Goal: Download file/media

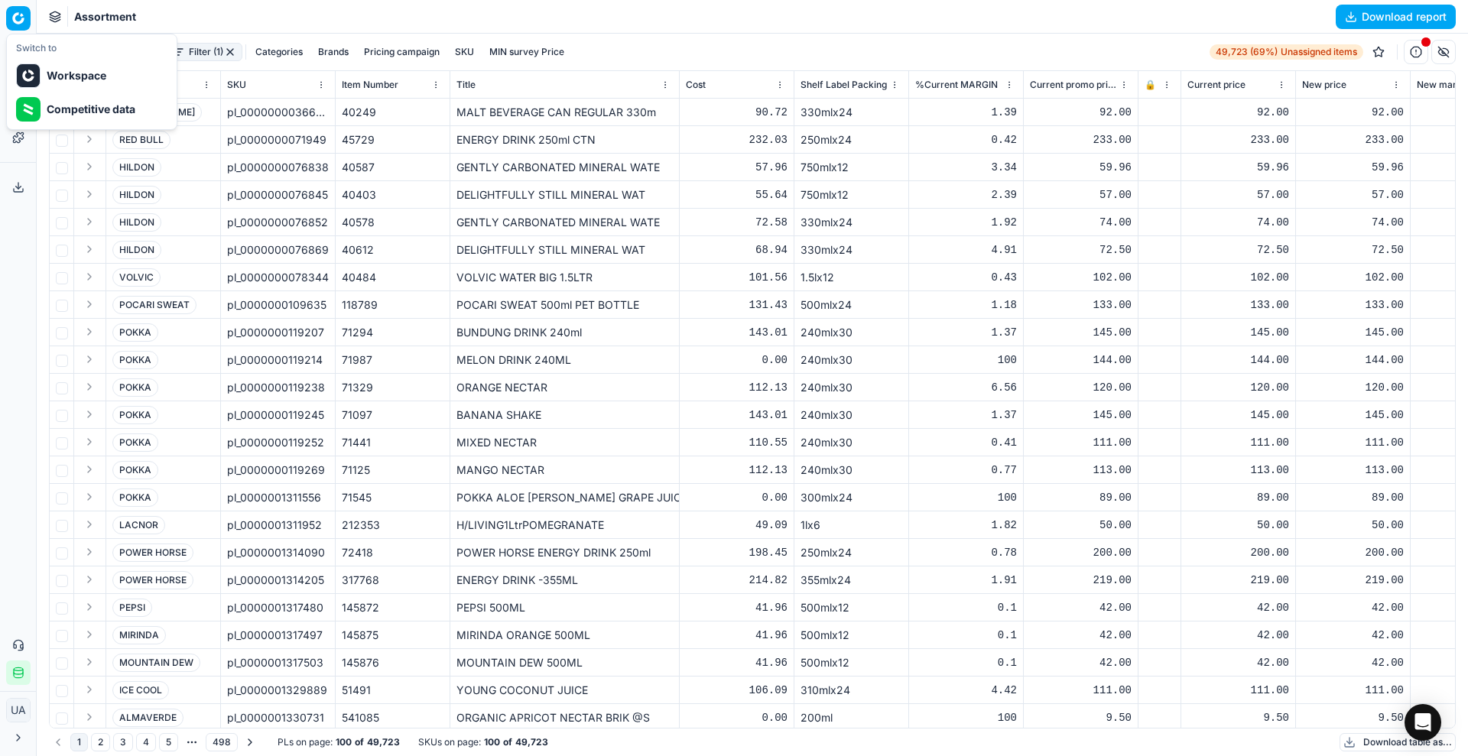
click at [28, 18] on html "Pricing platform Analytics Pricing Product portfolio Templates Export service 5…" at bounding box center [734, 378] width 1468 height 756
click at [76, 100] on div "Competitive data" at bounding box center [92, 110] width 164 height 34
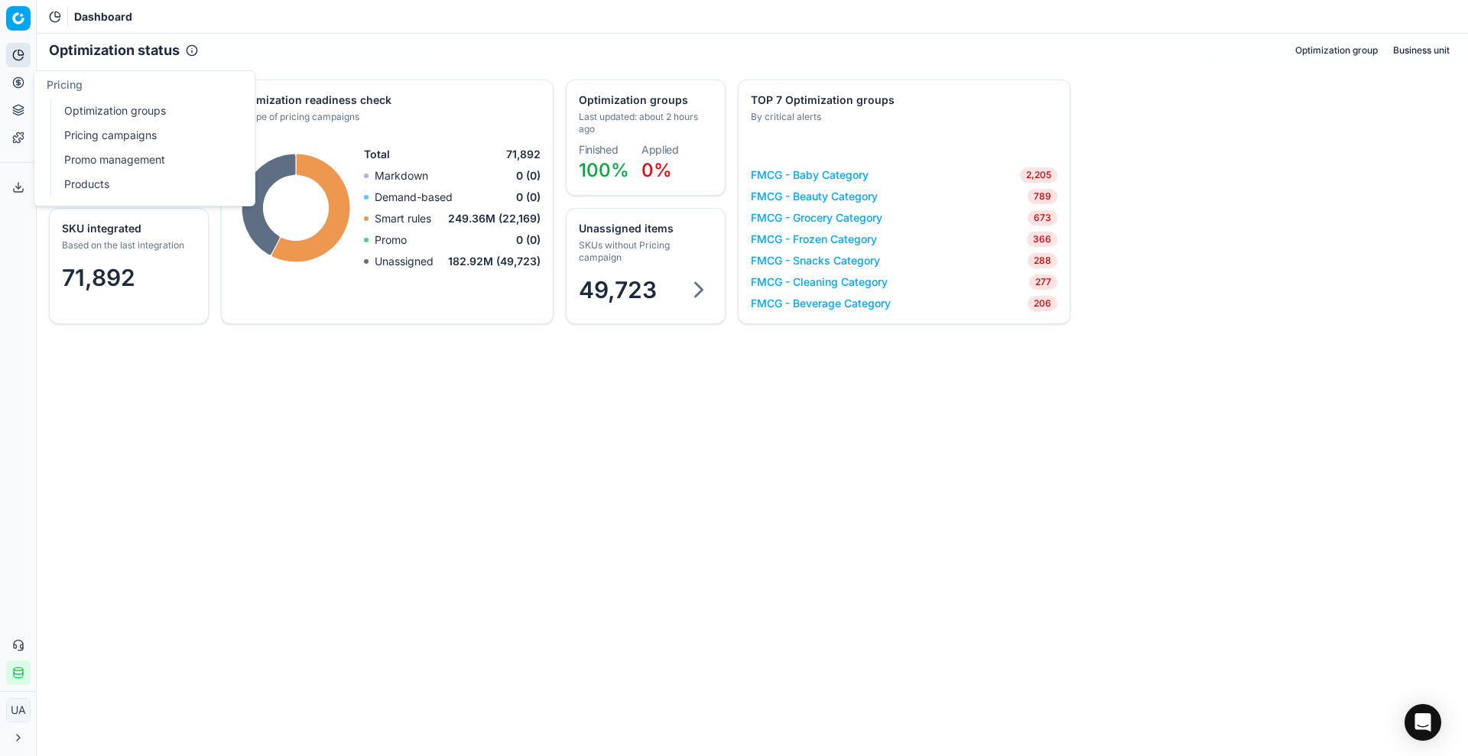
click at [21, 74] on button "Pricing" at bounding box center [18, 82] width 24 height 24
click at [96, 112] on link "Optimization groups" at bounding box center [147, 110] width 178 height 21
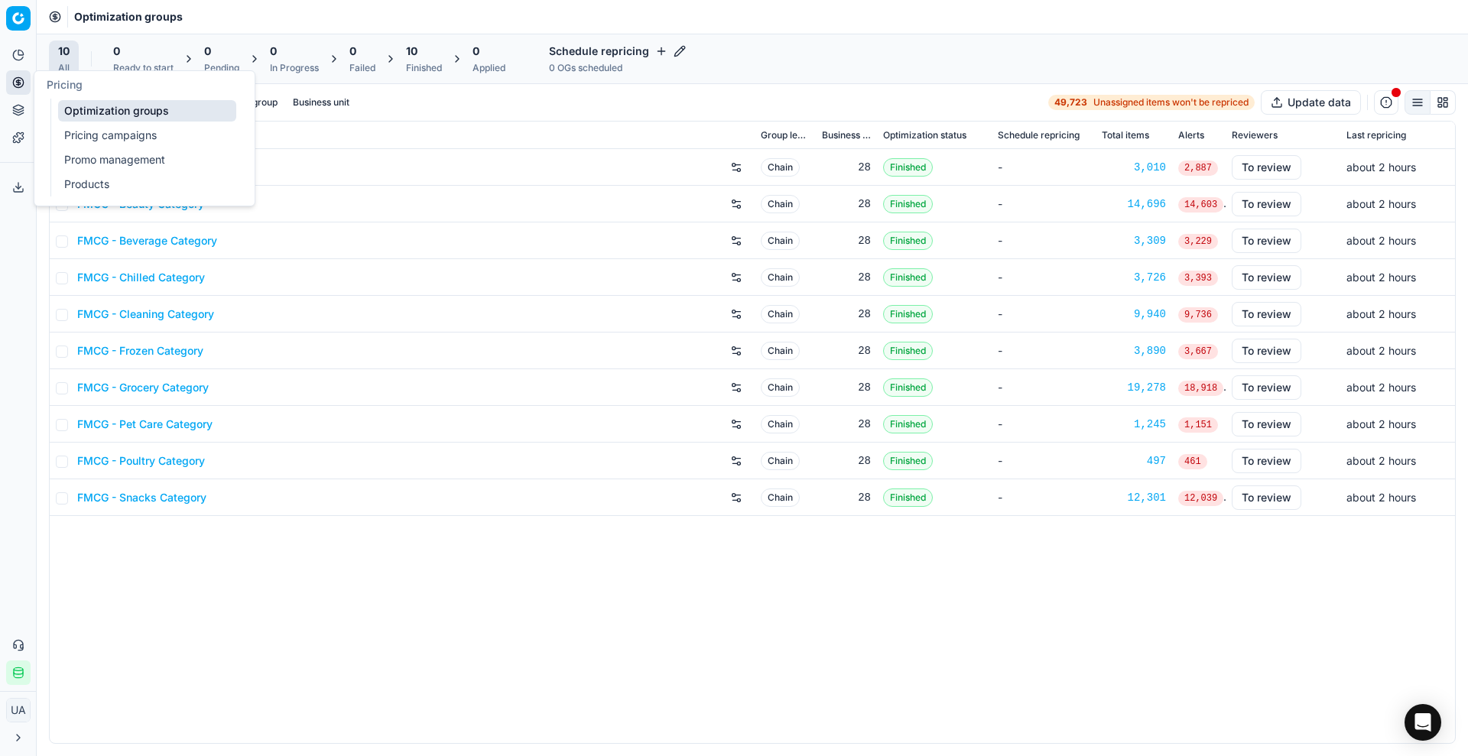
click at [62, 132] on link "Pricing campaigns" at bounding box center [147, 135] width 178 height 21
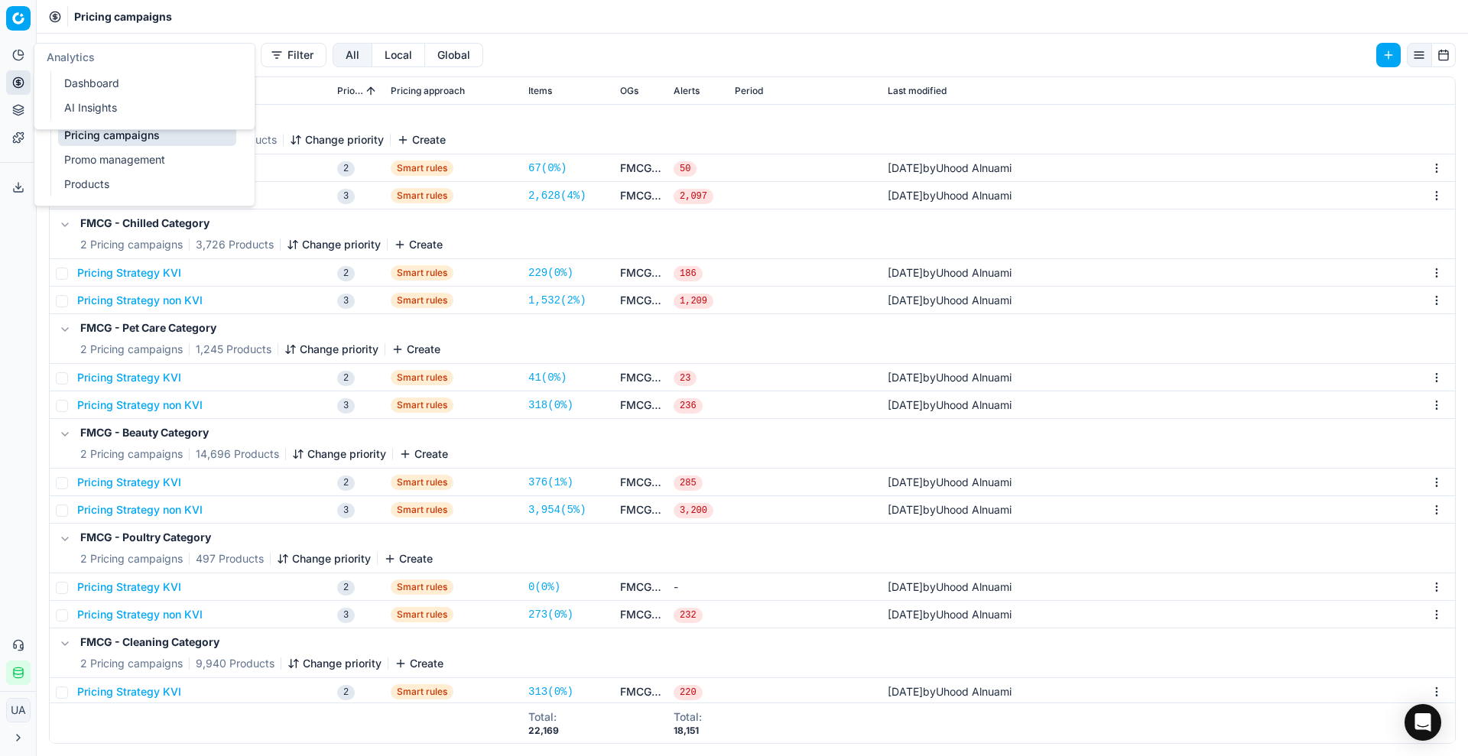
click at [8, 60] on button "Analytics" at bounding box center [18, 55] width 24 height 24
click at [72, 88] on link "Dashboard" at bounding box center [147, 83] width 178 height 21
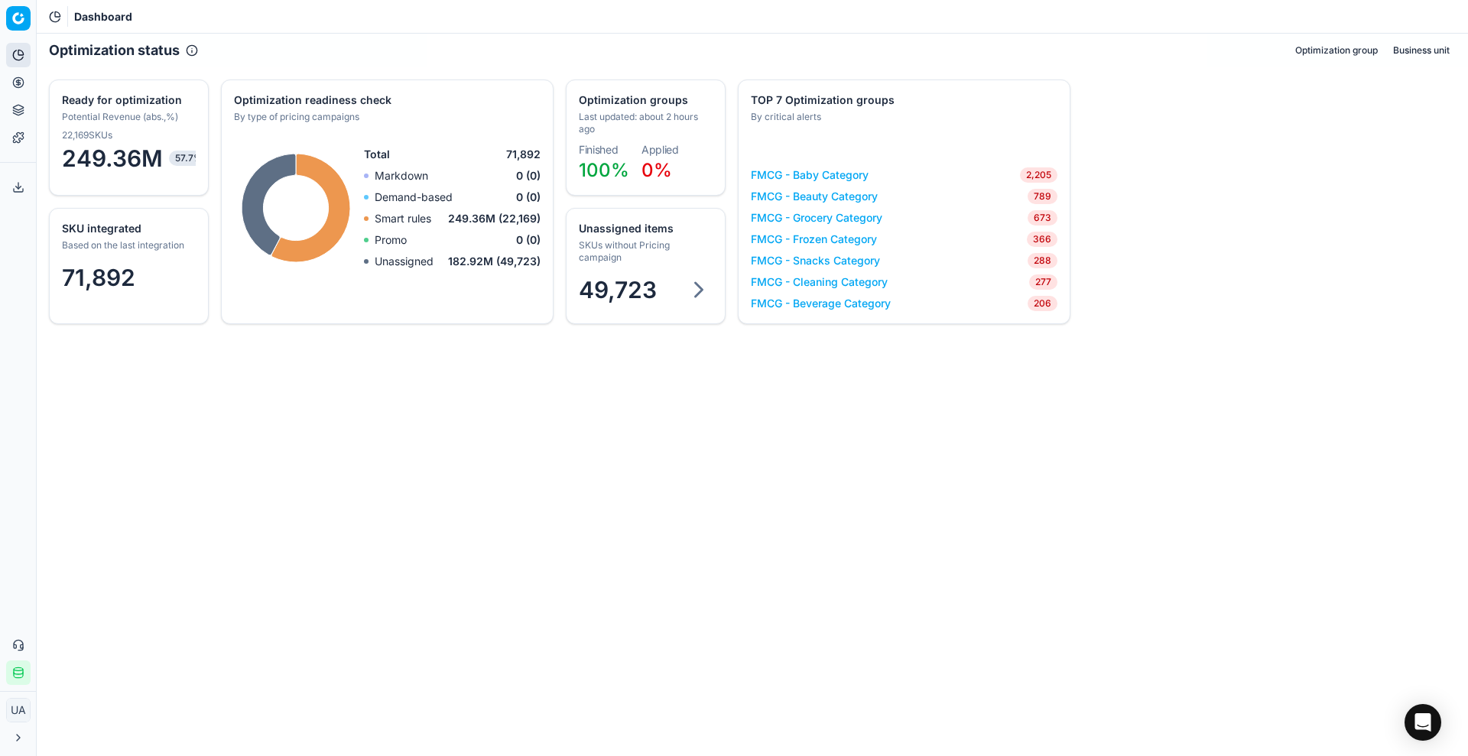
click at [622, 277] on span "49,723" at bounding box center [618, 290] width 78 height 28
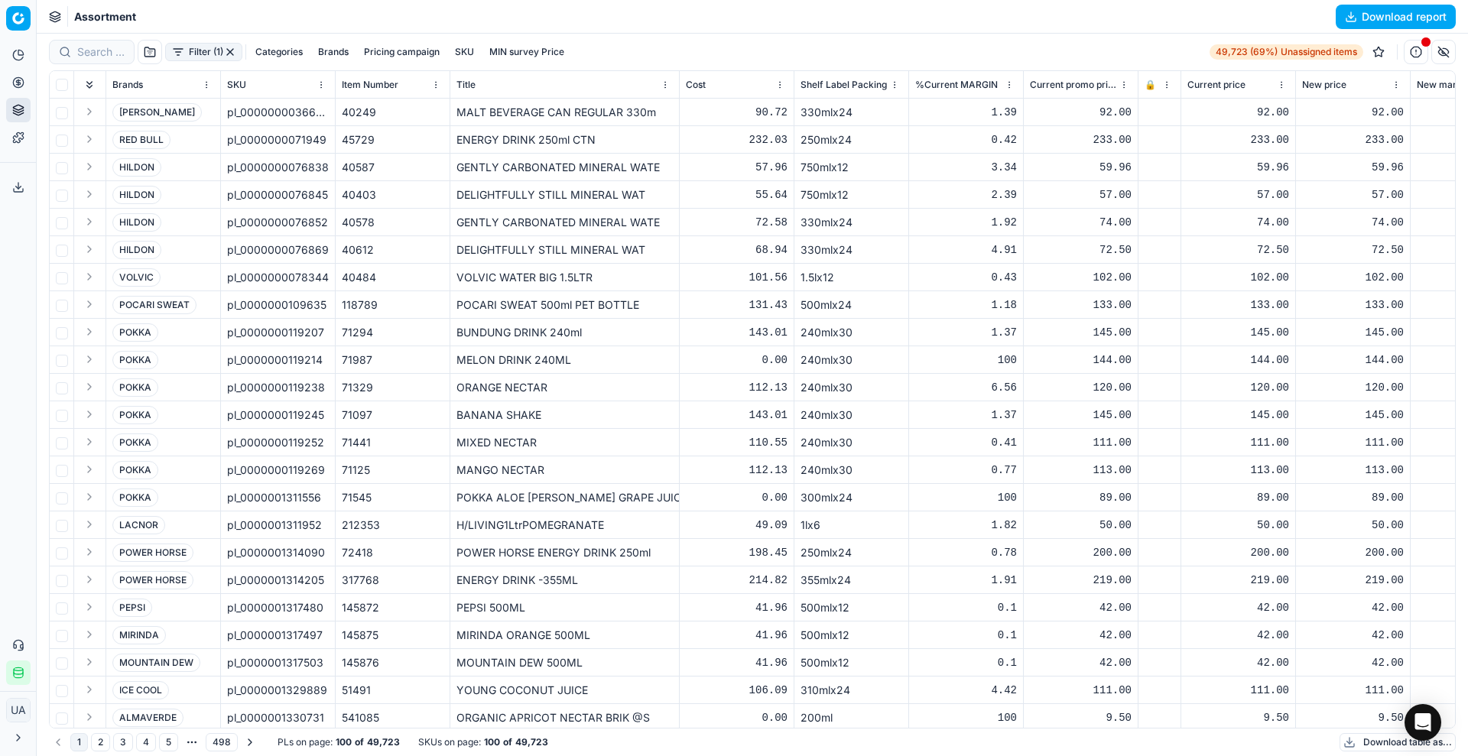
click at [1415, 19] on button "Download report" at bounding box center [1396, 17] width 120 height 24
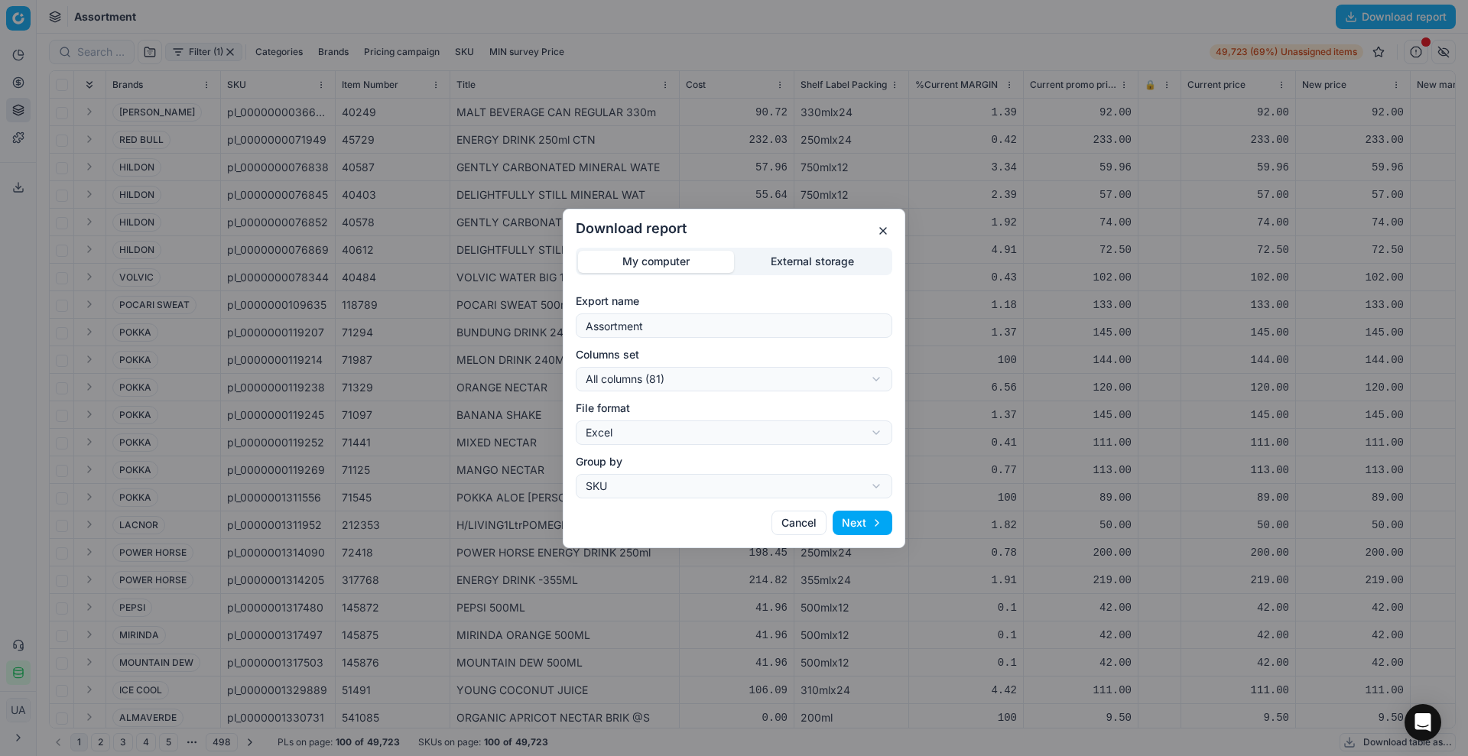
click at [881, 522] on button "Next" at bounding box center [863, 523] width 60 height 24
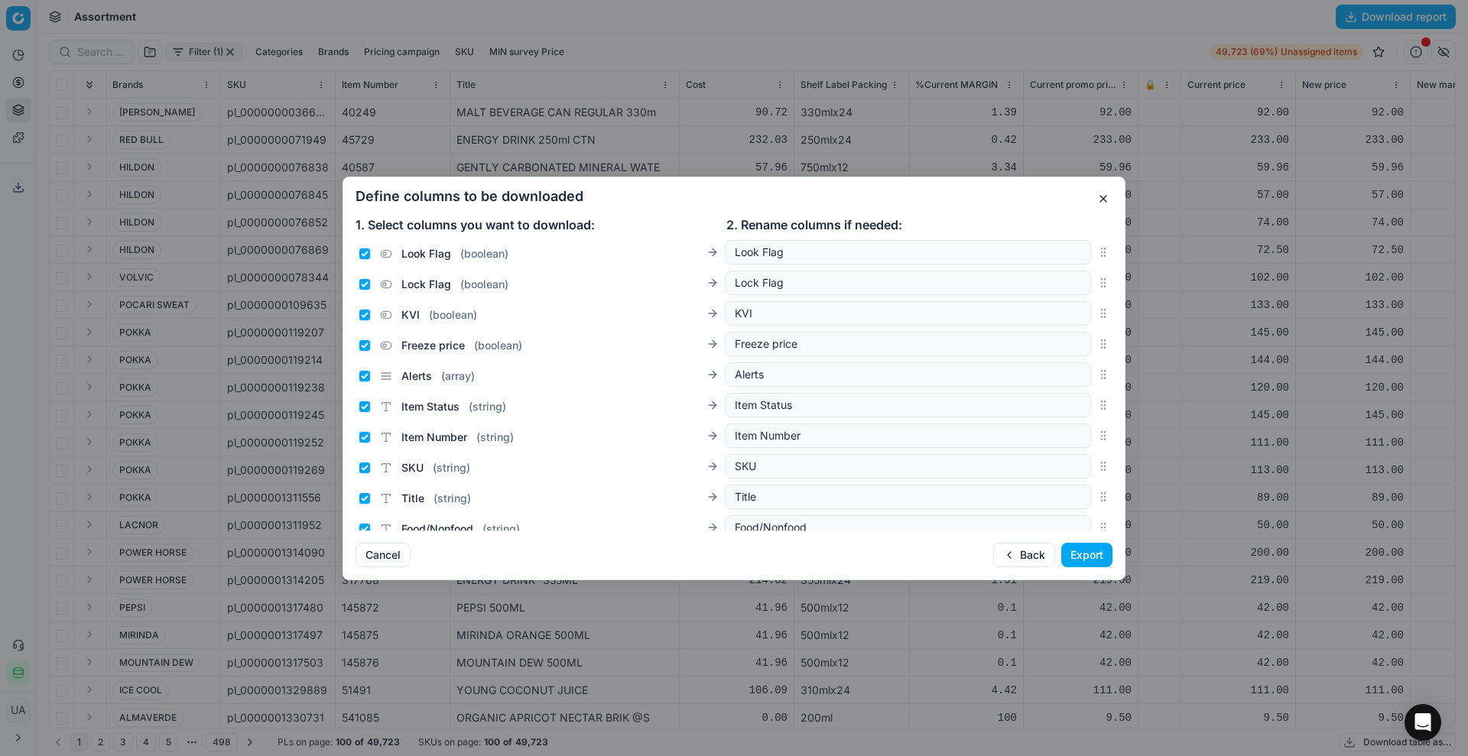
click at [1091, 549] on button "Export" at bounding box center [1086, 555] width 51 height 24
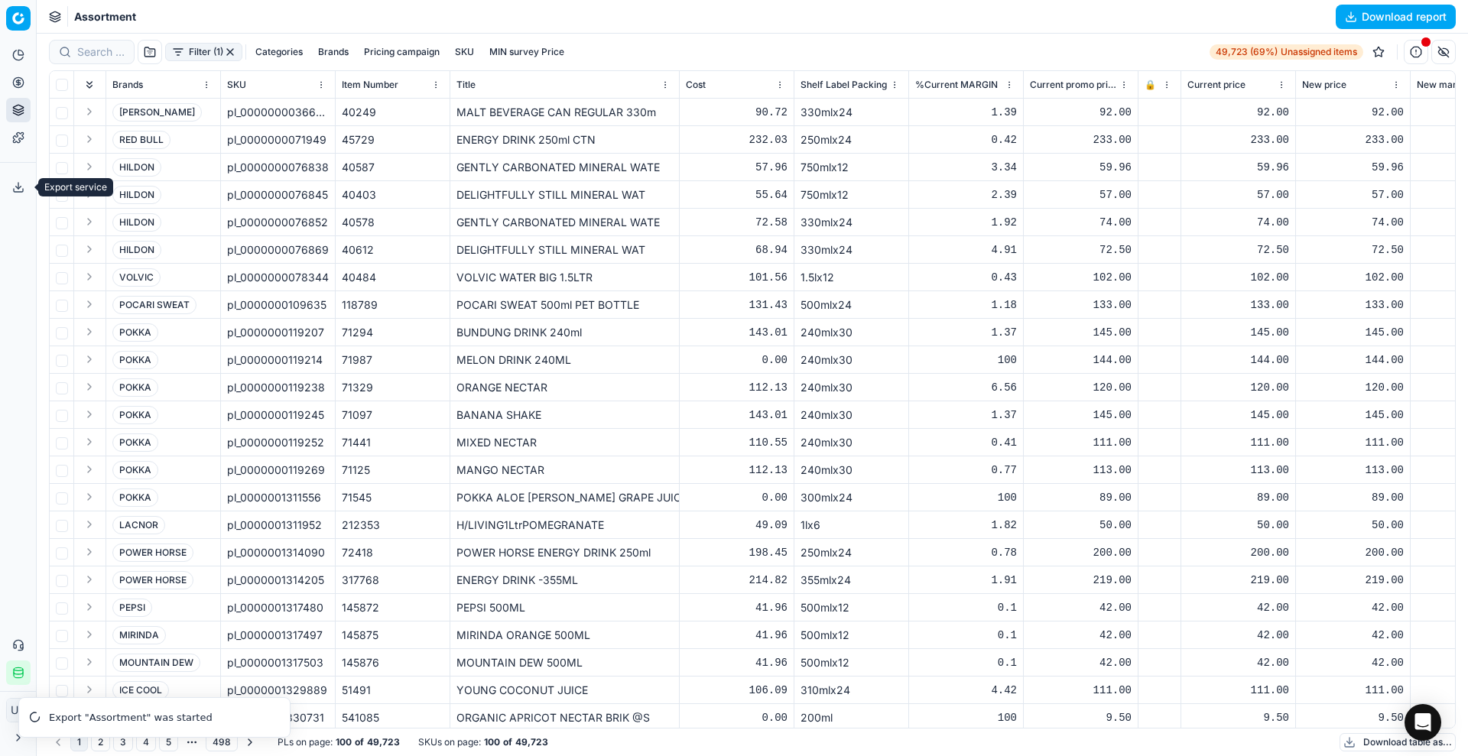
click at [19, 187] on polyline at bounding box center [18, 188] width 5 height 2
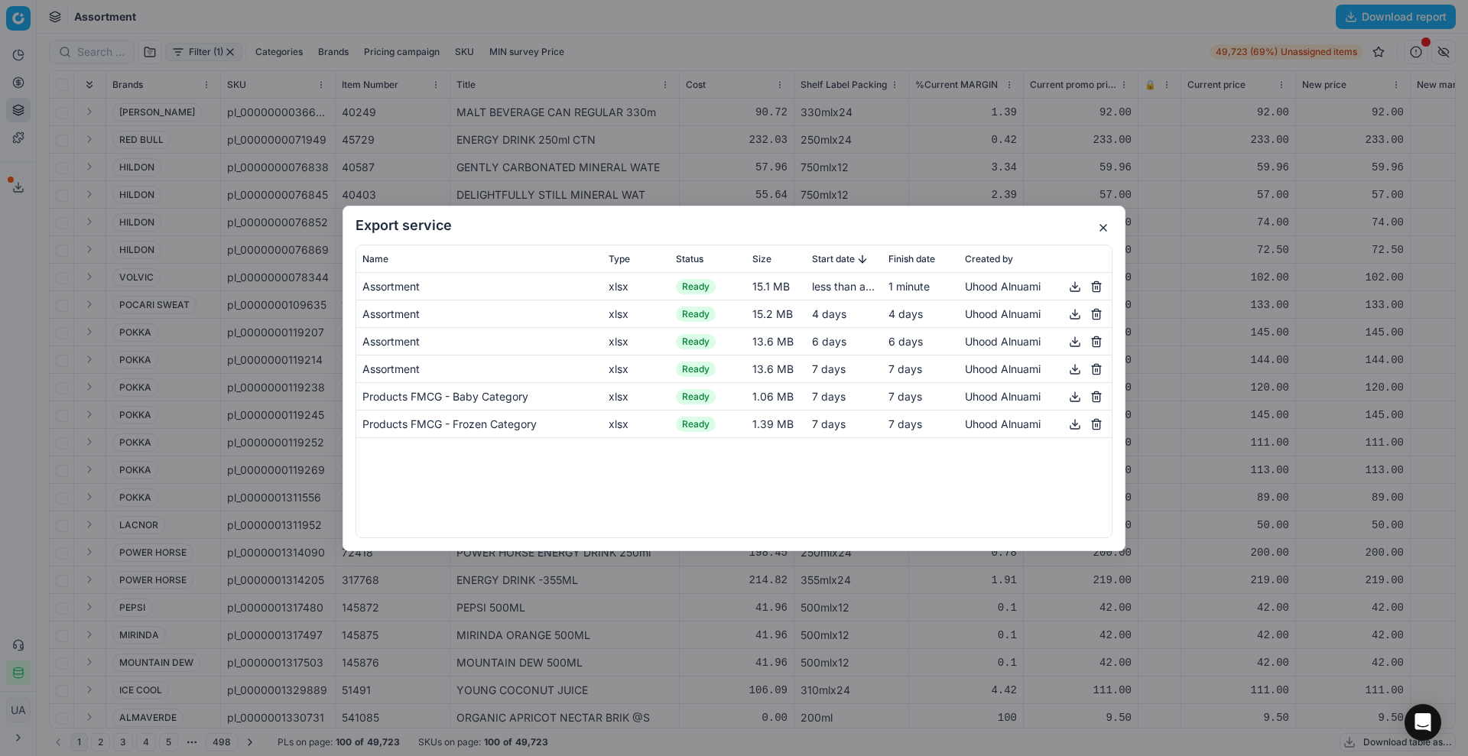
click at [1071, 288] on button "button" at bounding box center [1075, 286] width 18 height 18
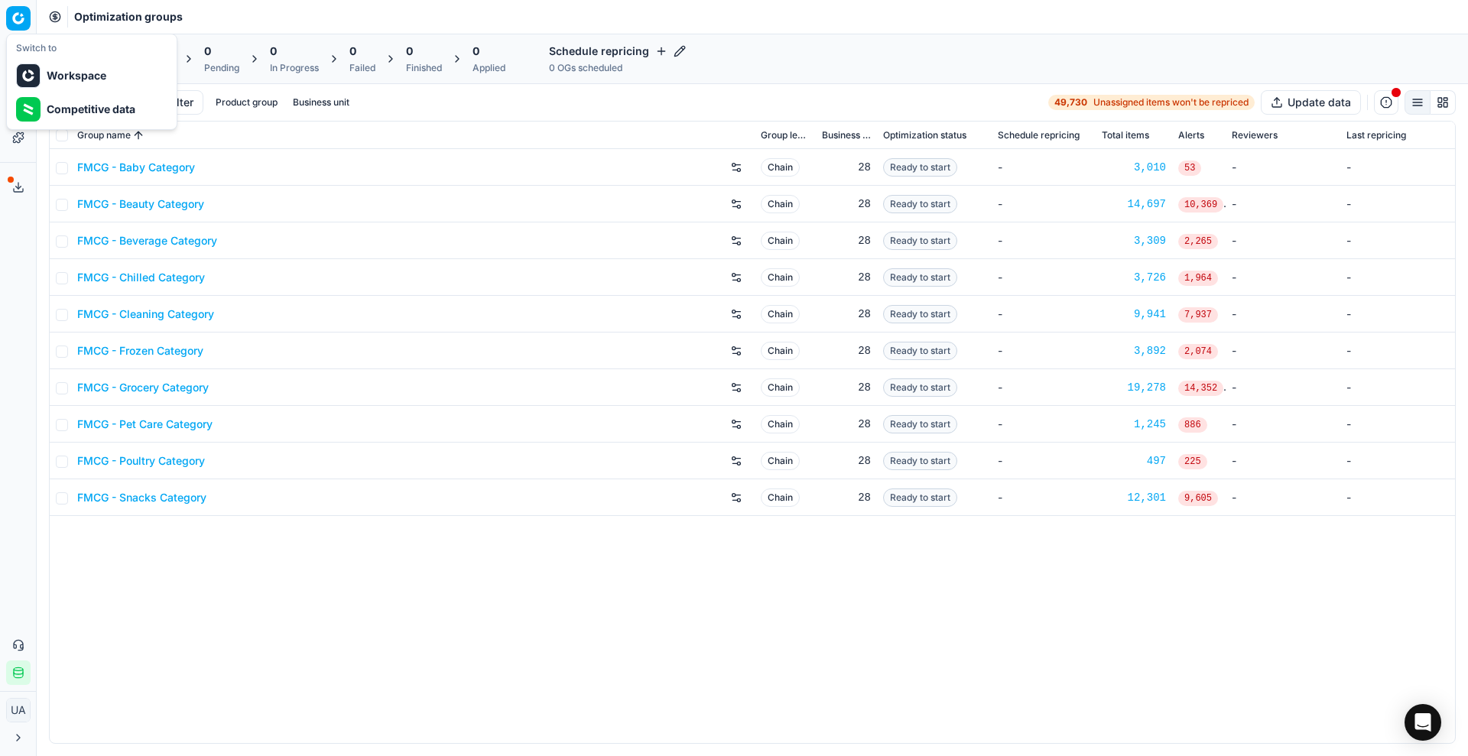
click at [18, 15] on html "Pricing platform Analytics Pricing Product portfolio Templates Export service 6…" at bounding box center [734, 378] width 1468 height 756
click at [17, 15] on html "Pricing platform Analytics Pricing Product portfolio Templates Export service 6…" at bounding box center [734, 378] width 1468 height 756
click at [19, 40] on div "Analytics Pricing Product portfolio Templates" at bounding box center [18, 96] width 36 height 119
click at [20, 47] on button "Analytics" at bounding box center [18, 55] width 24 height 24
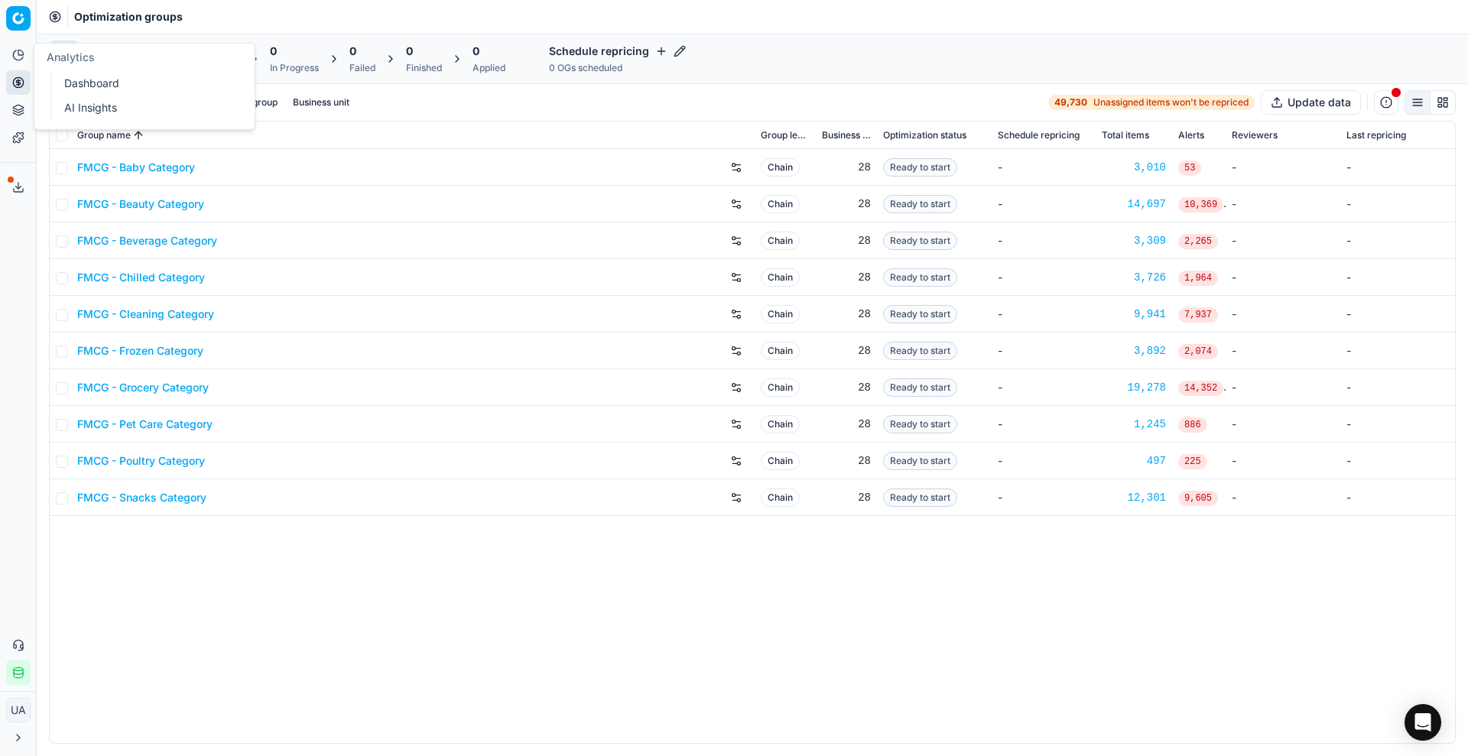
click at [71, 86] on link "Dashboard" at bounding box center [147, 83] width 178 height 21
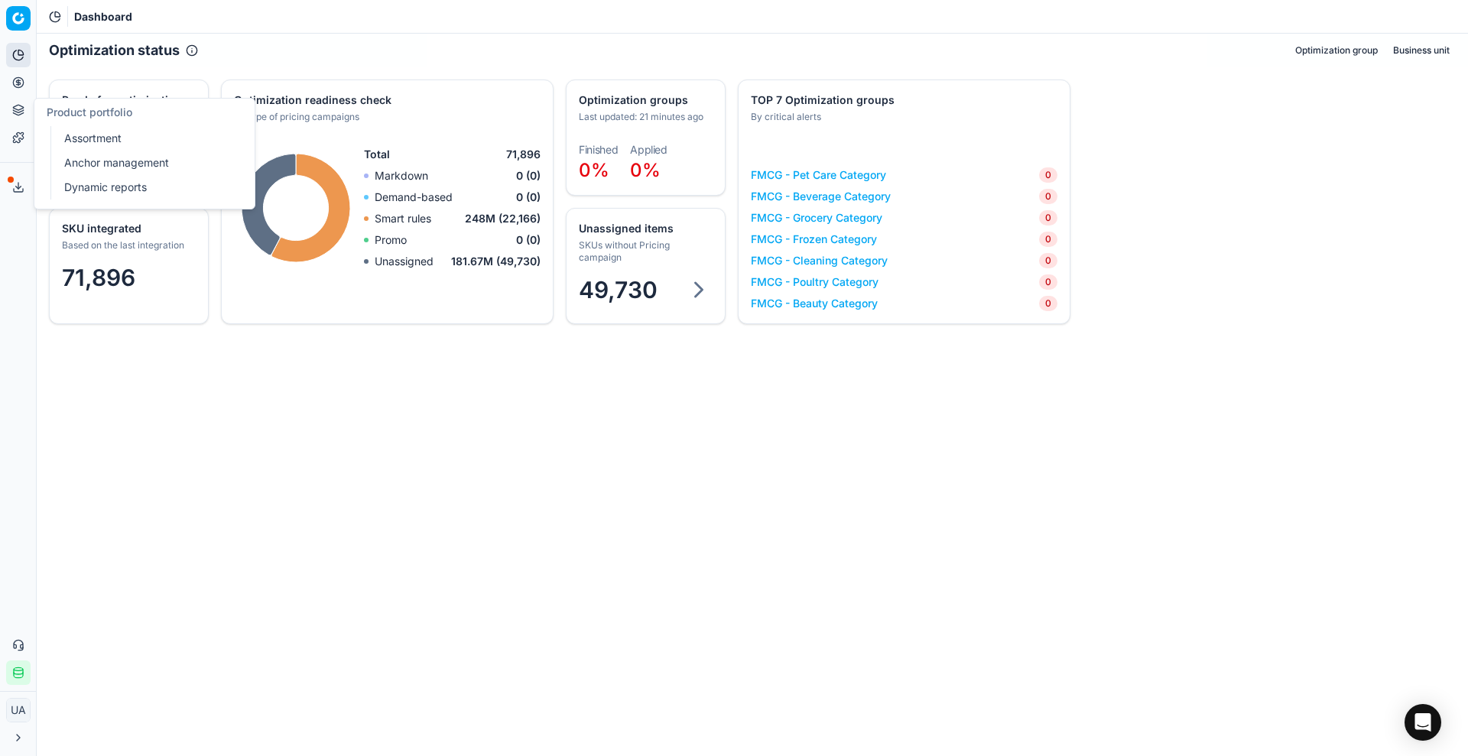
click at [3, 87] on div "Analytics Pricing Product portfolio Templates" at bounding box center [18, 96] width 36 height 119
click at [15, 84] on icon at bounding box center [18, 82] width 12 height 12
click at [69, 111] on link "Optimization groups" at bounding box center [147, 110] width 178 height 21
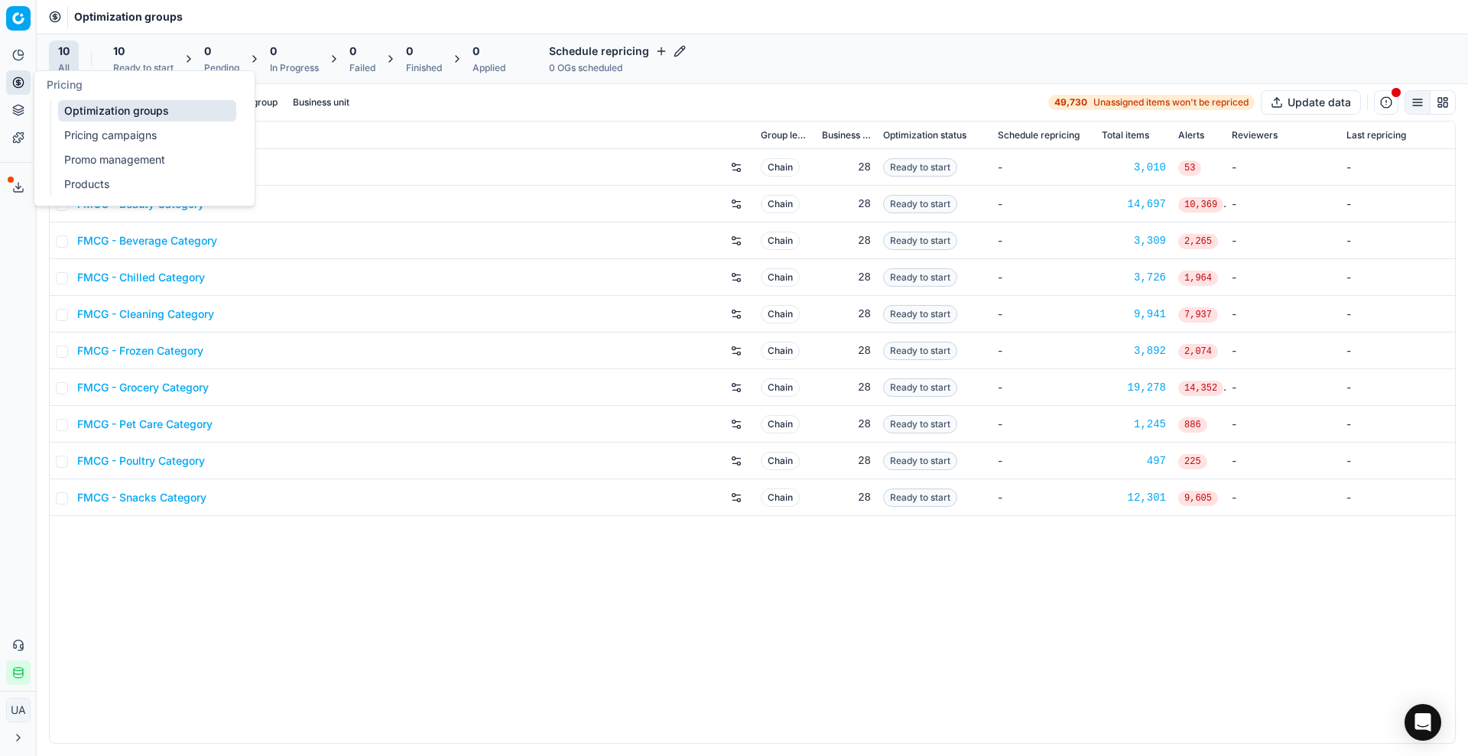
click at [60, 48] on span "10" at bounding box center [63, 51] width 11 height 15
click at [61, 135] on input "checkbox" at bounding box center [62, 135] width 12 height 12
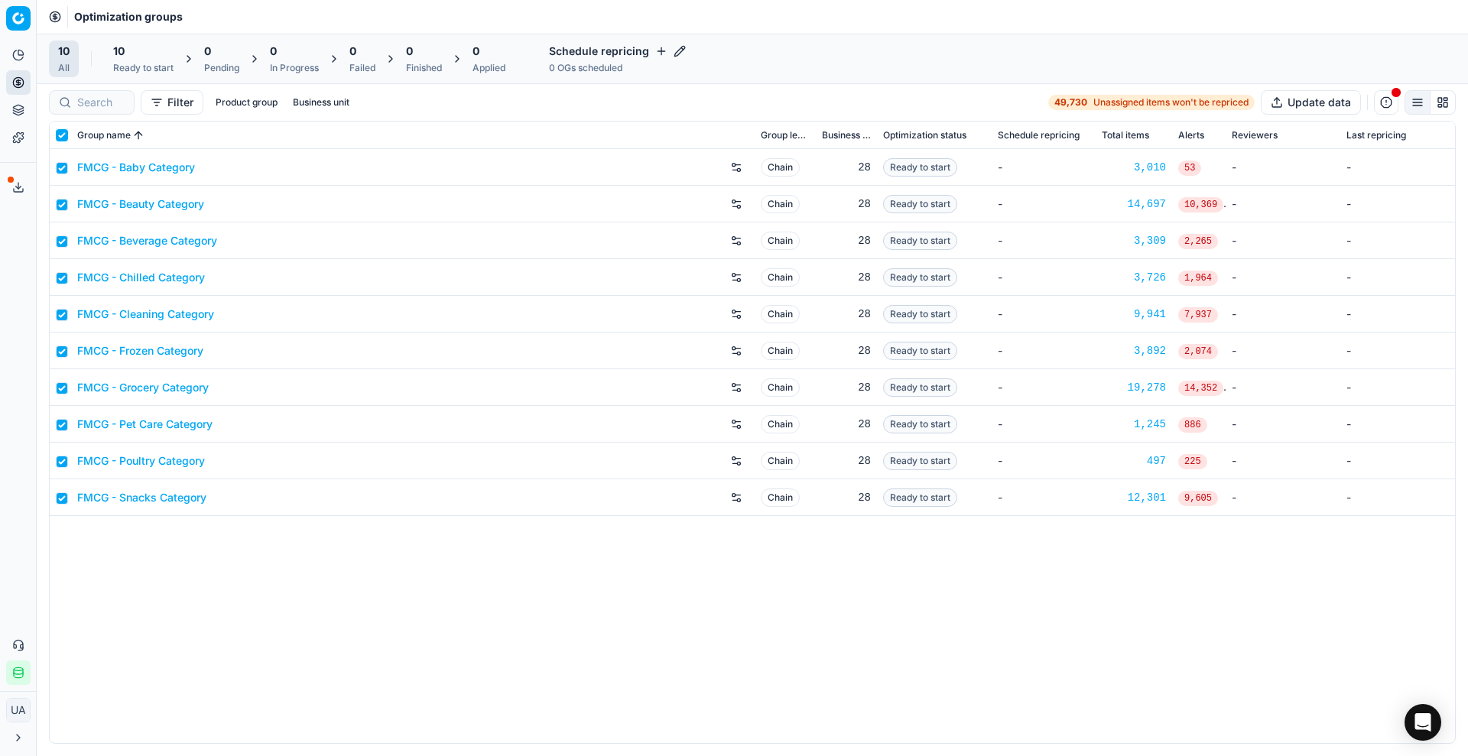
checkbox input "true"
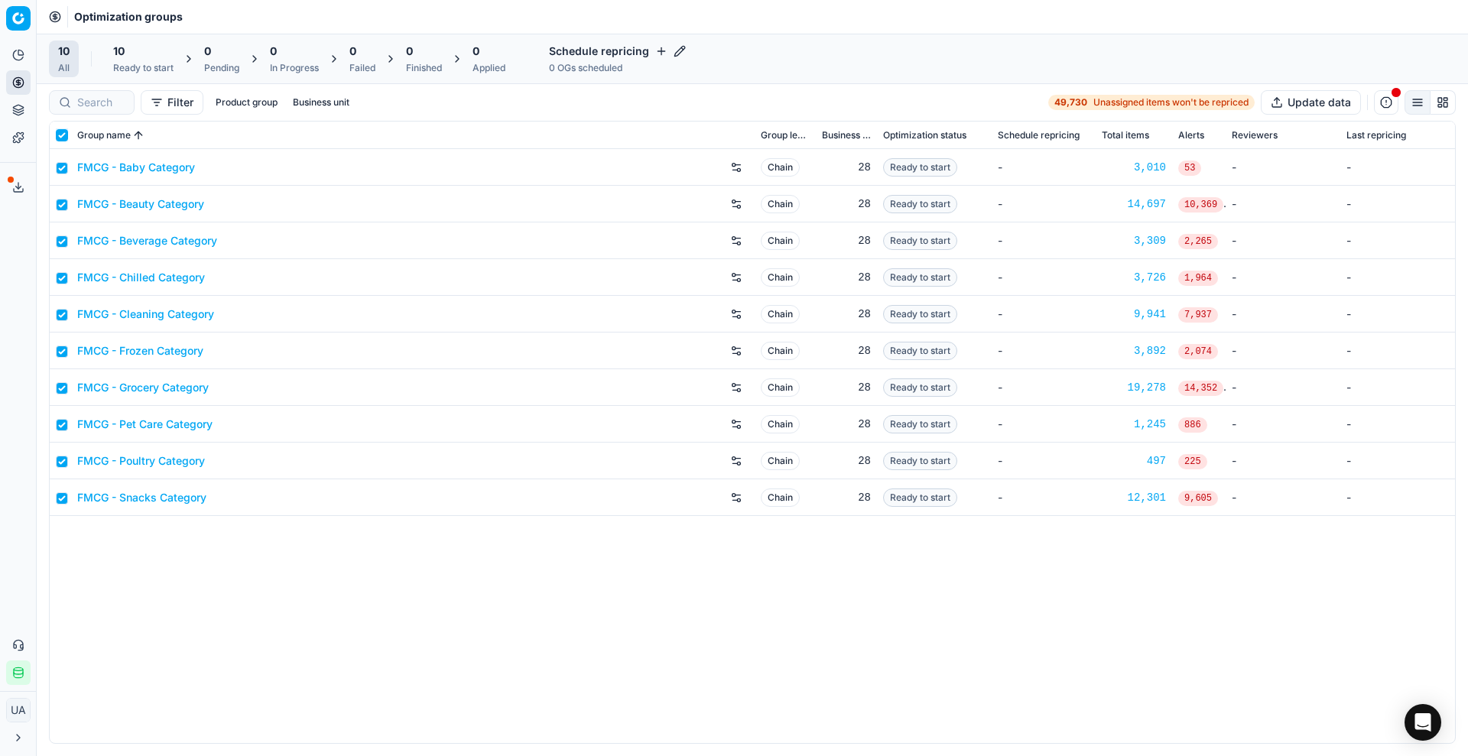
checkbox input "true"
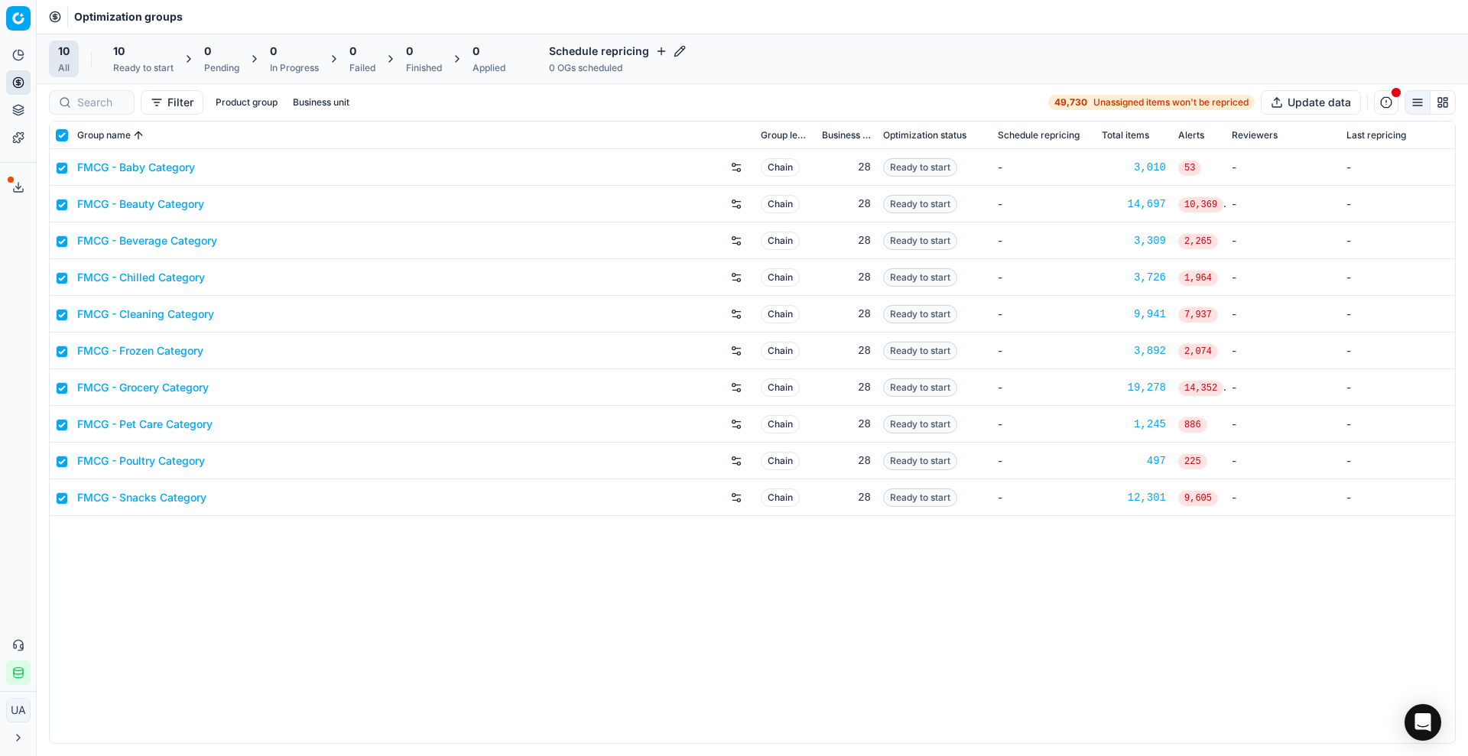
checkbox input "true"
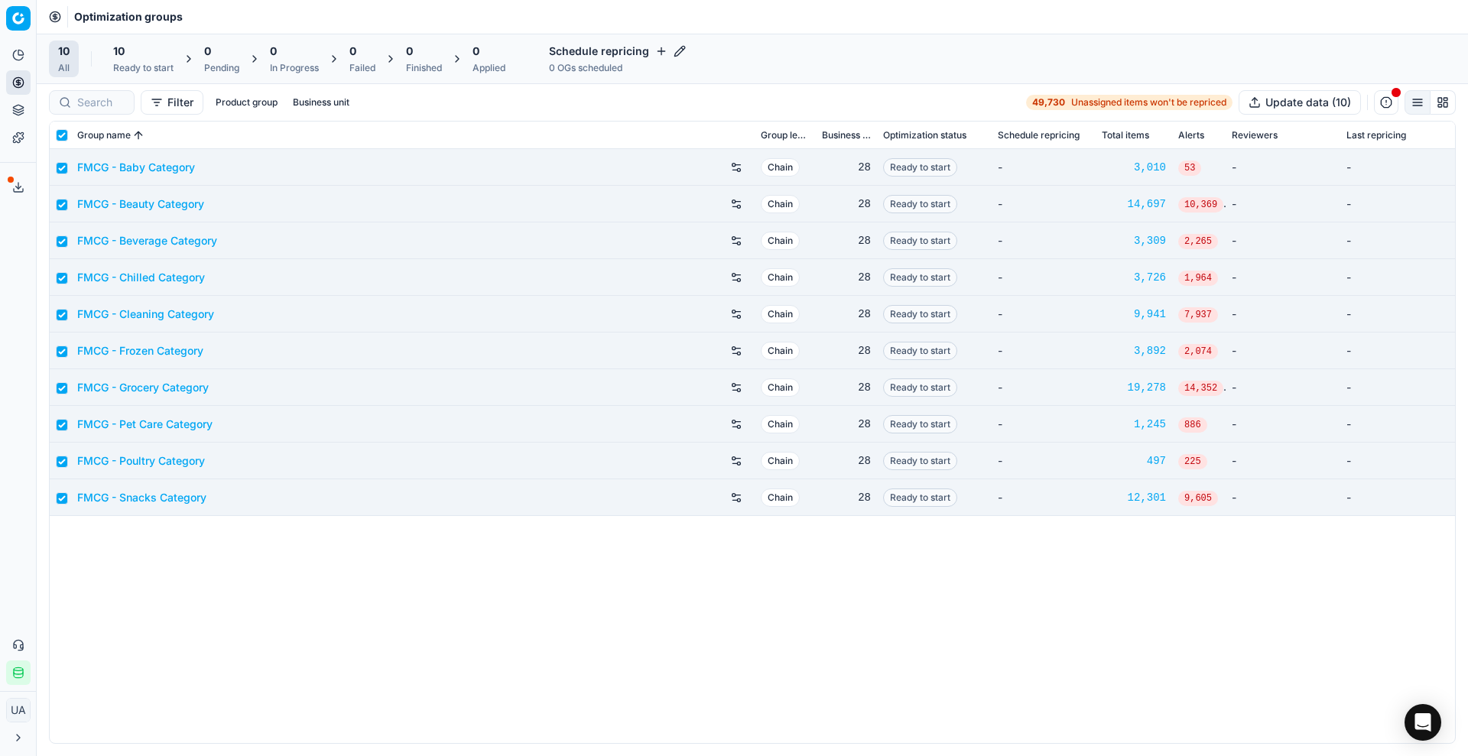
click at [158, 54] on div "10" at bounding box center [143, 51] width 60 height 15
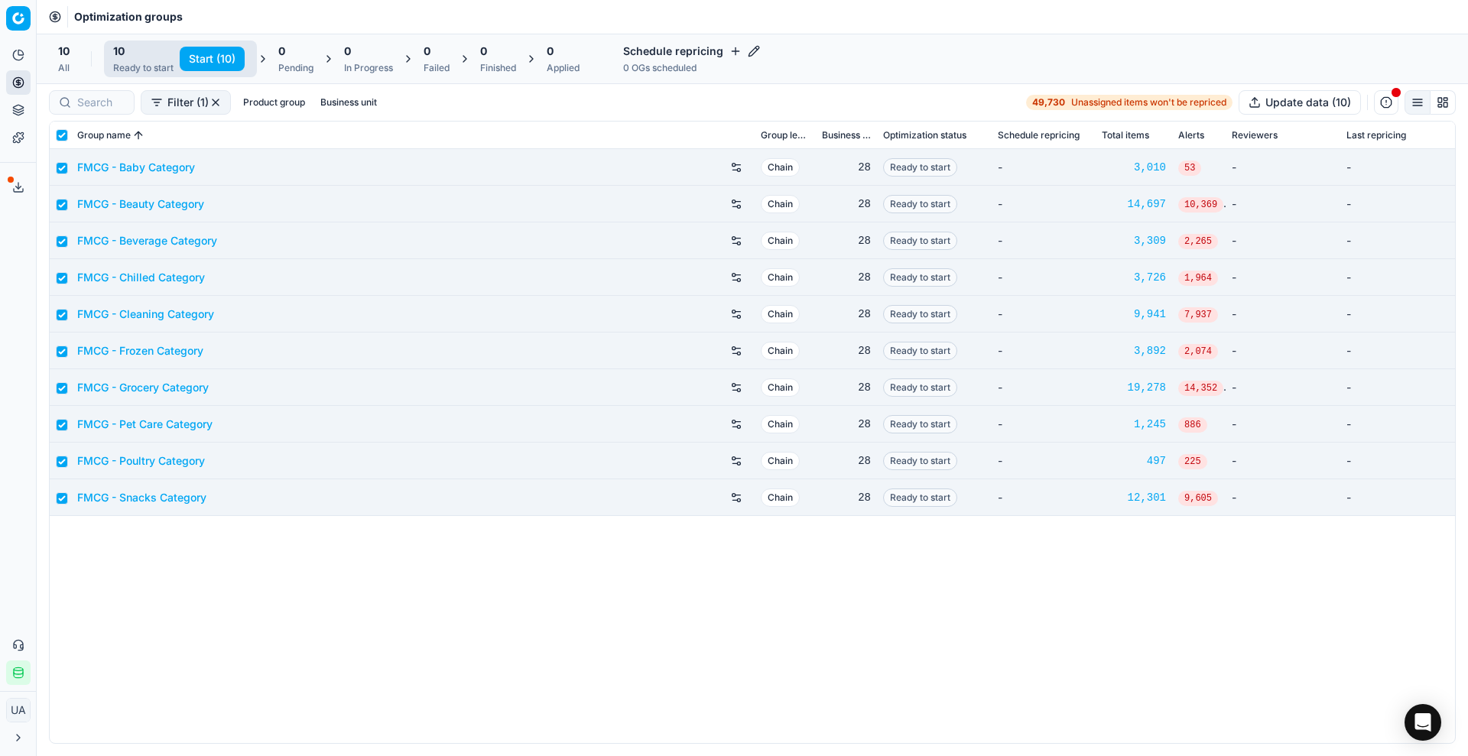
click at [229, 50] on button "Start (10)" at bounding box center [212, 59] width 65 height 24
checkbox input "false"
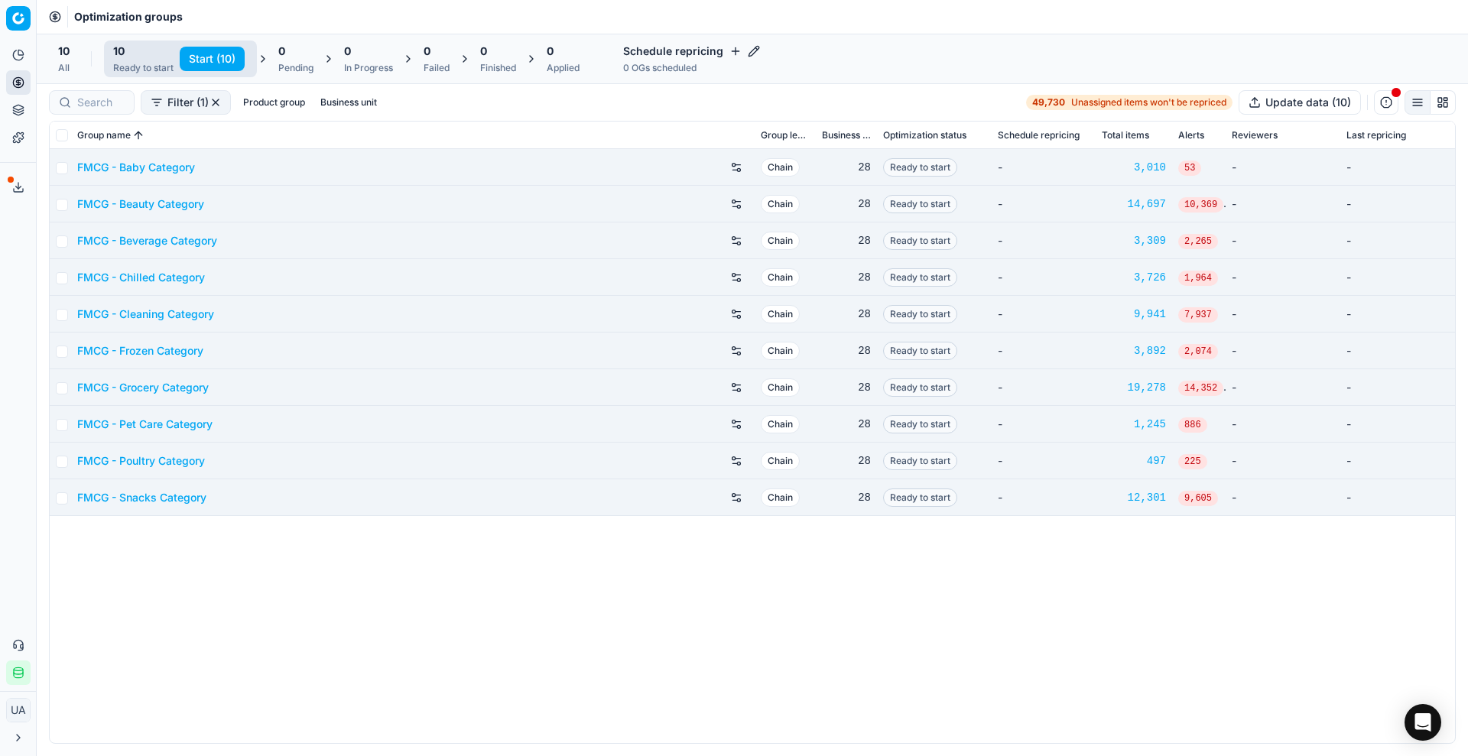
checkbox input "false"
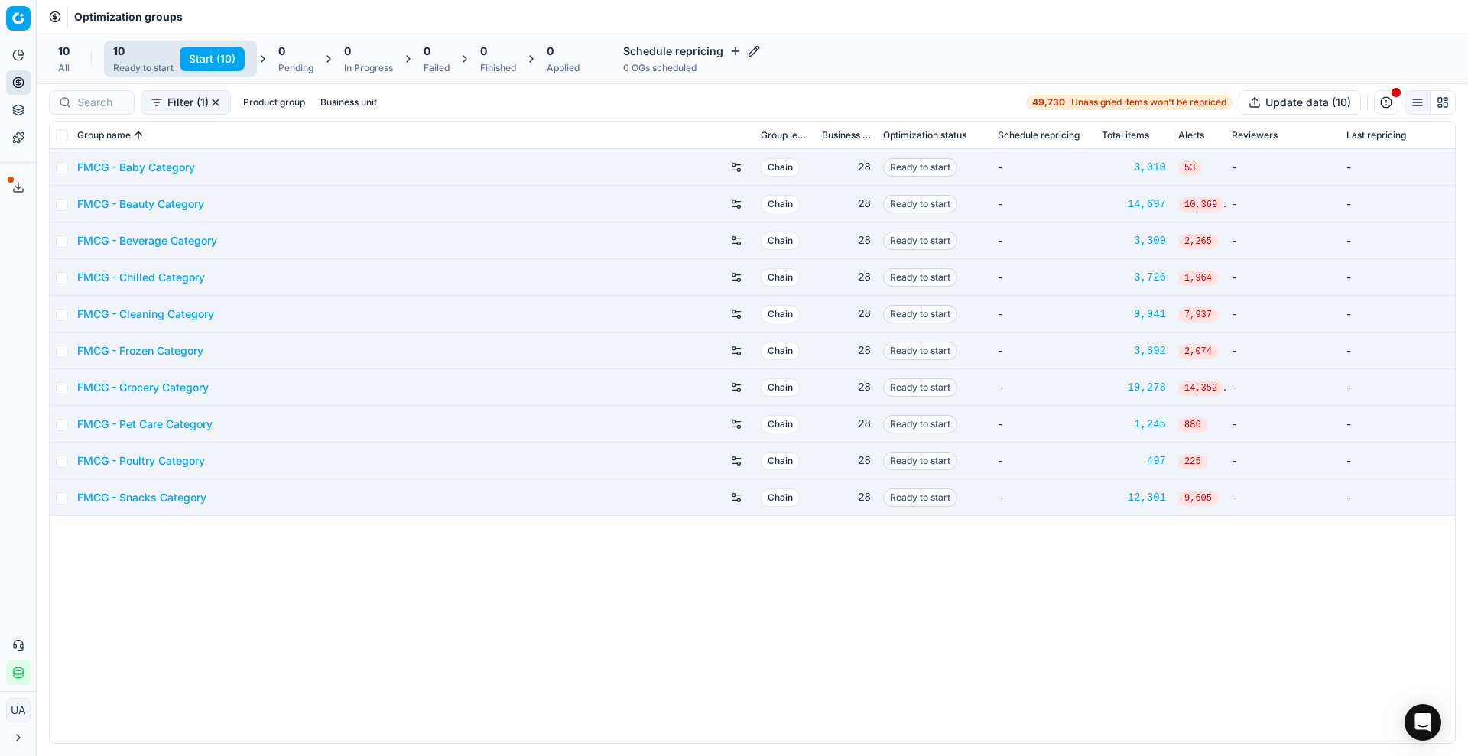
checkbox input "false"
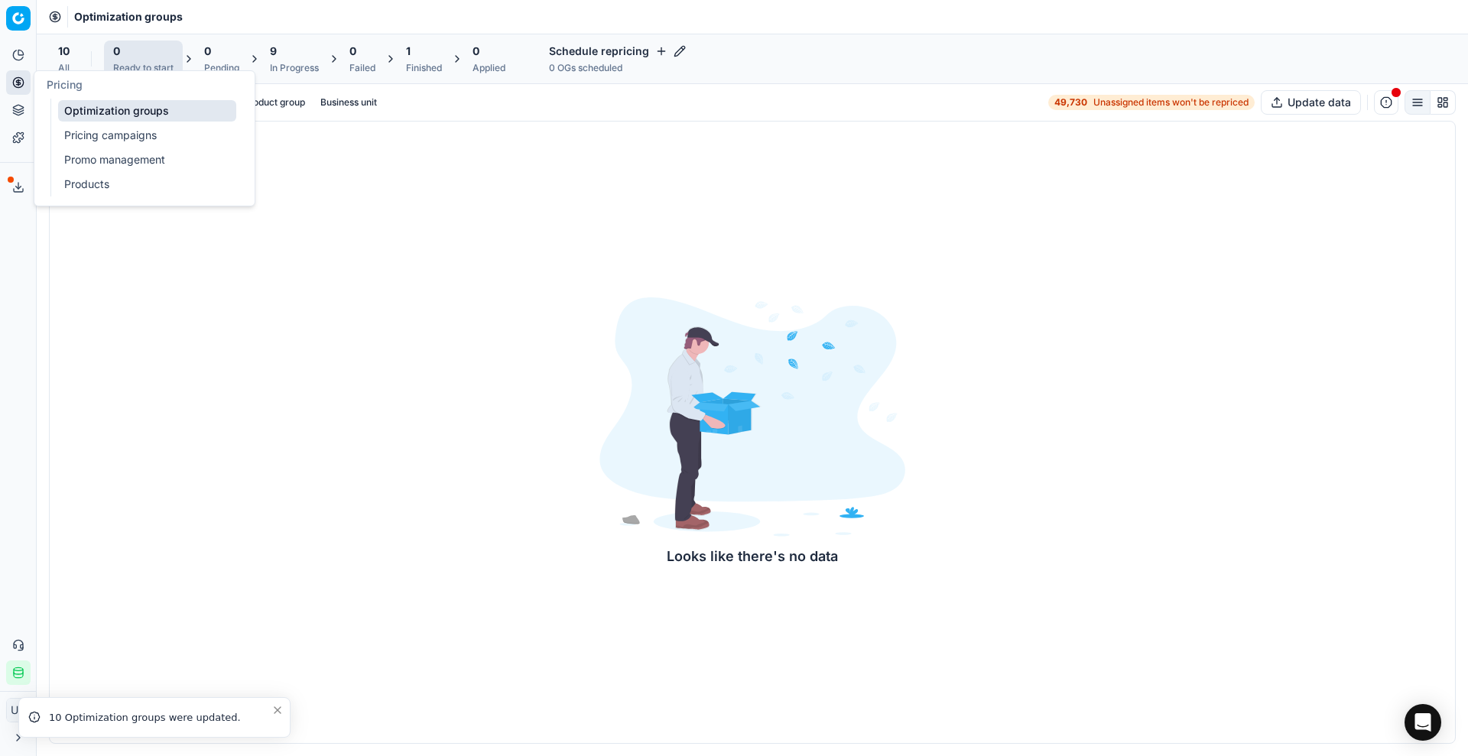
click at [95, 132] on link "Pricing campaigns" at bounding box center [147, 135] width 178 height 21
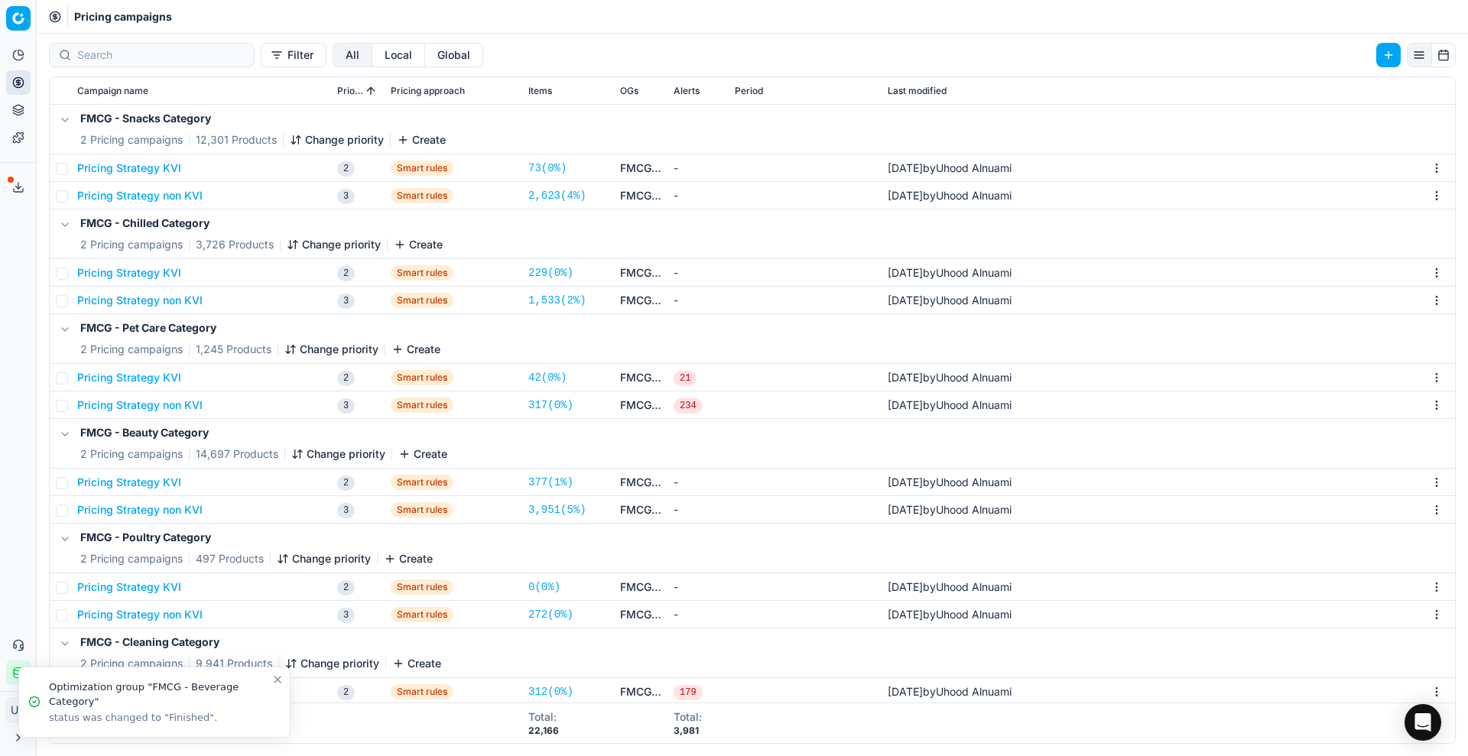
click at [1423, 161] on html "Pricing platform Analytics Pricing Product portfolio Templates Export service 6…" at bounding box center [734, 378] width 1468 height 756
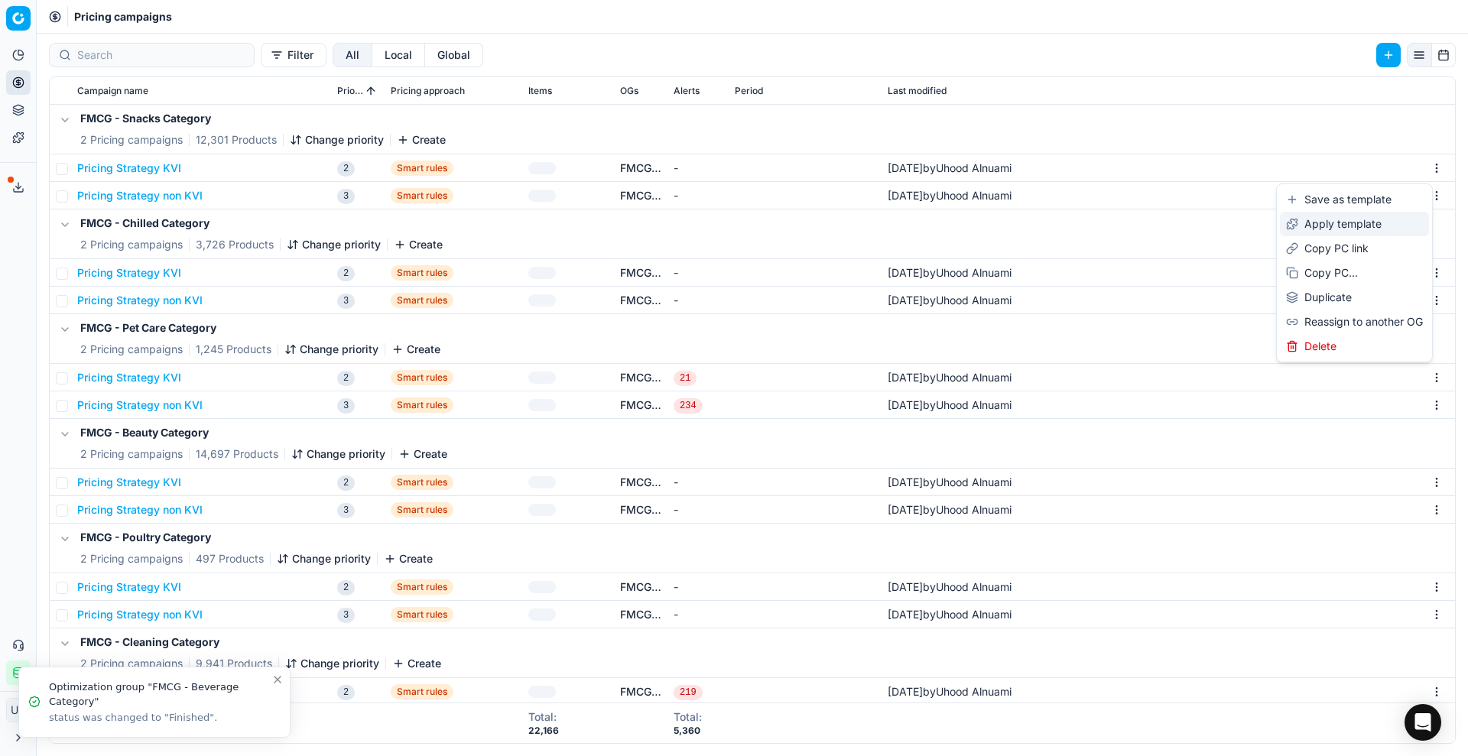
click at [1369, 220] on div "Apply template" at bounding box center [1354, 224] width 149 height 24
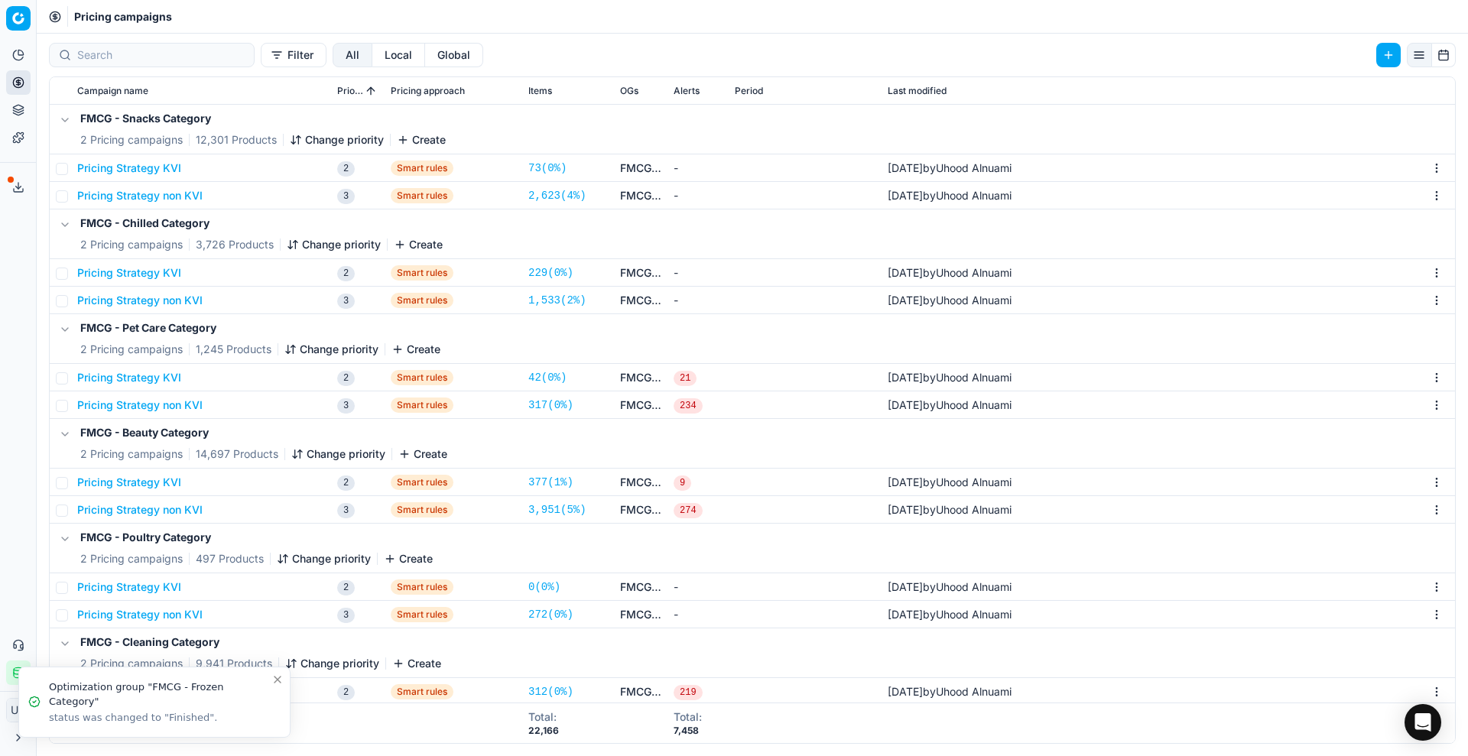
click at [1421, 167] on html "Pricing platform Analytics Pricing Product portfolio Templates Export service 6…" at bounding box center [734, 378] width 1468 height 756
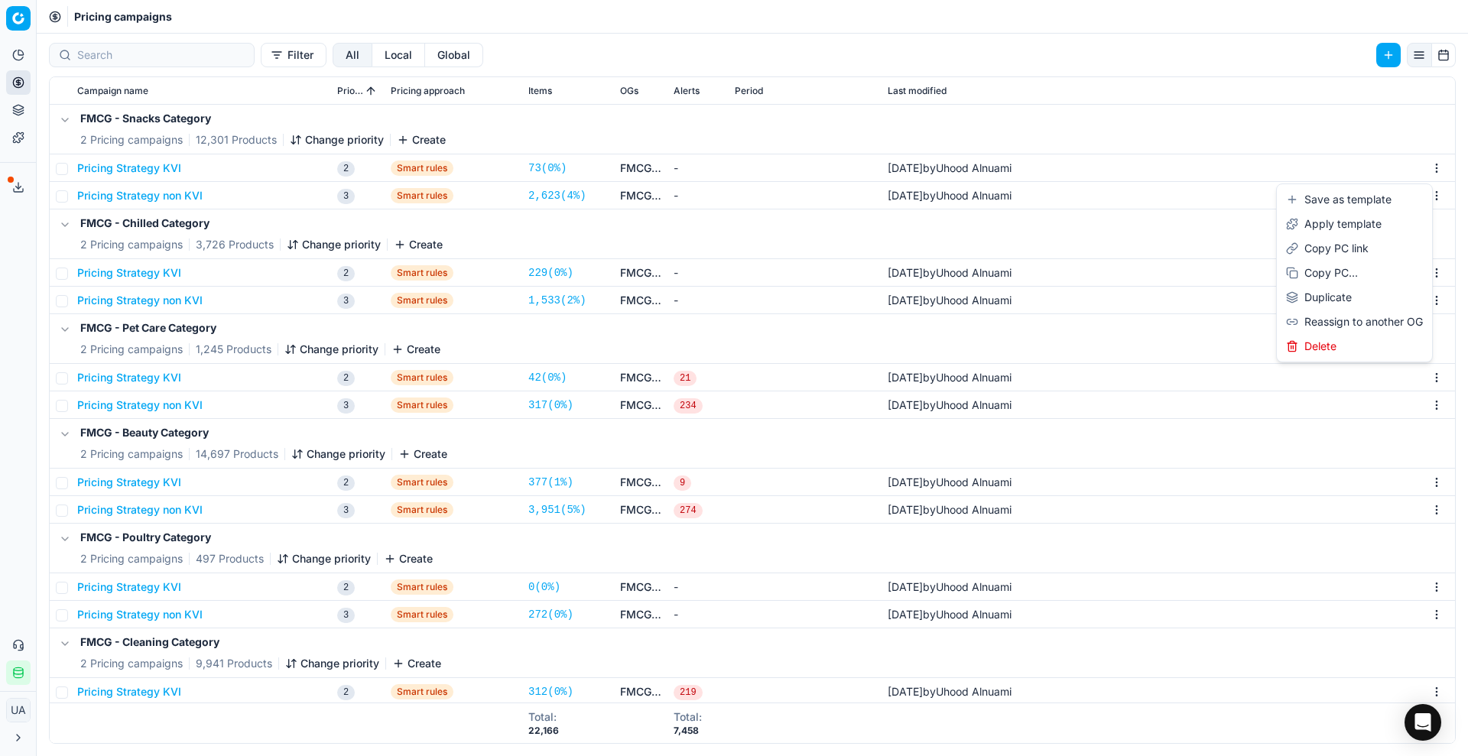
click at [824, 128] on html "Pricing platform Analytics Pricing Product portfolio Templates Export service 6…" at bounding box center [734, 378] width 1468 height 756
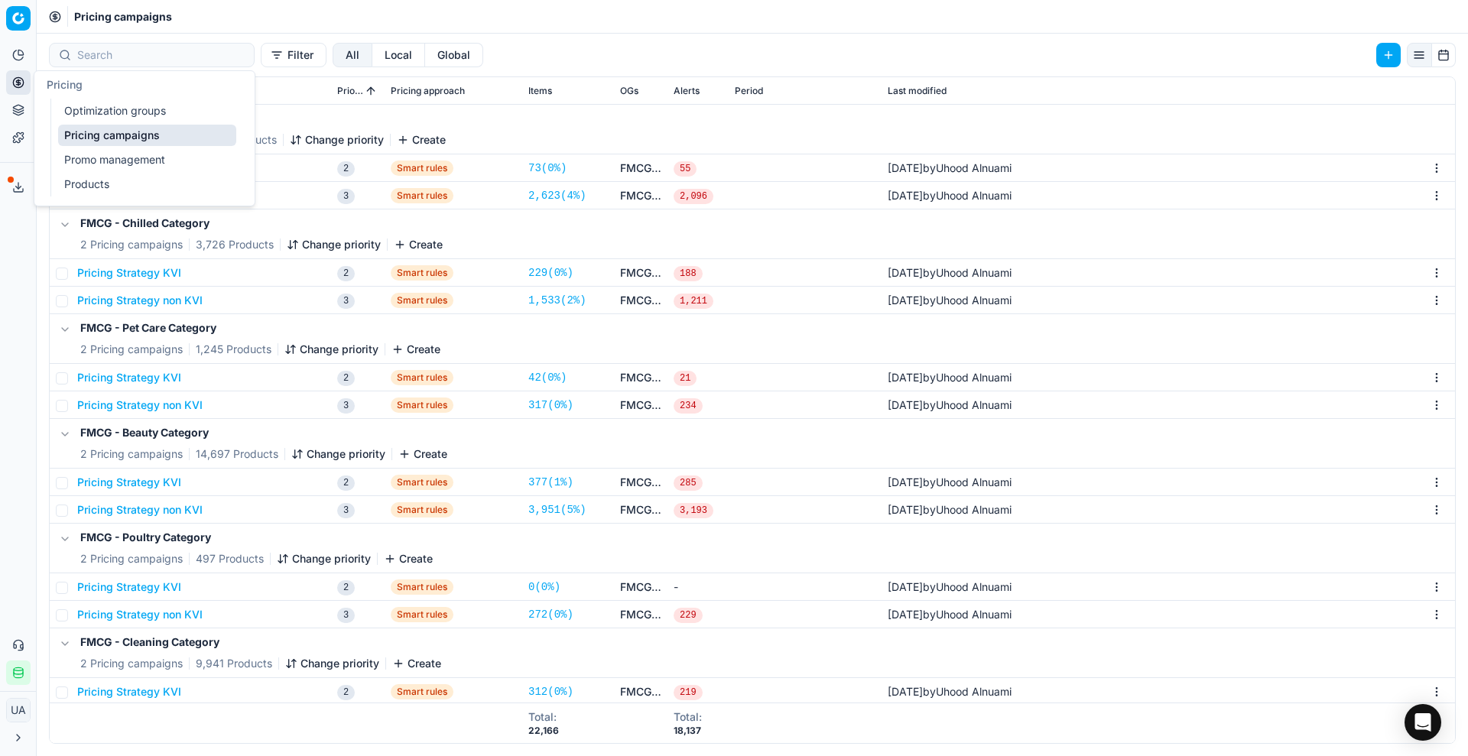
click at [85, 108] on link "Optimization groups" at bounding box center [147, 110] width 178 height 21
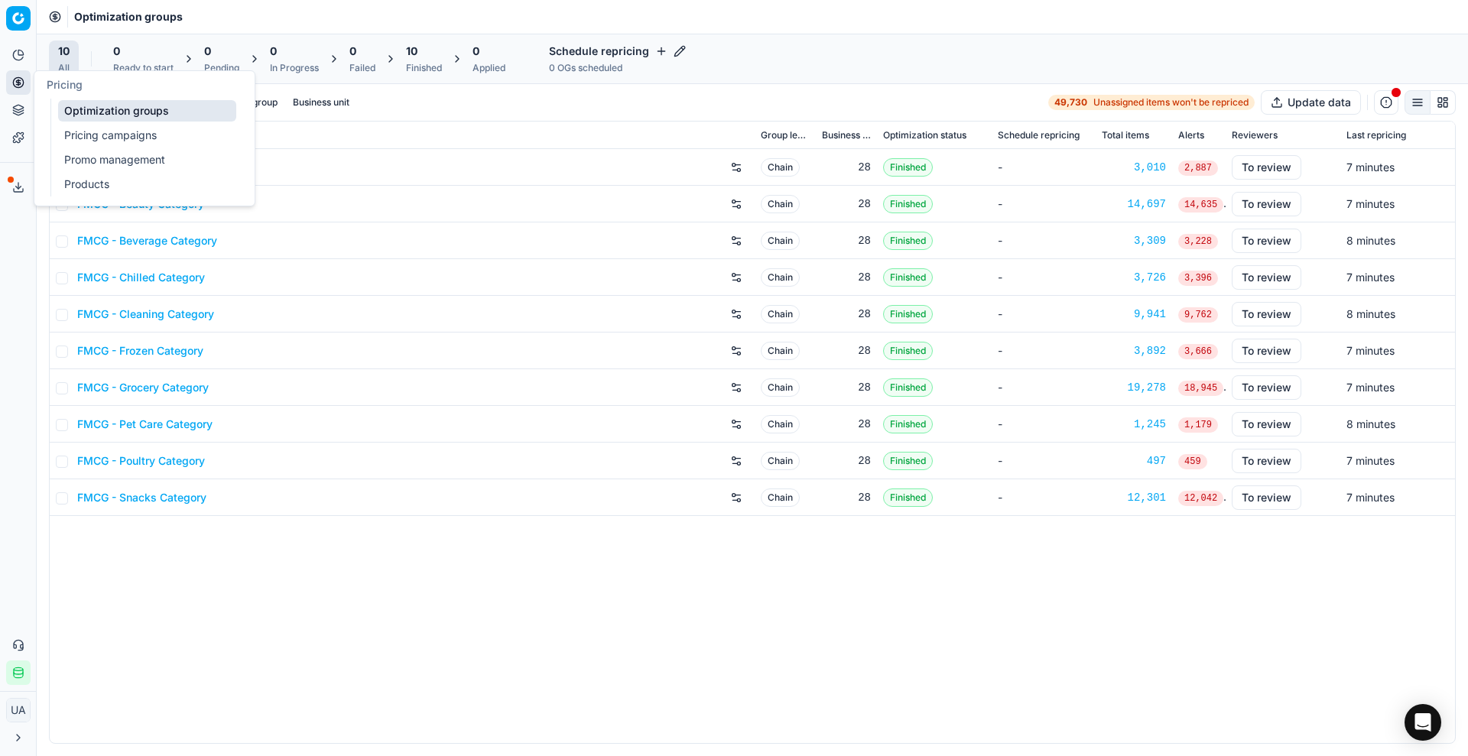
click at [64, 135] on link "Pricing campaigns" at bounding box center [147, 135] width 178 height 21
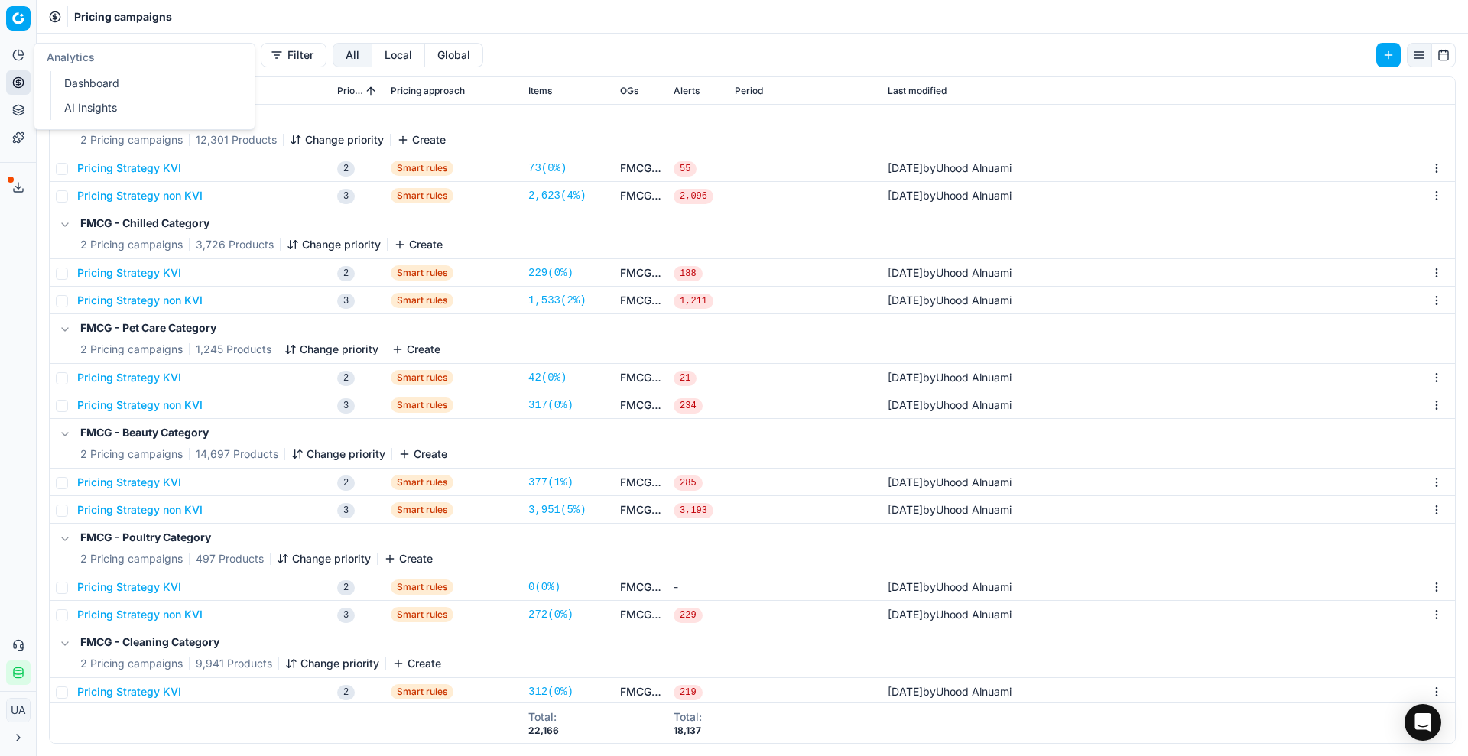
click at [60, 83] on link "Dashboard" at bounding box center [147, 83] width 178 height 21
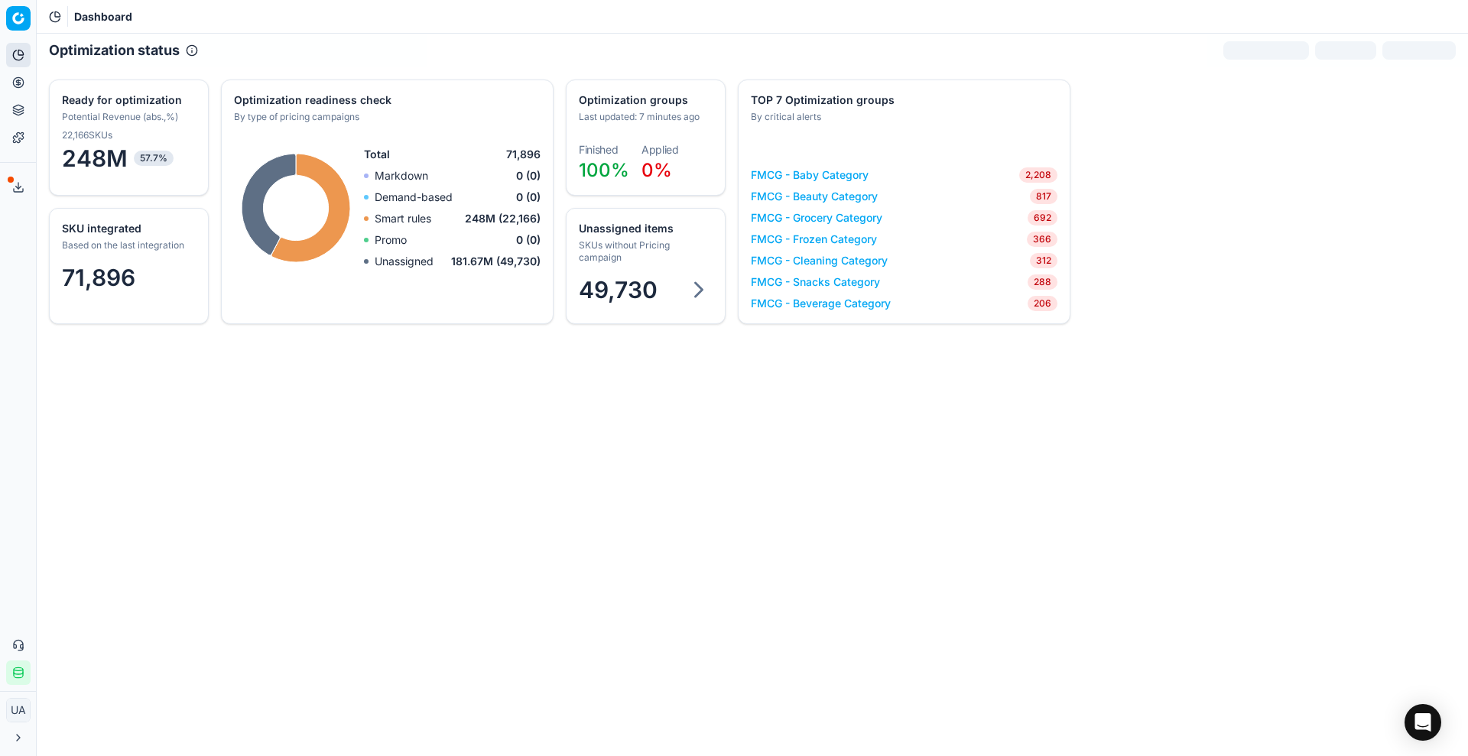
click at [668, 287] on div "49,730" at bounding box center [646, 290] width 134 height 28
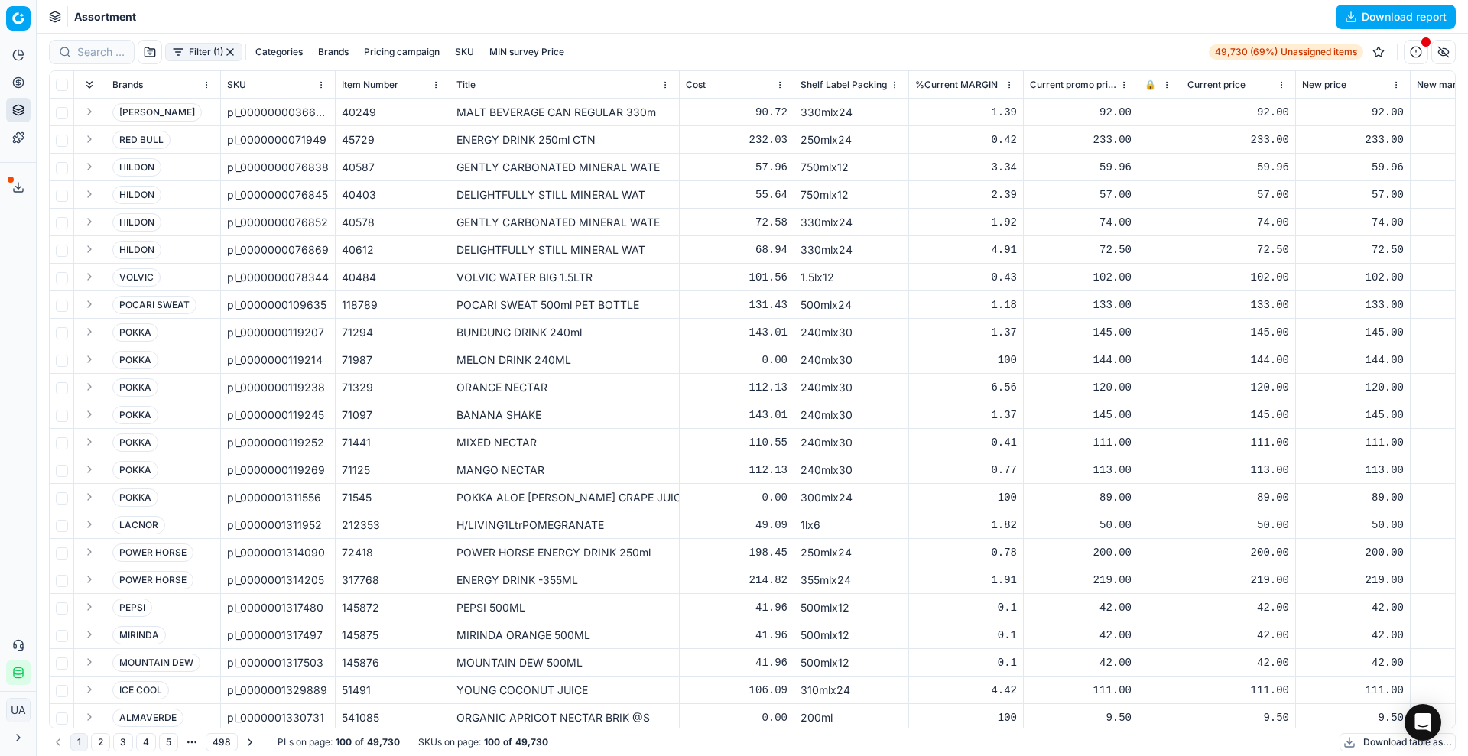
click at [1357, 14] on button "Download report" at bounding box center [1396, 17] width 120 height 24
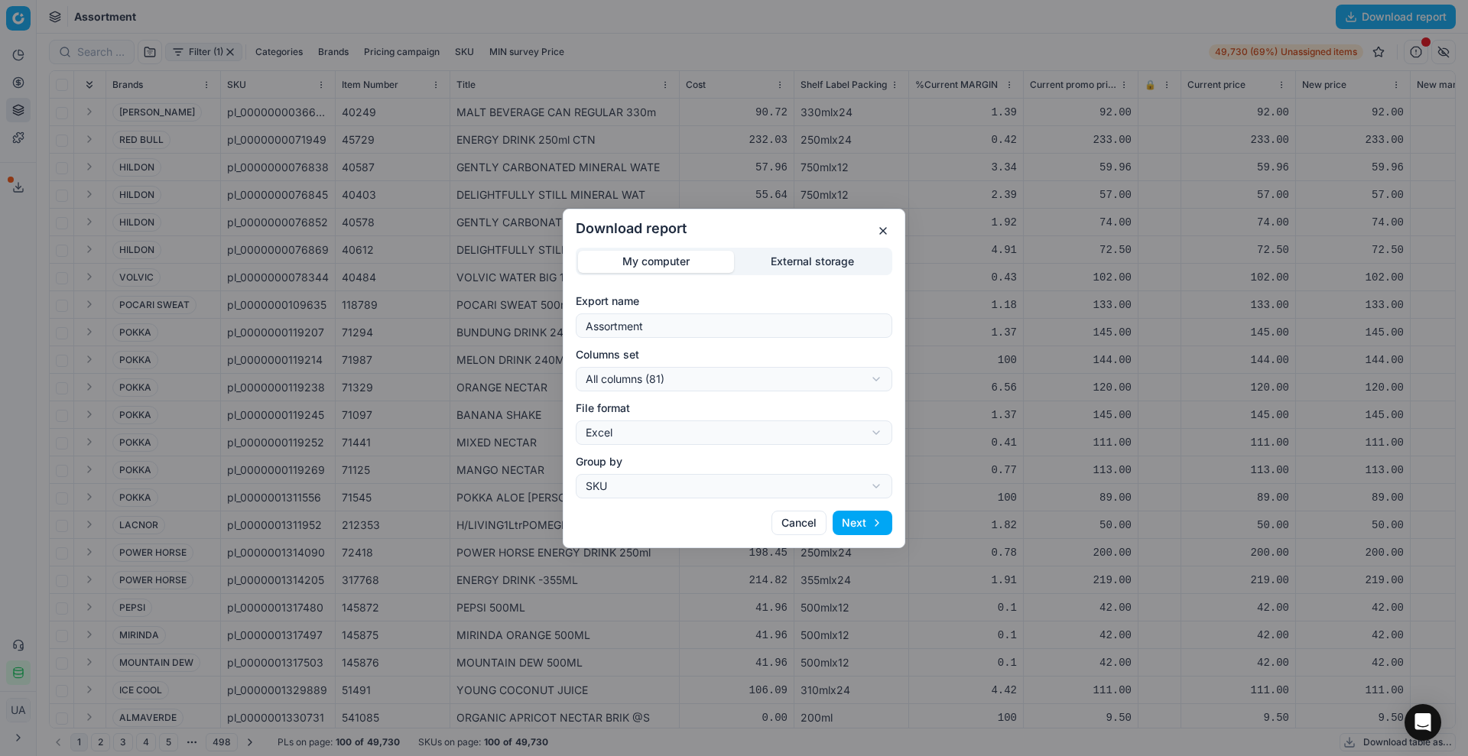
click at [852, 526] on button "Next" at bounding box center [863, 523] width 60 height 24
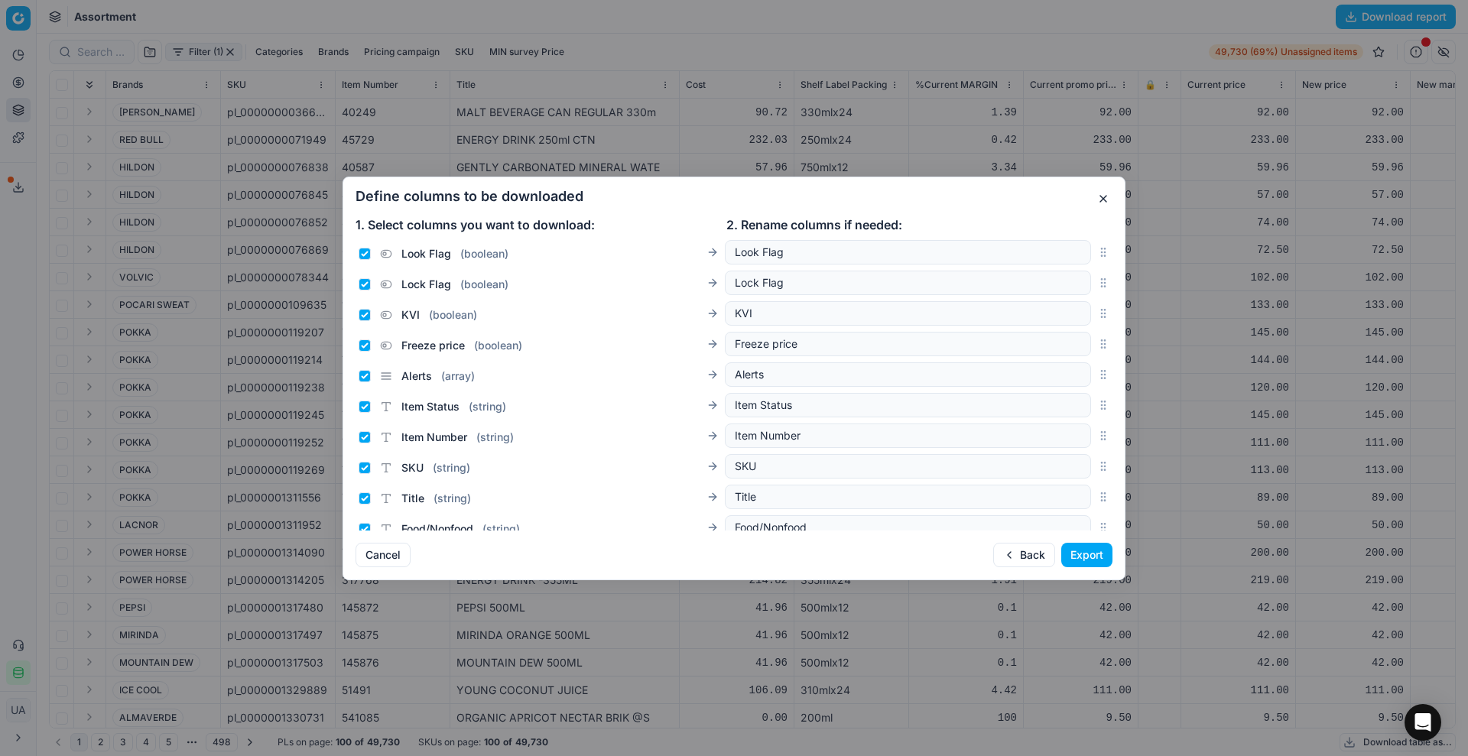
click at [1102, 554] on button "Export" at bounding box center [1086, 555] width 51 height 24
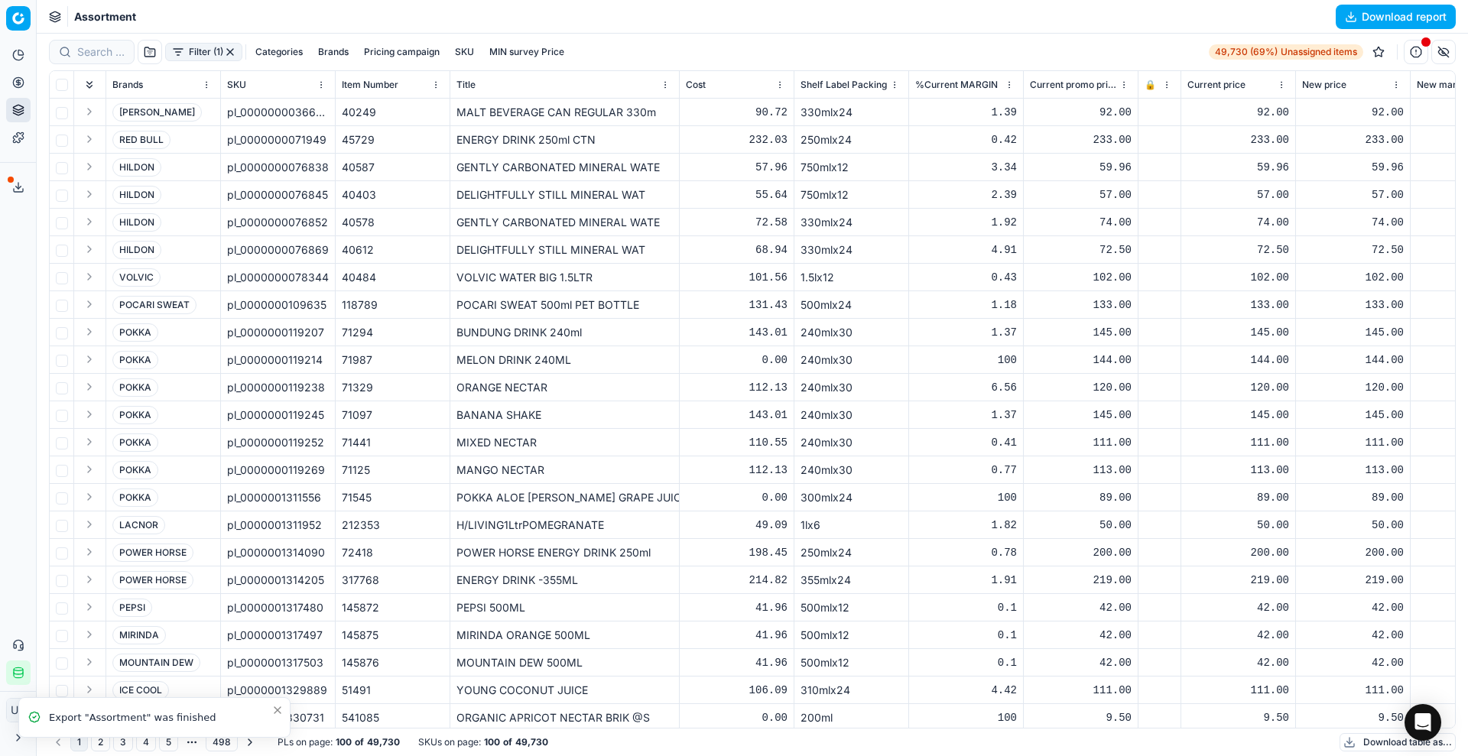
click at [18, 186] on line at bounding box center [18, 186] width 0 height 6
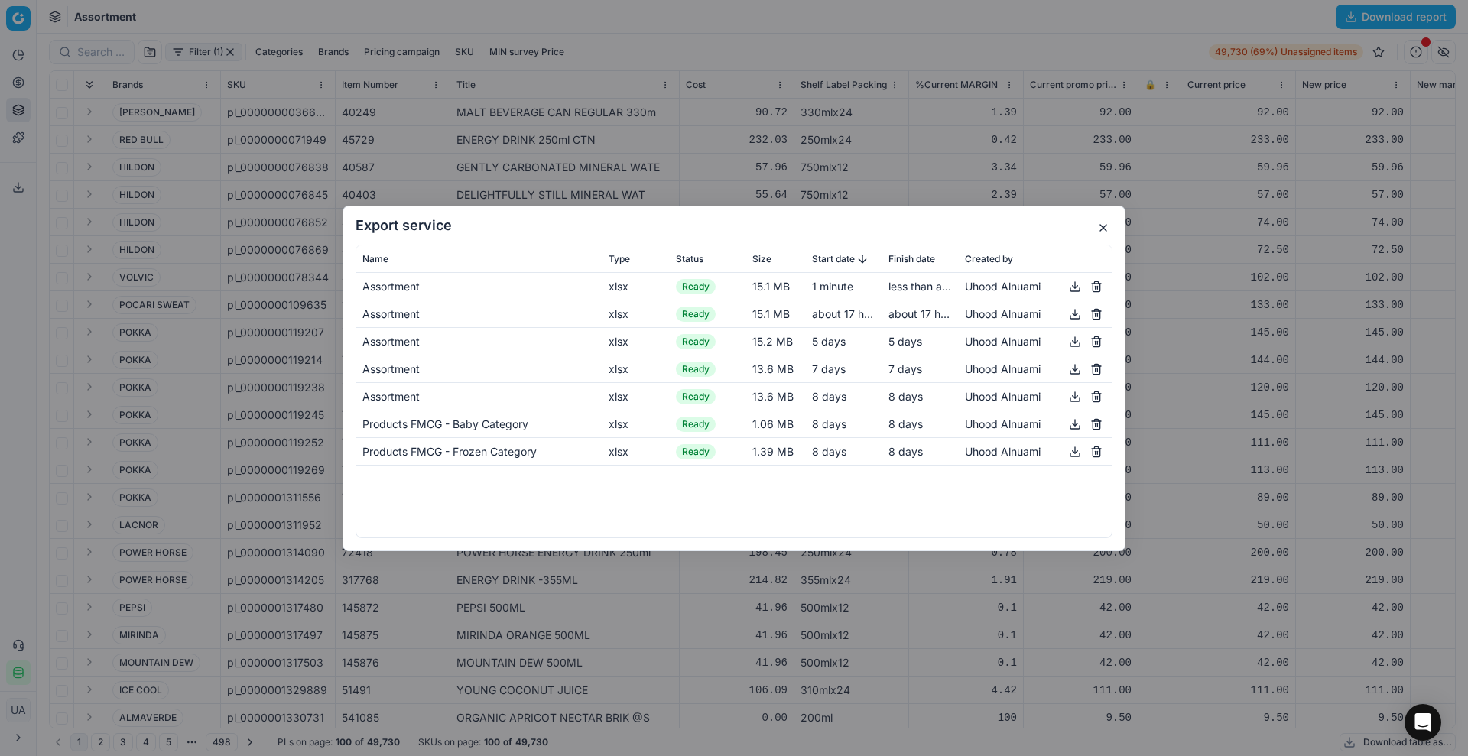
click at [1080, 287] on button "button" at bounding box center [1075, 286] width 18 height 18
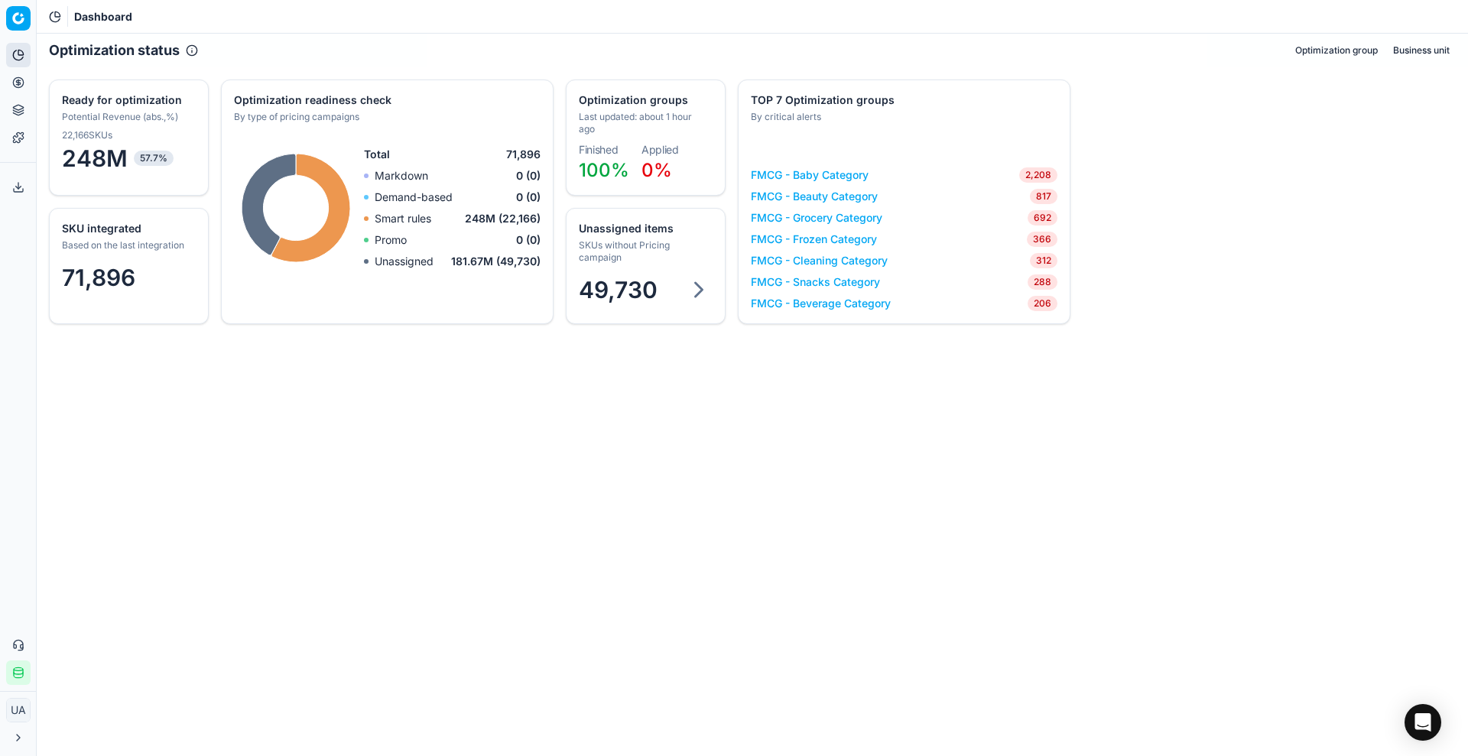
click at [655, 290] on span "49,730" at bounding box center [618, 290] width 79 height 28
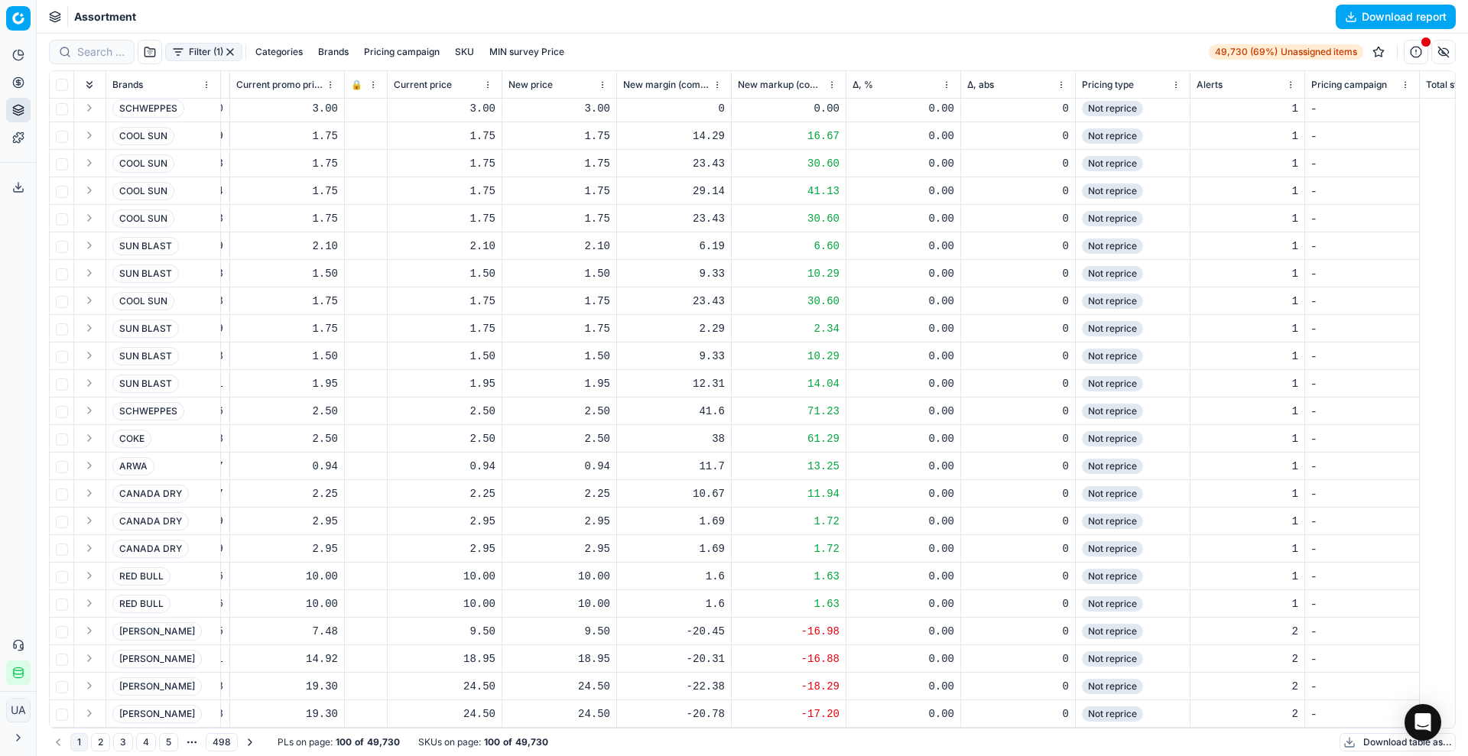
scroll to position [2138, 0]
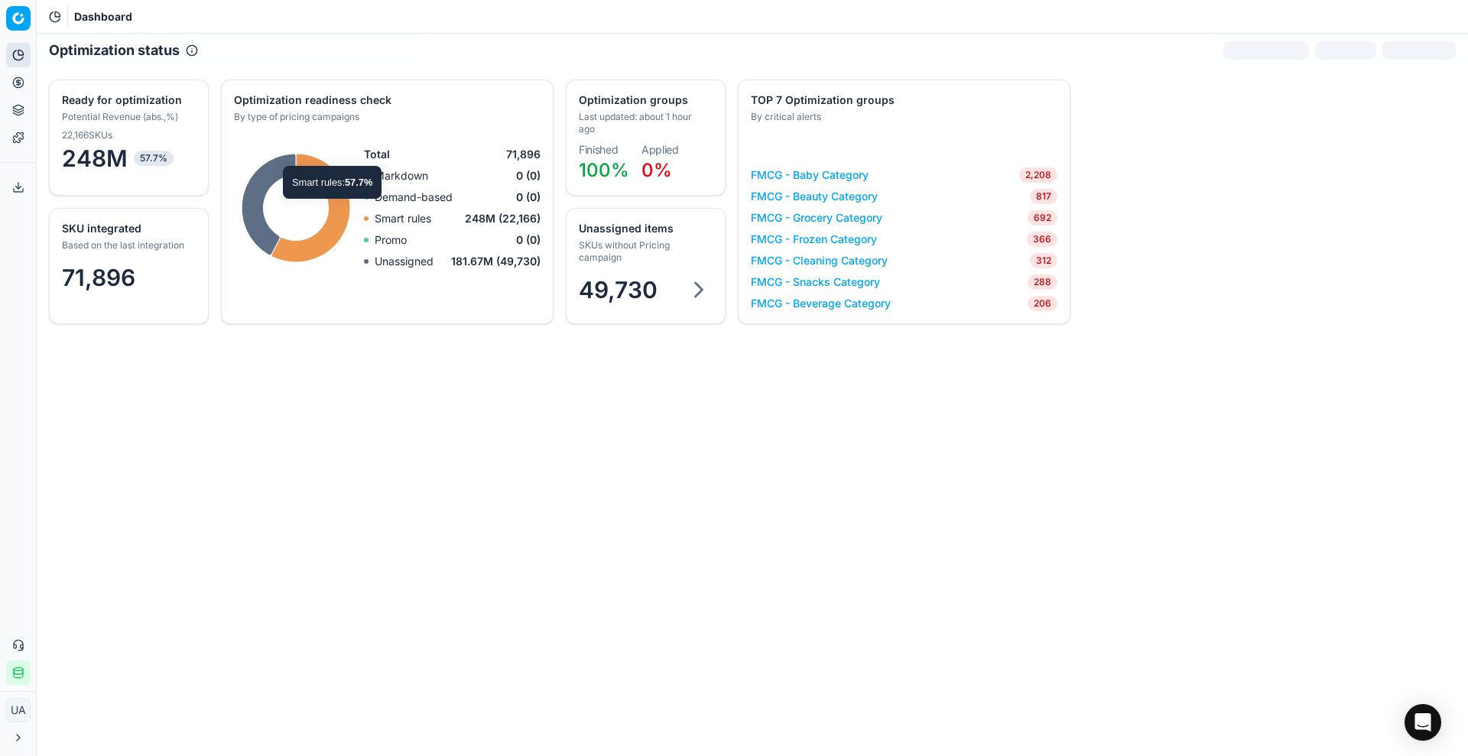
click at [614, 268] on div "Unassigned items SKUs without Pricing campaign 49,730" at bounding box center [646, 266] width 160 height 116
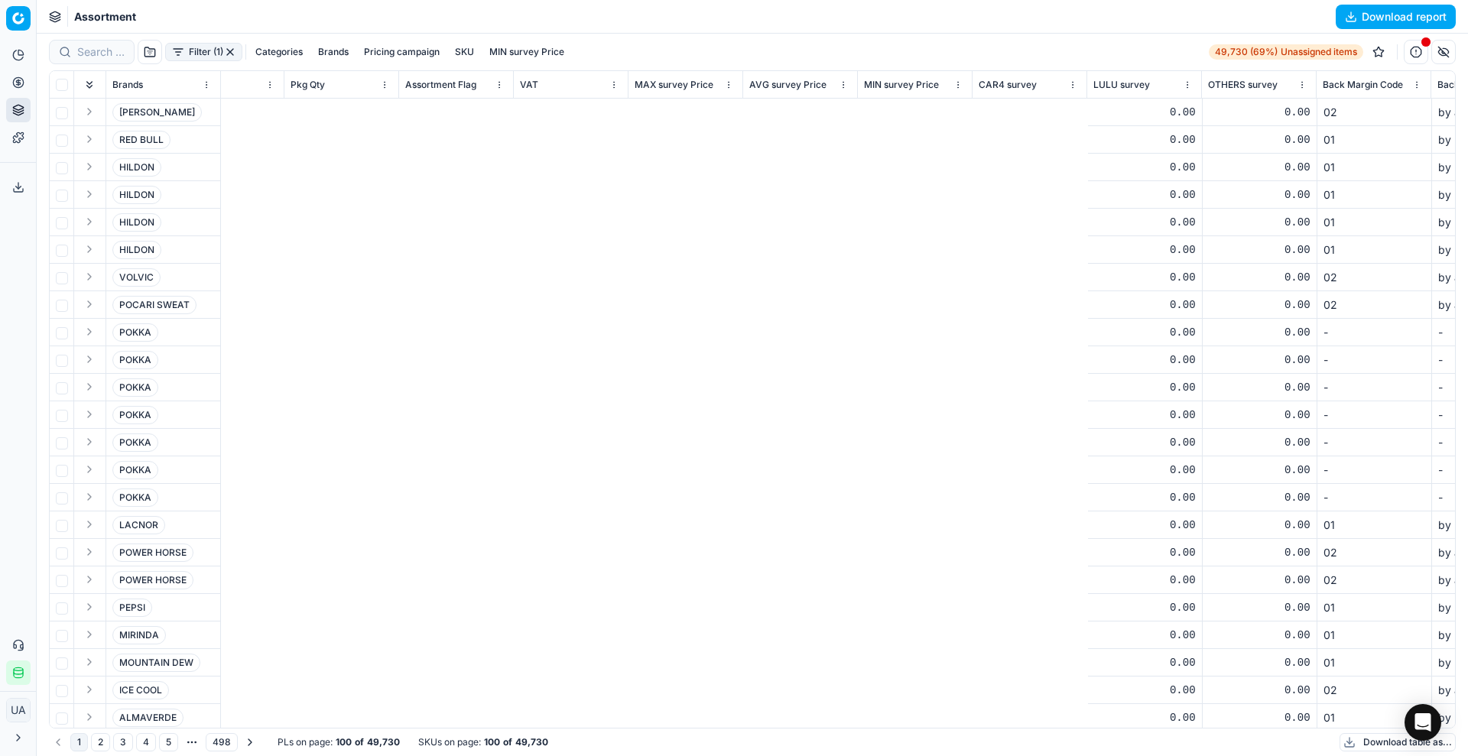
scroll to position [0, 4866]
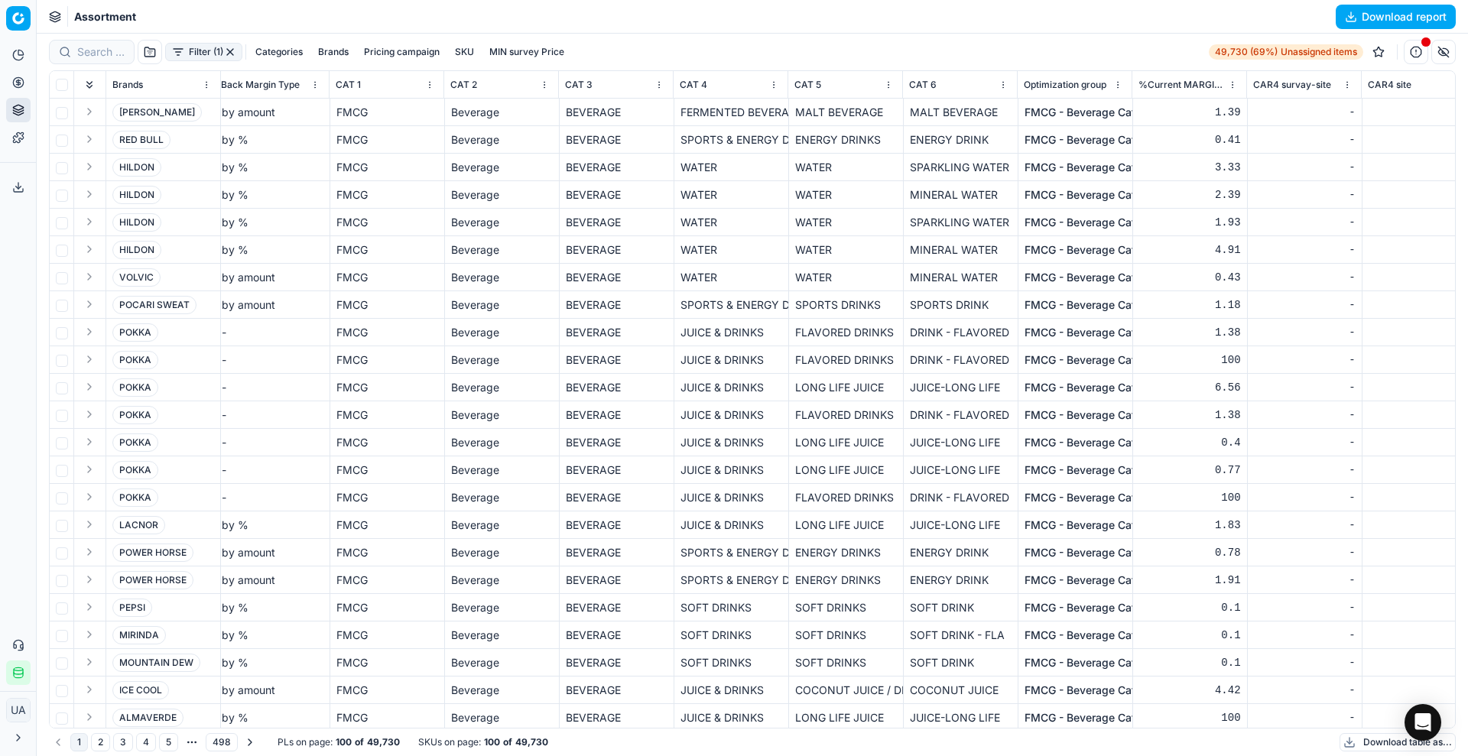
click at [1364, 741] on button "Download table as..." at bounding box center [1398, 742] width 116 height 18
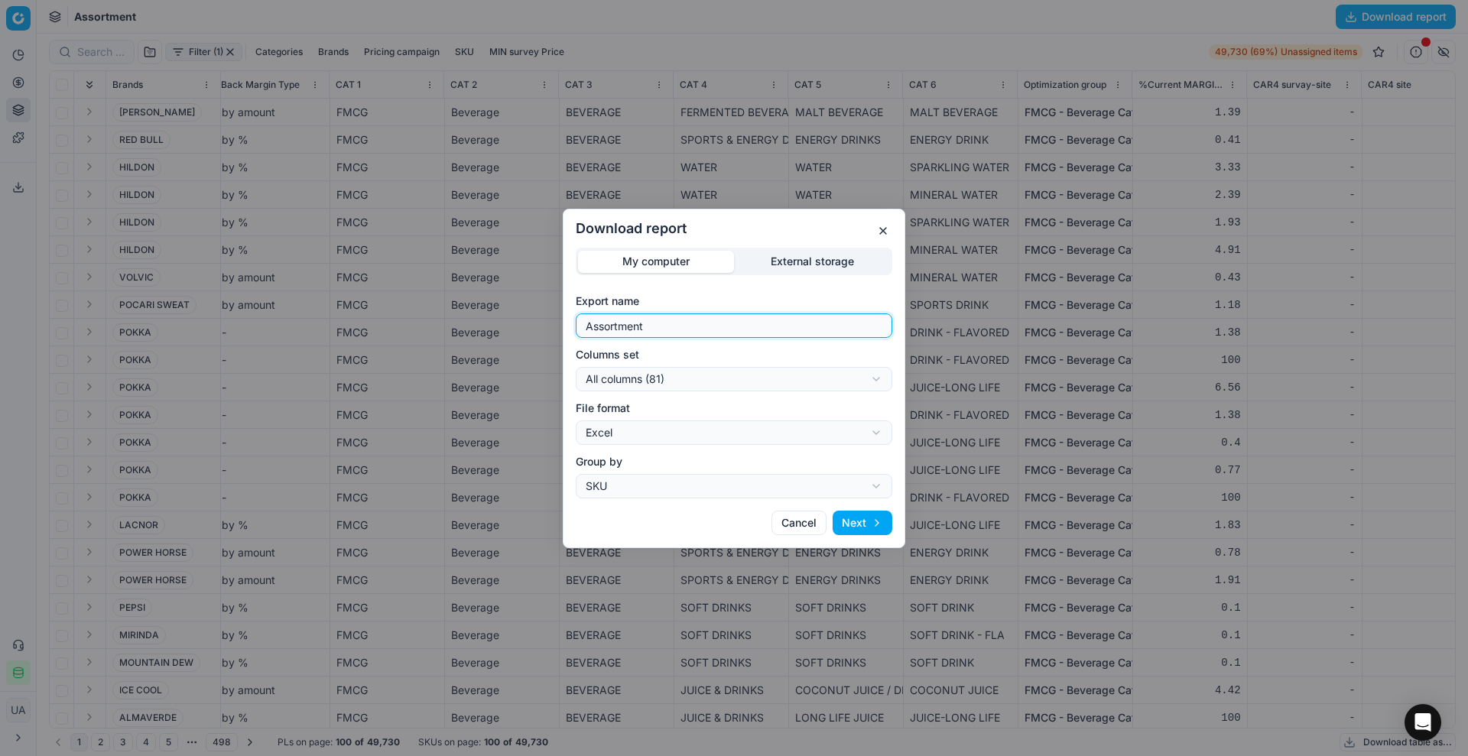
drag, startPoint x: 671, startPoint y: 320, endPoint x: 0, endPoint y: 6, distance: 740.2
click at [0, 6] on div "Download report My computer External storage Export name Assortment Columns set…" at bounding box center [734, 378] width 1468 height 756
type input "w"
type input "WORKING - FILE 1"
click at [859, 517] on button "Next" at bounding box center [863, 523] width 60 height 24
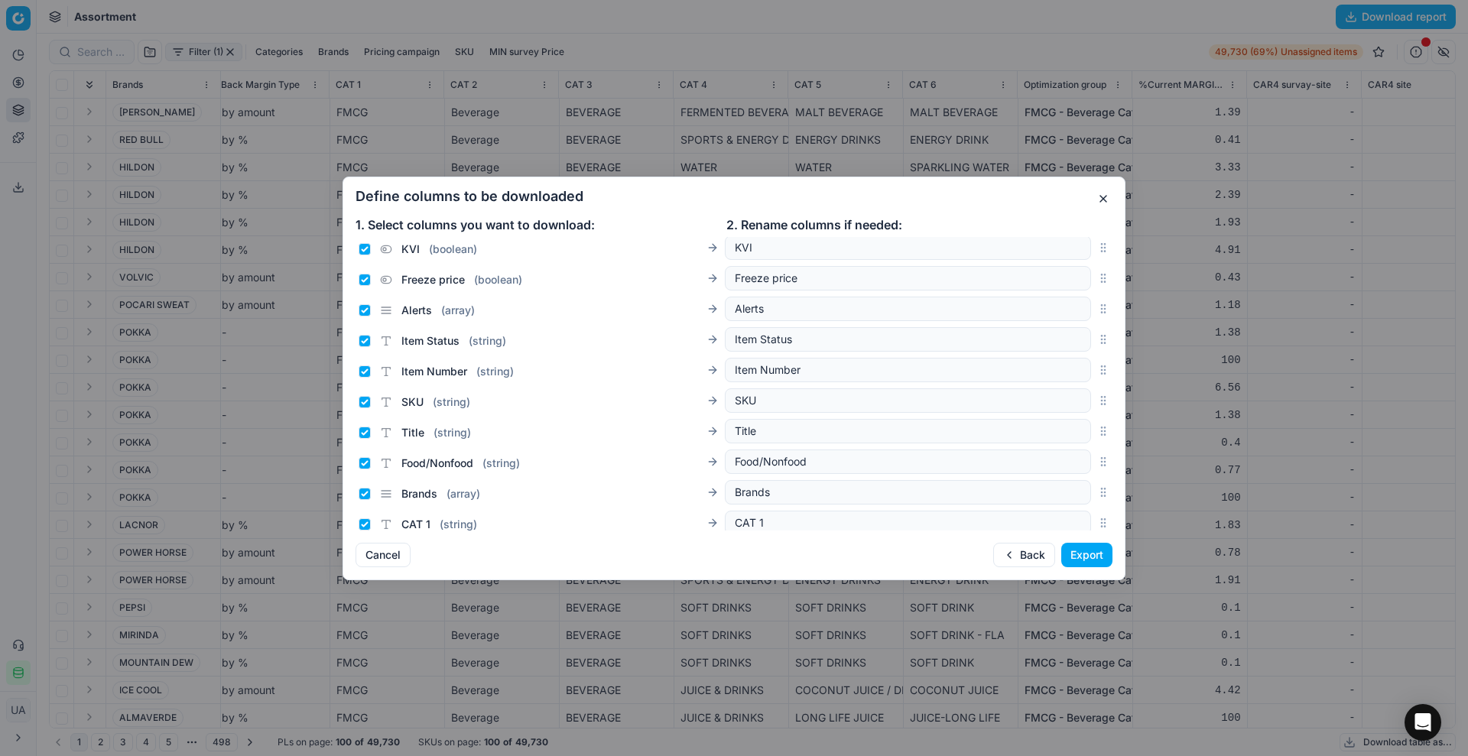
scroll to position [96, 0]
click at [362, 277] on input "Alerts ( array )" at bounding box center [365, 281] width 12 height 12
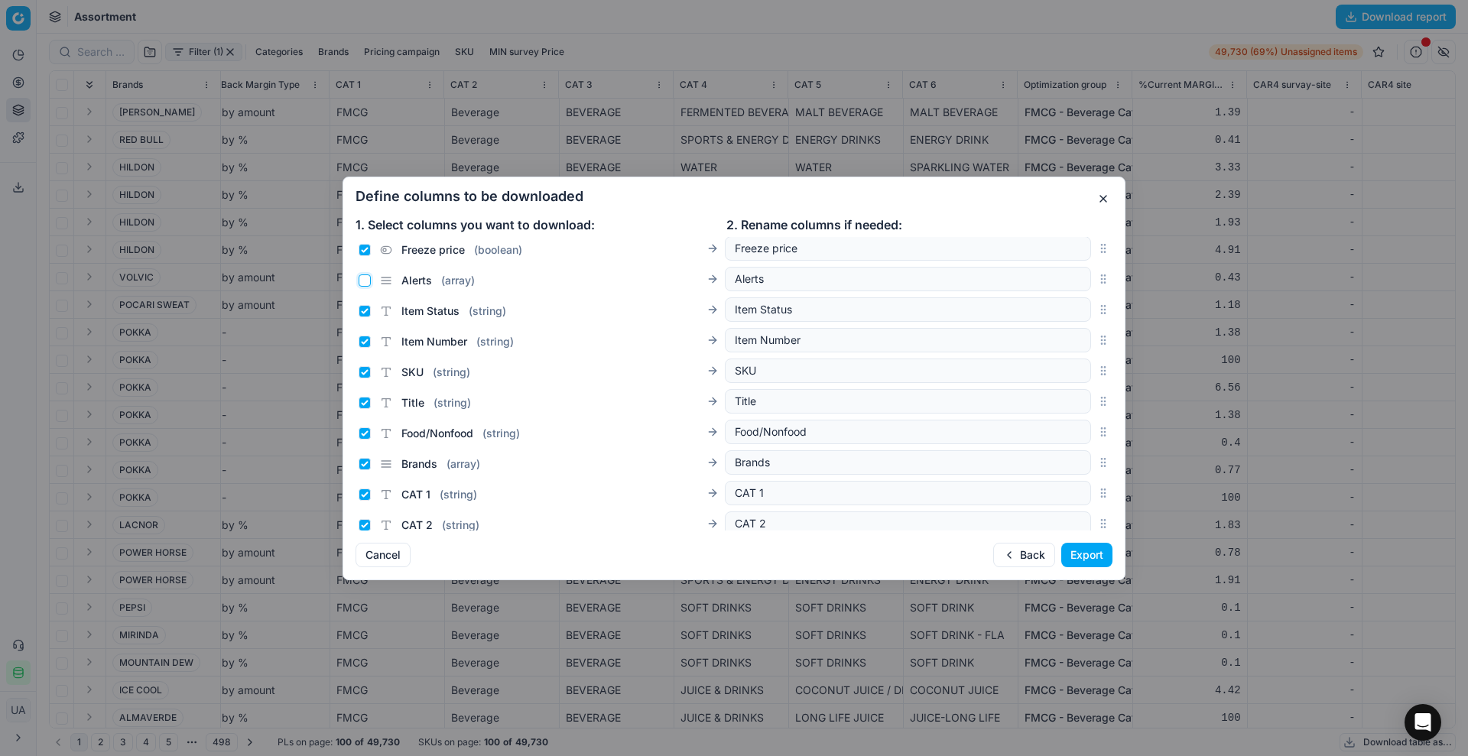
checkbox input "false"
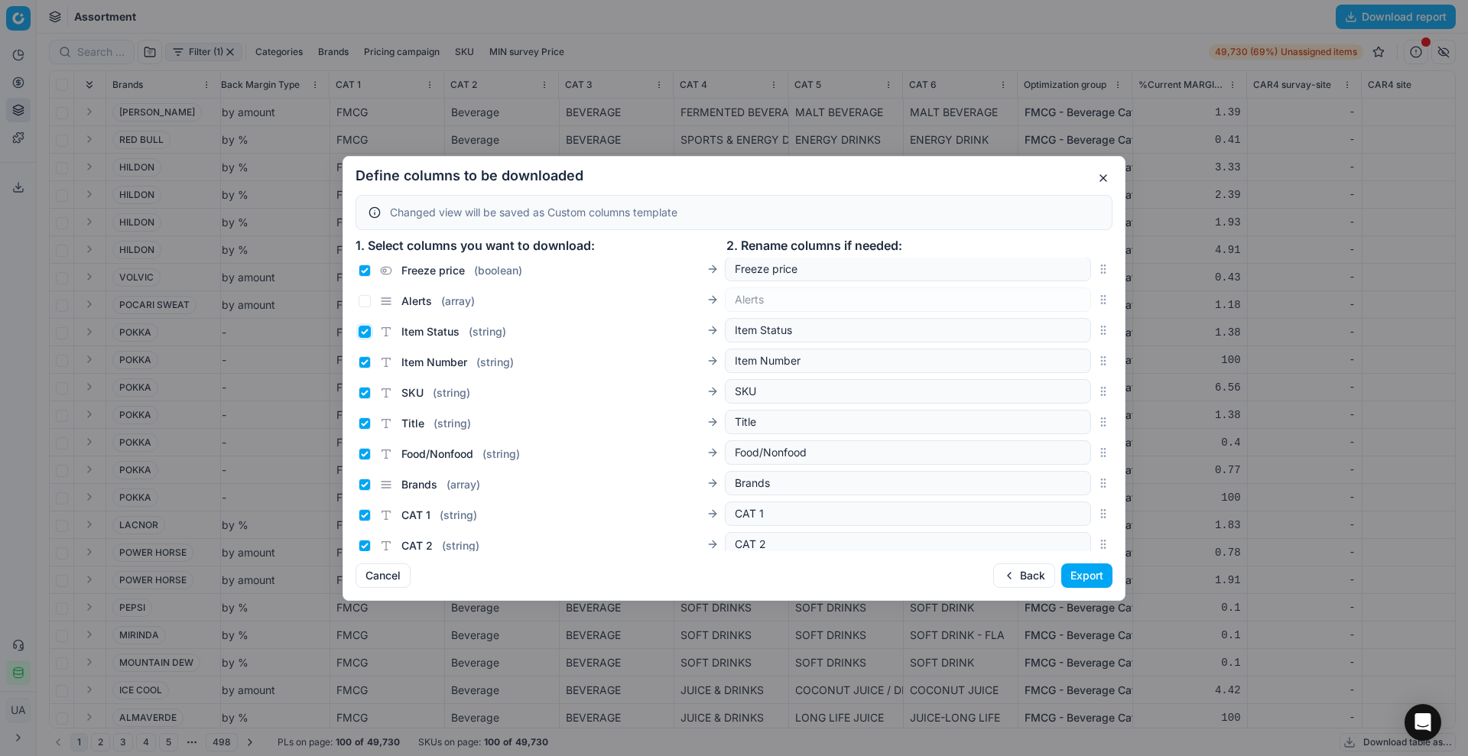
click at [365, 333] on input "Item Status ( string )" at bounding box center [365, 332] width 12 height 12
checkbox input "false"
click at [358, 266] on div "Freeze price ( boolean ) Freeze price" at bounding box center [734, 269] width 757 height 31
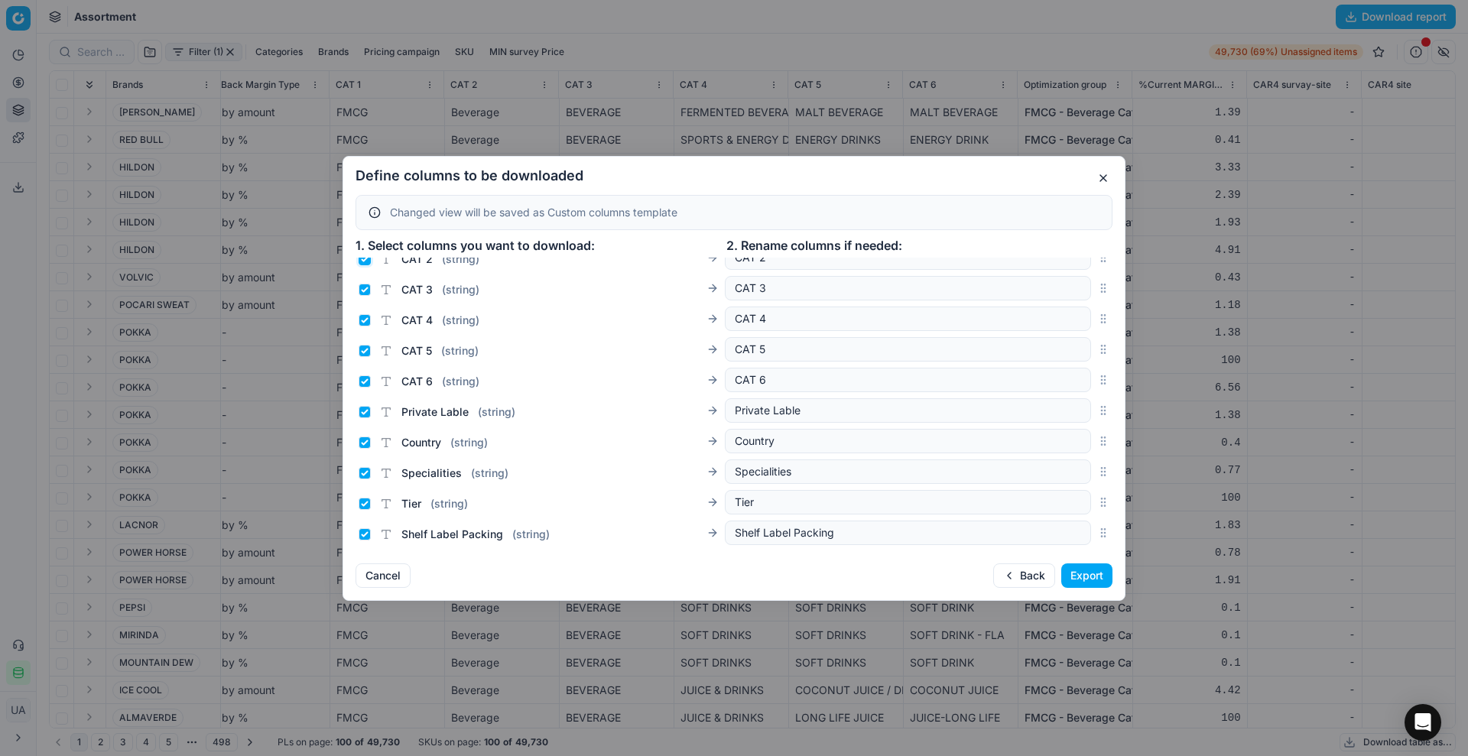
click at [362, 262] on input "CAT 2 ( string )" at bounding box center [365, 259] width 12 height 12
checkbox input "false"
click at [359, 290] on input "CAT 3 ( string )" at bounding box center [365, 290] width 12 height 12
checkbox input "false"
click at [366, 319] on input "CAT 4 ( string )" at bounding box center [365, 320] width 12 height 12
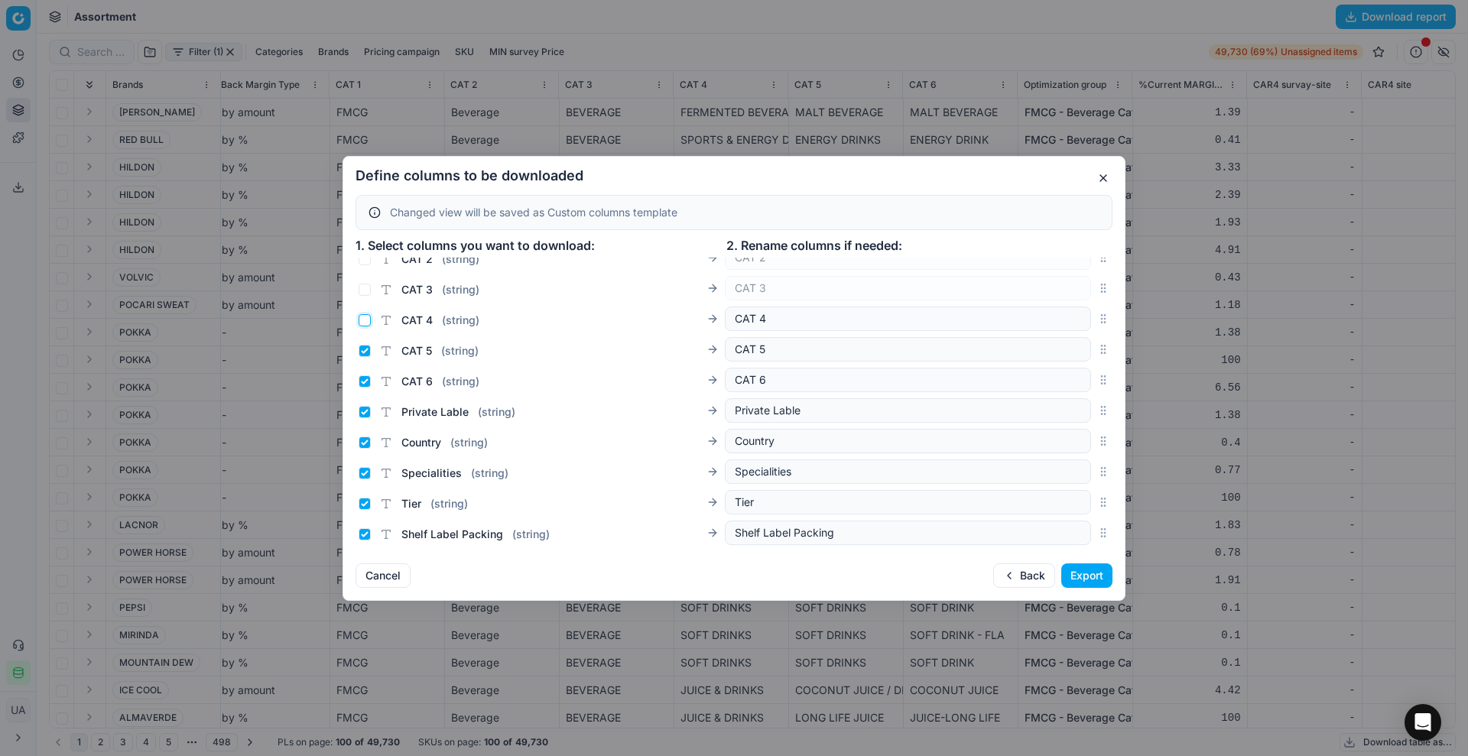
checkbox input "false"
click at [363, 345] on input "CAT 5 ( string )" at bounding box center [365, 351] width 12 height 12
checkbox input "false"
click at [367, 386] on input "CAT 6 ( string )" at bounding box center [365, 381] width 12 height 12
checkbox input "false"
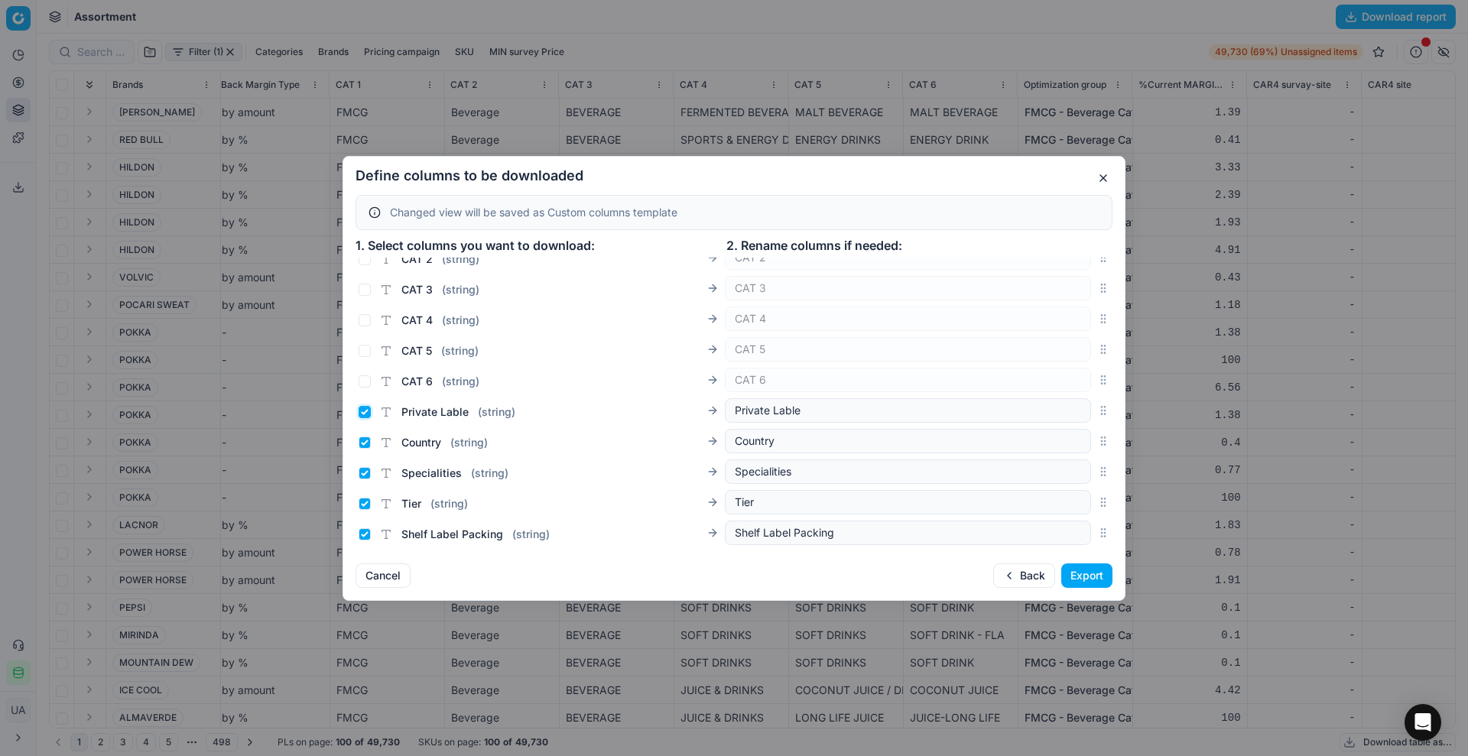
click at [365, 414] on input "Private Lable ( string )" at bounding box center [365, 412] width 12 height 12
checkbox input "false"
click at [365, 441] on input "Country ( string )" at bounding box center [365, 443] width 12 height 12
checkbox input "false"
click at [362, 463] on div "Specialities ( string )" at bounding box center [542, 470] width 366 height 21
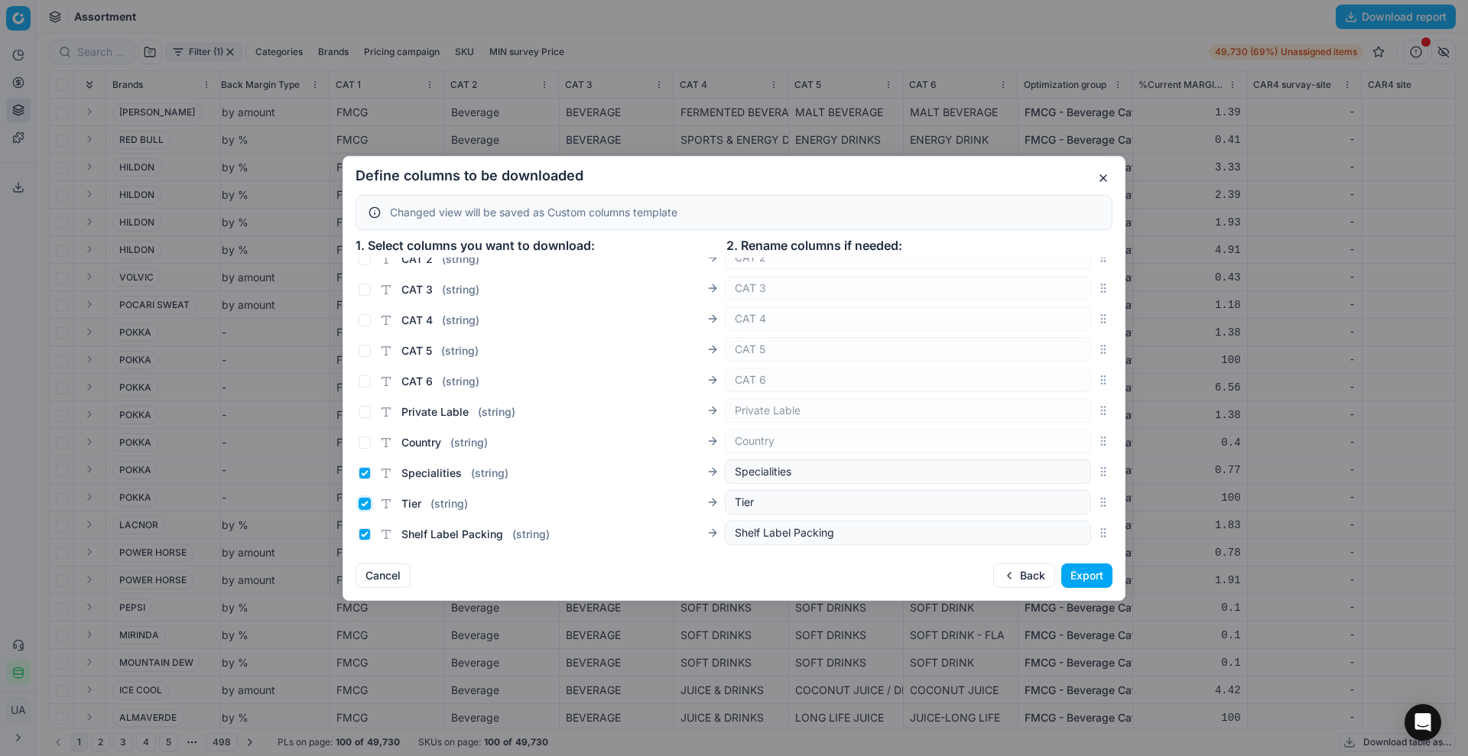
click at [362, 498] on input "Tier ( string )" at bounding box center [365, 504] width 12 height 12
checkbox input "false"
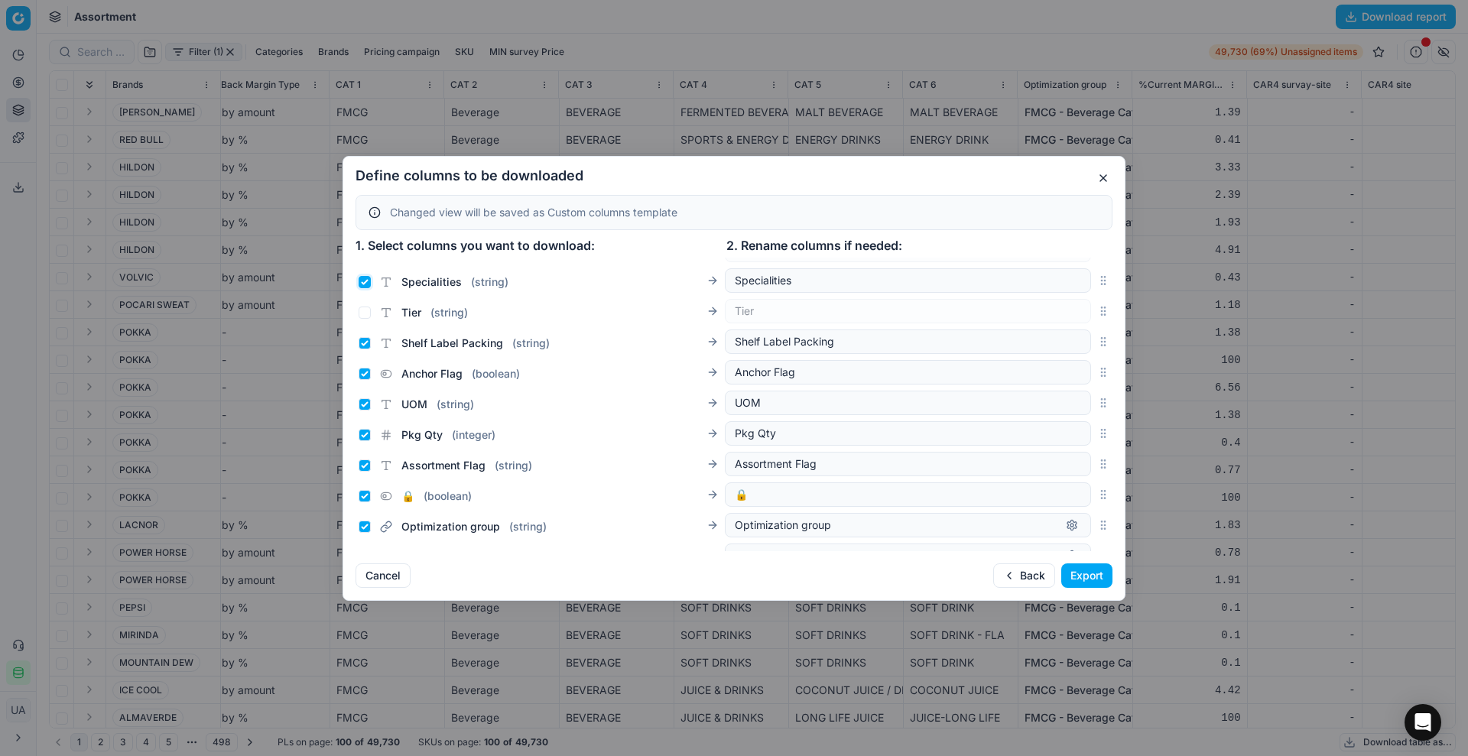
click at [361, 276] on input "Specialities ( string )" at bounding box center [365, 282] width 12 height 12
checkbox input "false"
click at [362, 377] on input "Anchor Flag ( boolean )" at bounding box center [365, 374] width 12 height 12
checkbox input "false"
click at [365, 463] on input "Assortment Flag ( string )" at bounding box center [365, 466] width 12 height 12
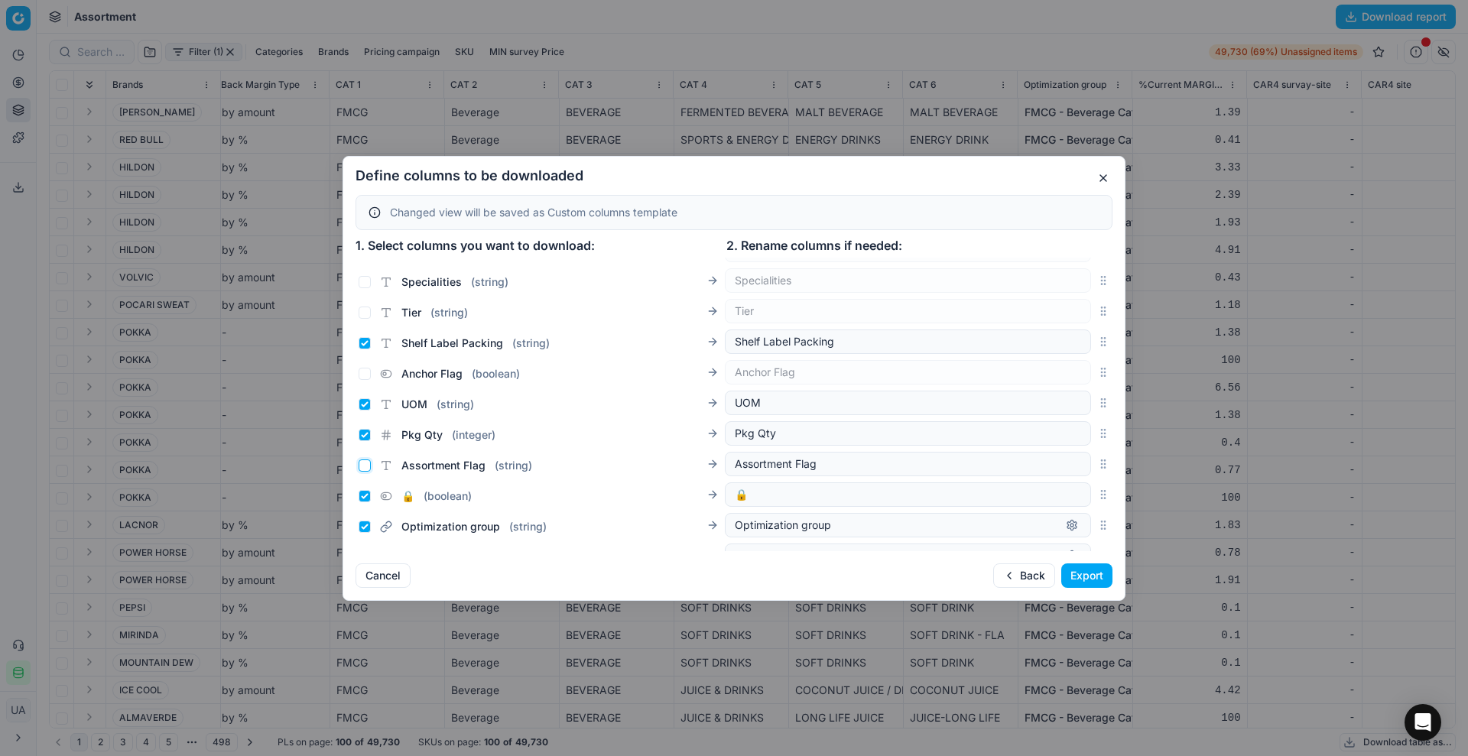
checkbox input "false"
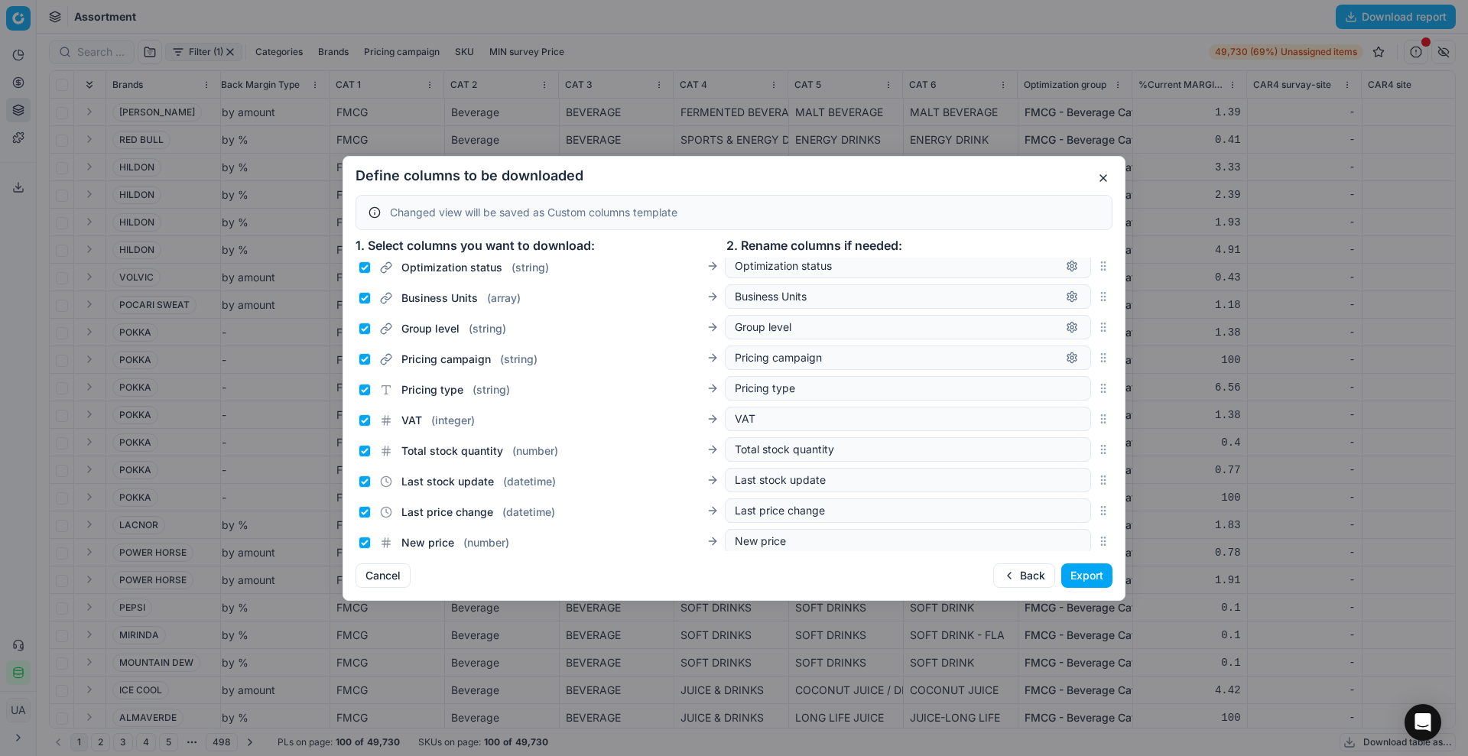
scroll to position [956, 0]
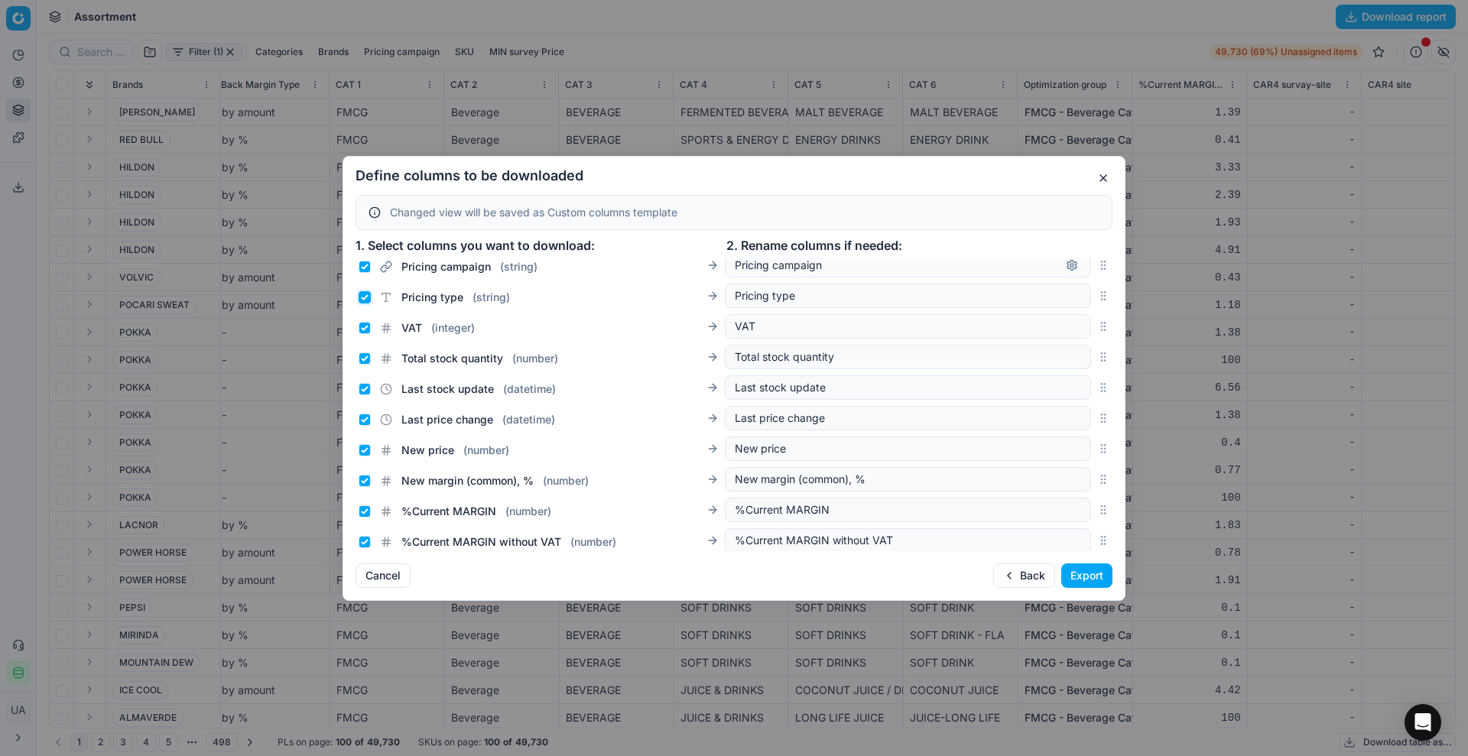
click at [359, 292] on input "Pricing type ( string )" at bounding box center [365, 297] width 12 height 12
checkbox input "false"
click at [362, 266] on input "Pricing campaign ( string )" at bounding box center [365, 267] width 12 height 12
checkbox input "false"
click at [359, 323] on input "VAT ( integer )" at bounding box center [365, 328] width 12 height 12
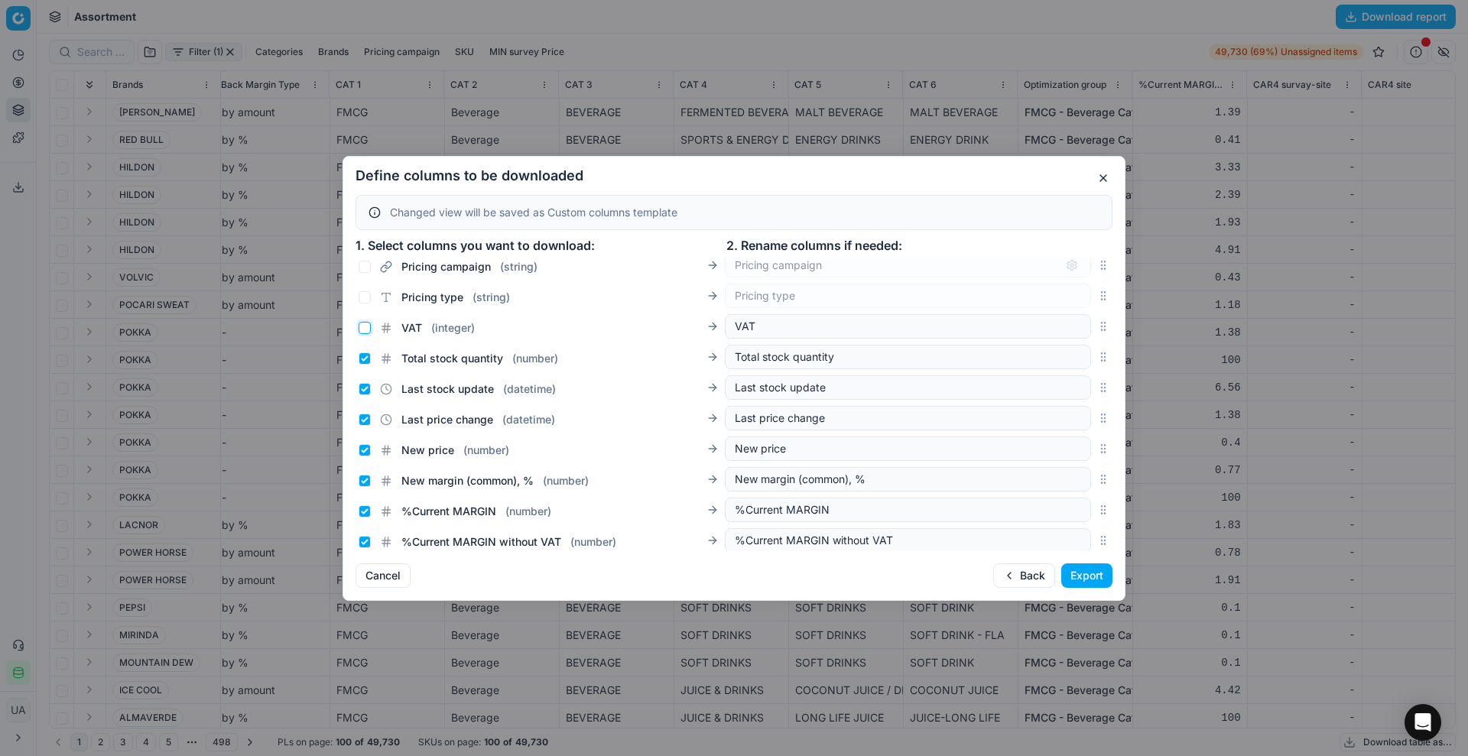
checkbox input "false"
click at [362, 358] on input "Total stock quantity ( number )" at bounding box center [365, 358] width 12 height 12
checkbox input "false"
click at [369, 393] on input "Last stock update ( datetime )" at bounding box center [365, 389] width 12 height 12
checkbox input "false"
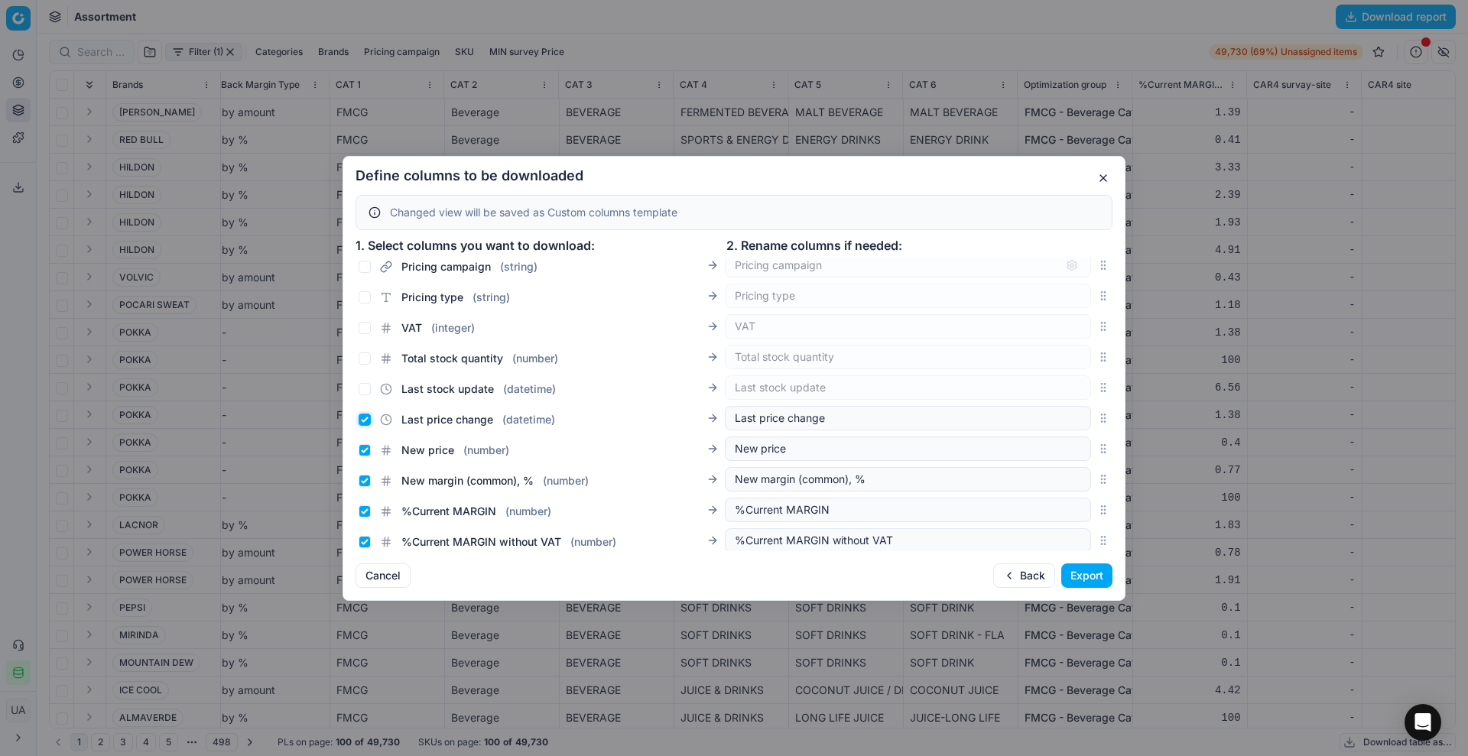
click at [362, 419] on input "Last price change ( datetime )" at bounding box center [365, 420] width 12 height 12
checkbox input "false"
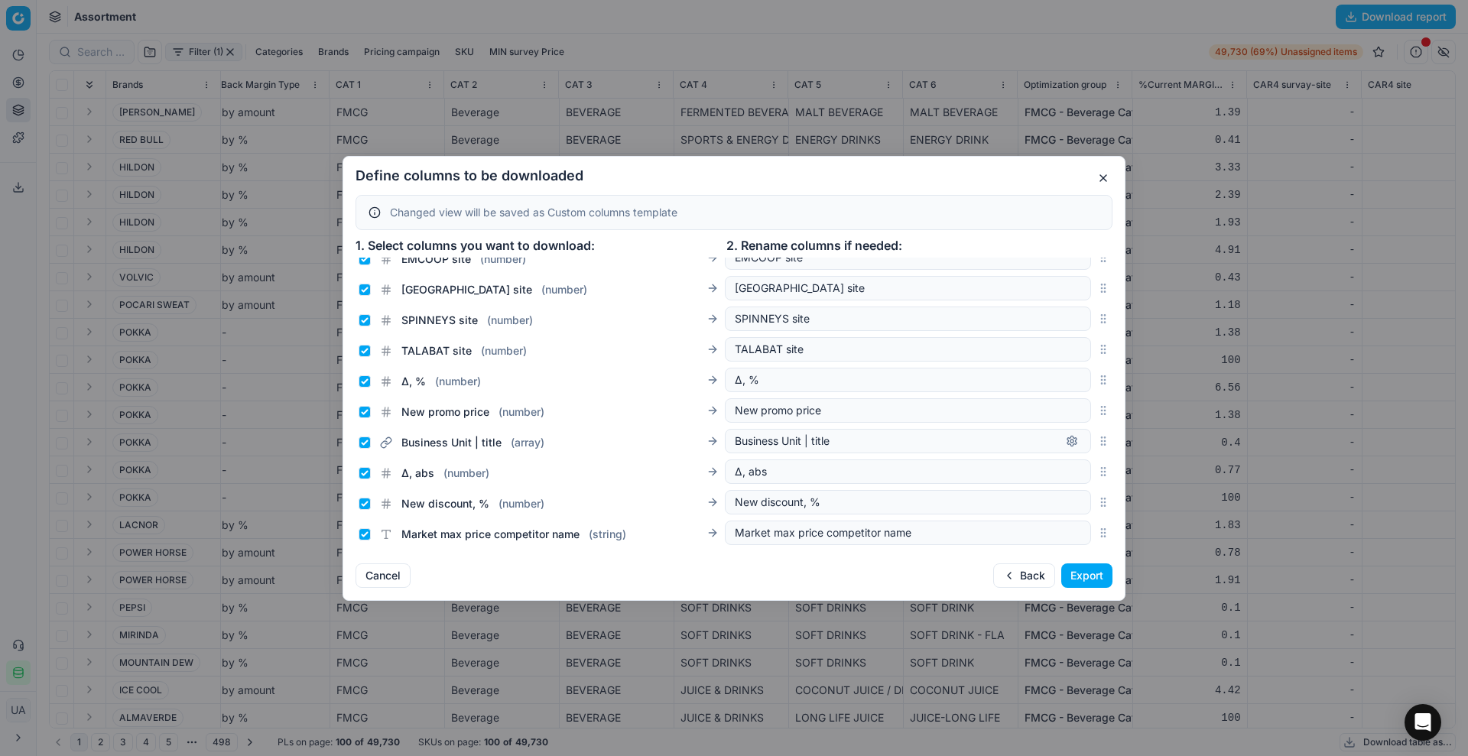
scroll to position [2184, 0]
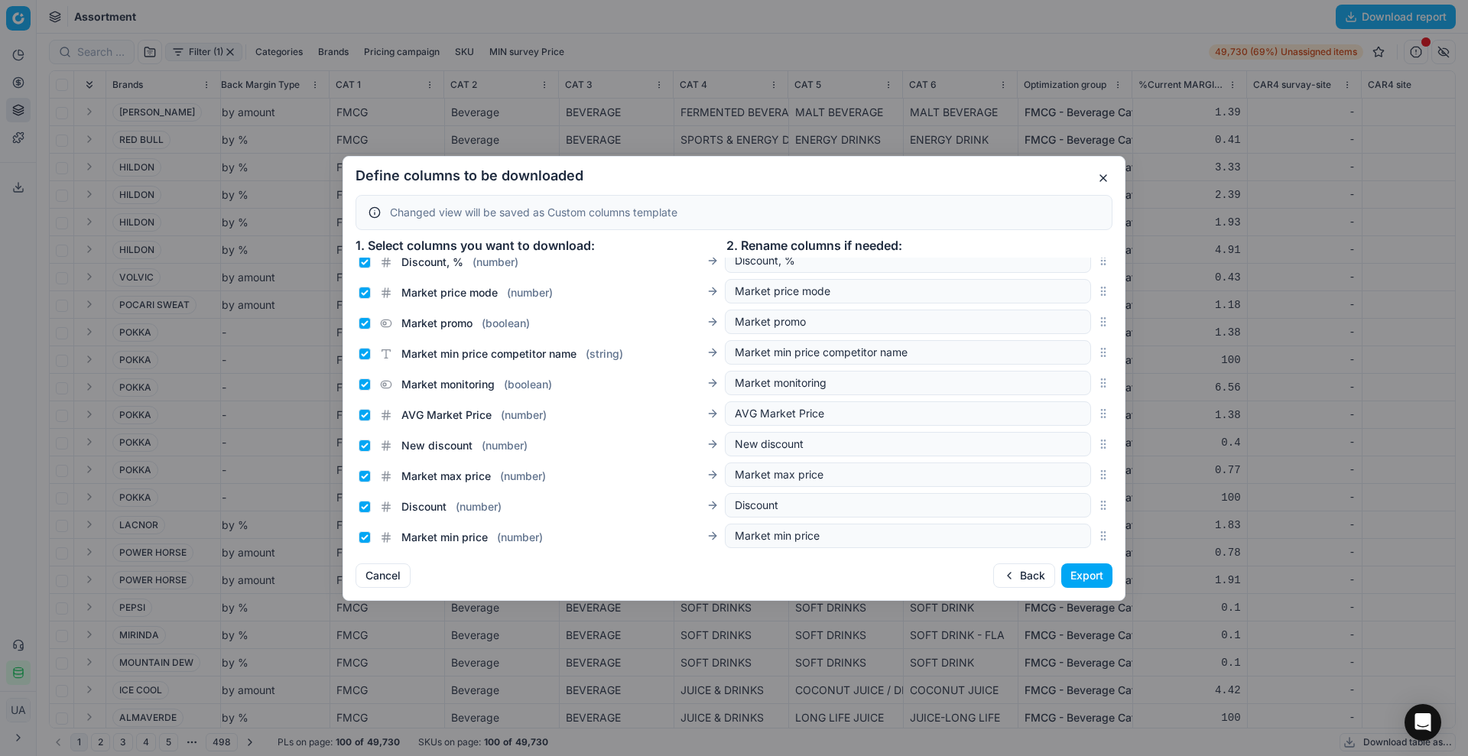
click at [1111, 568] on button "Export" at bounding box center [1086, 576] width 51 height 24
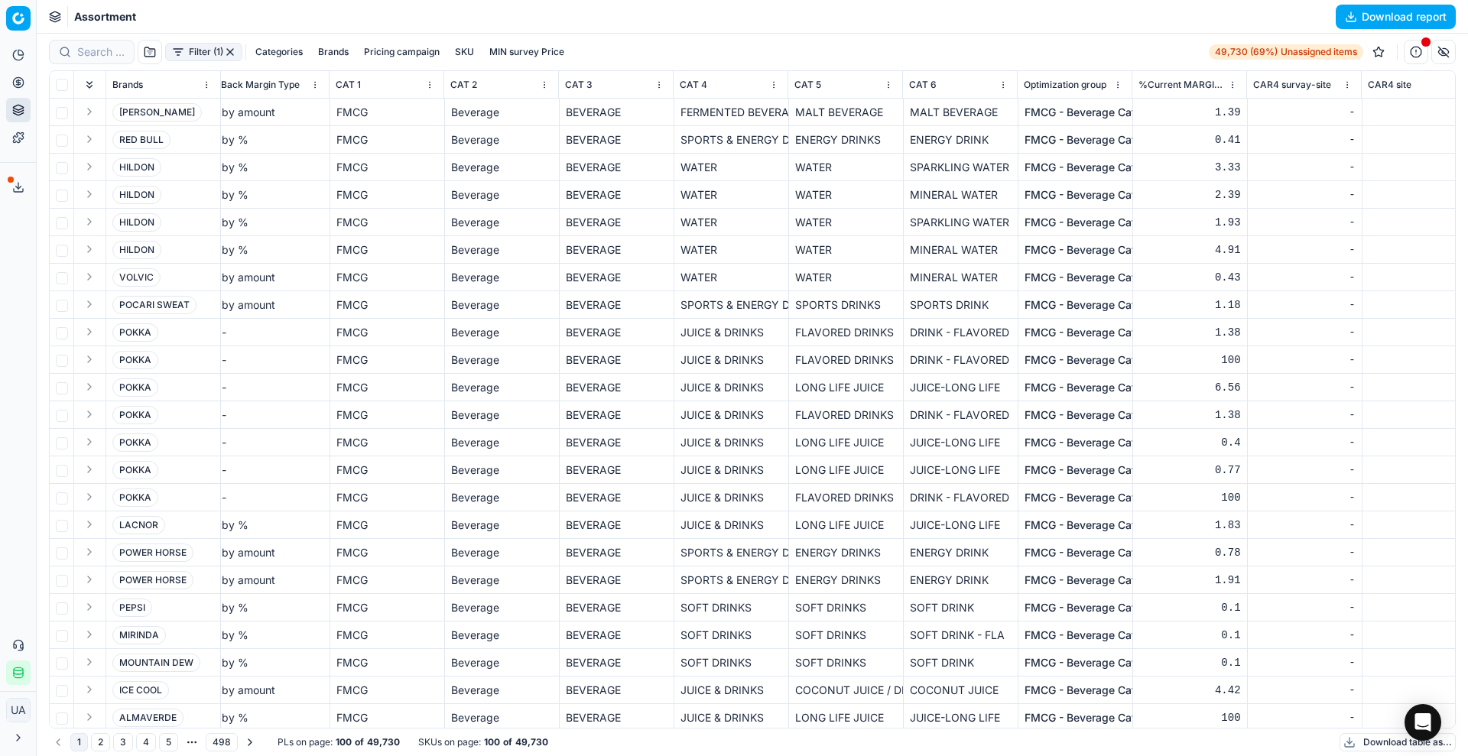
click at [24, 187] on button "Export service" at bounding box center [18, 187] width 24 height 24
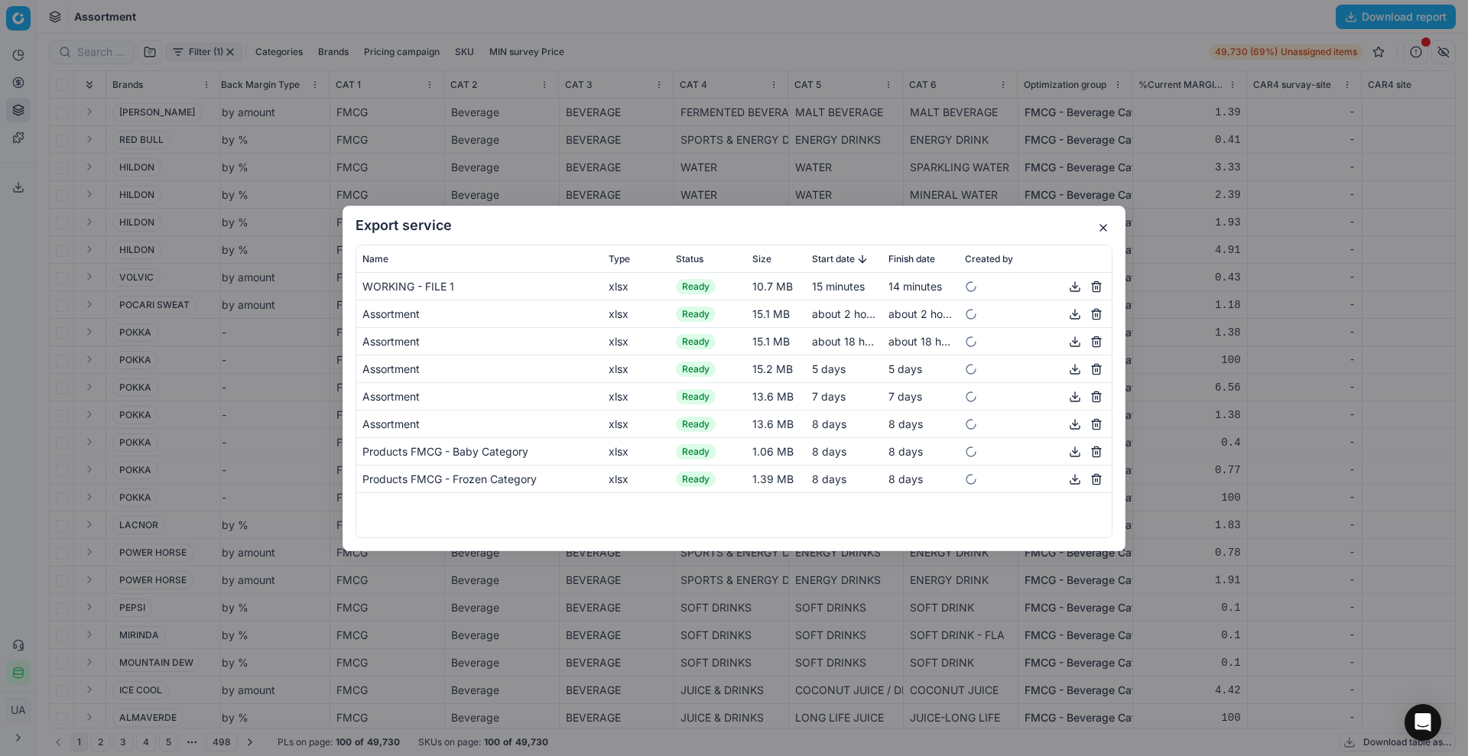
click at [1079, 288] on button "button" at bounding box center [1075, 286] width 18 height 18
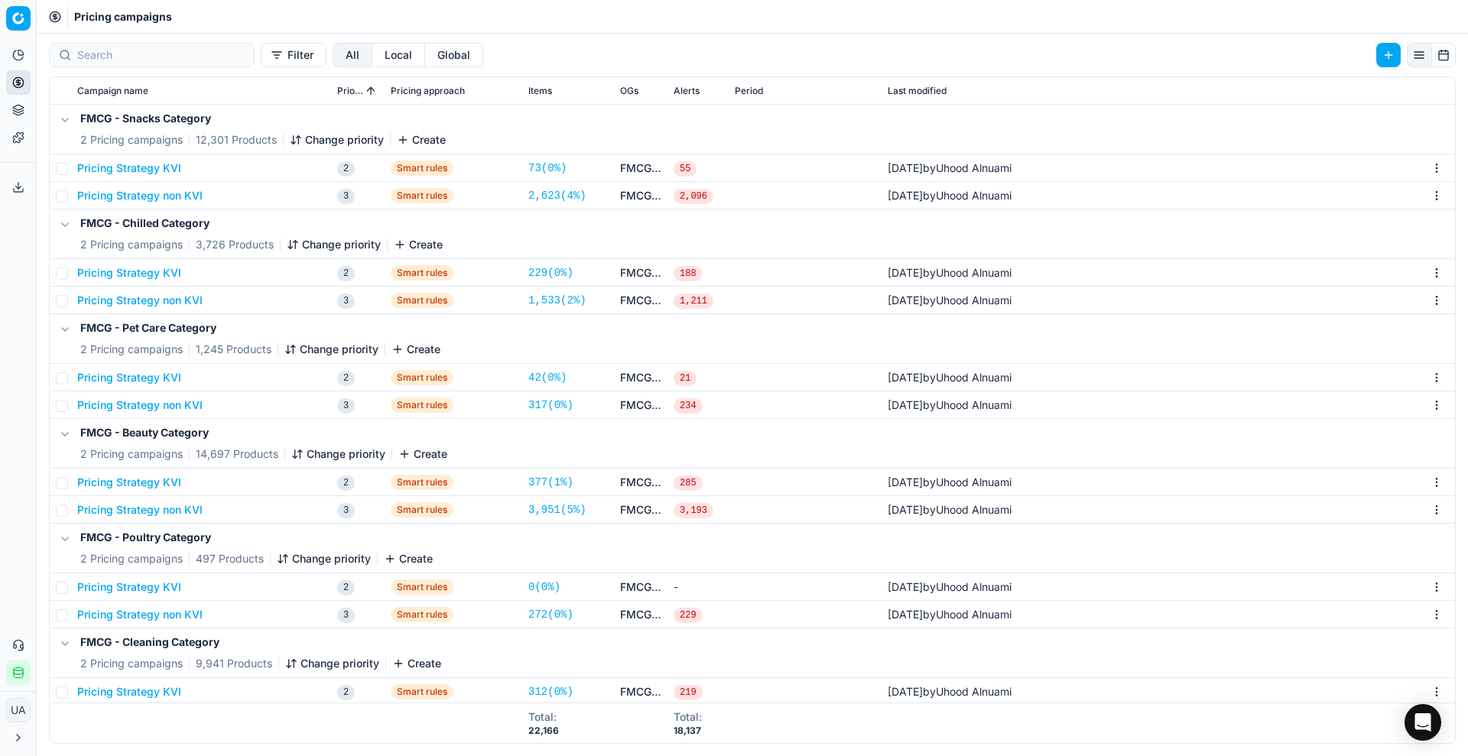
click at [10, 46] on button "Analytics" at bounding box center [18, 55] width 24 height 24
click at [8, 50] on button "Analytics" at bounding box center [18, 55] width 24 height 24
click at [75, 82] on link "Dashboard" at bounding box center [147, 83] width 178 height 21
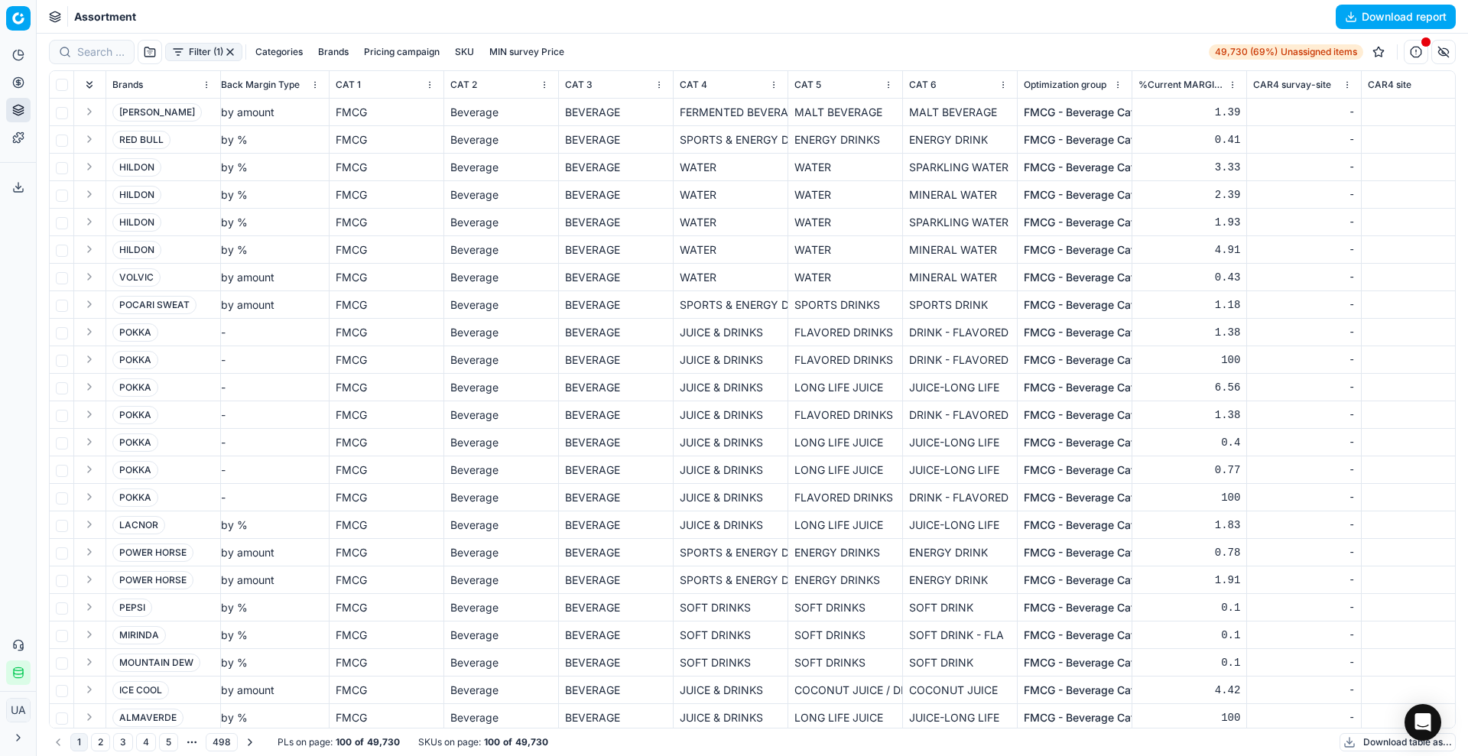
scroll to position [0, 6083]
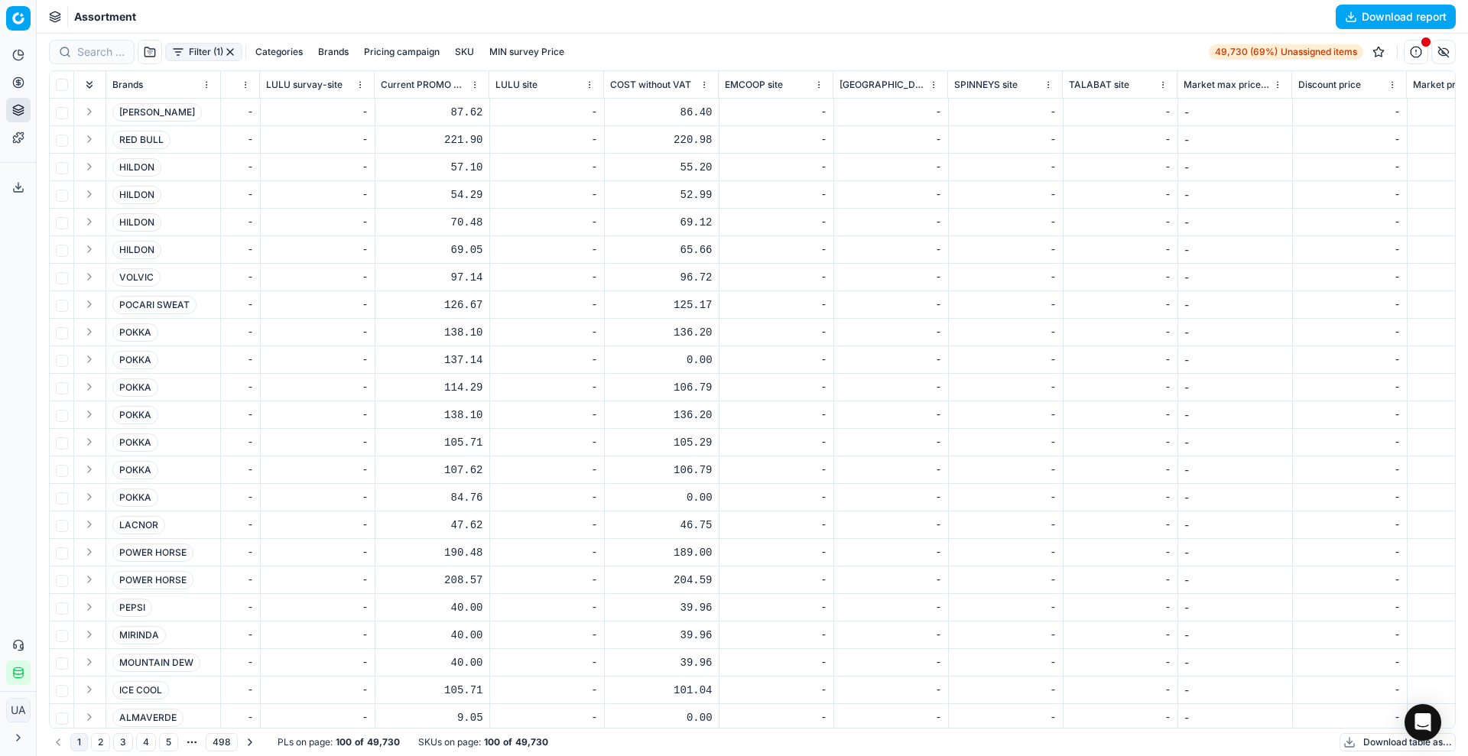
click at [1374, 15] on button "Download report" at bounding box center [1396, 17] width 120 height 24
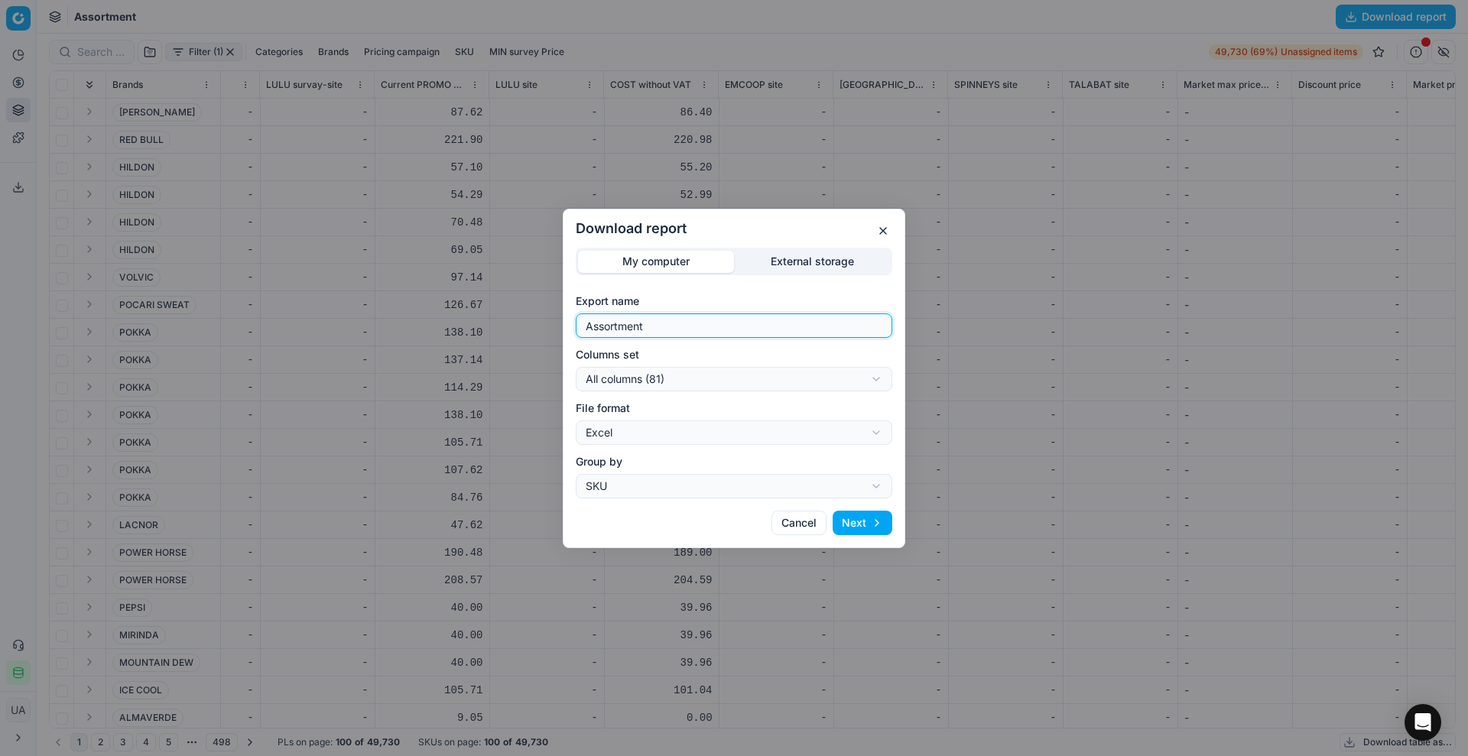
click at [733, 328] on input "Assortment" at bounding box center [734, 325] width 303 height 23
type input "final final final"
click at [863, 511] on button "Next" at bounding box center [863, 523] width 60 height 24
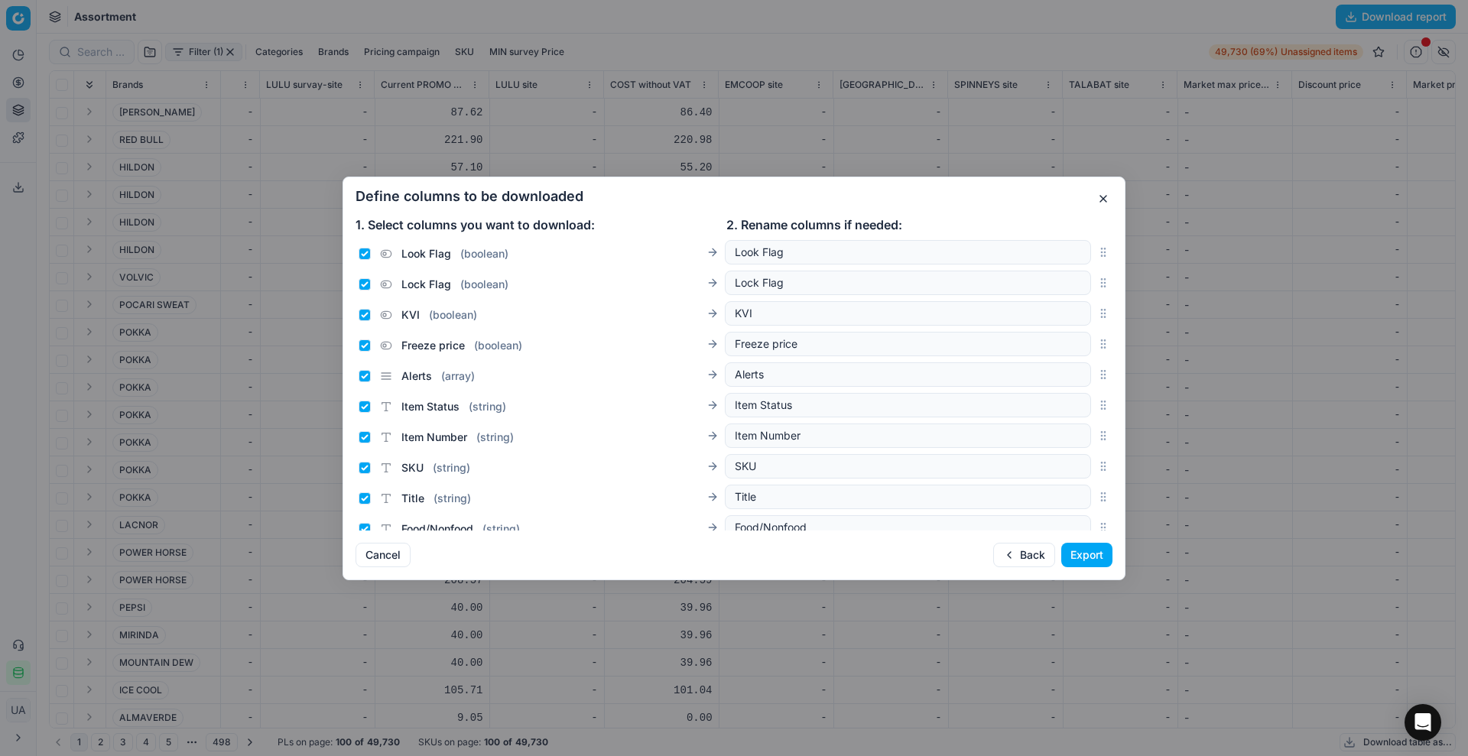
click at [1080, 554] on button "Export" at bounding box center [1086, 555] width 51 height 24
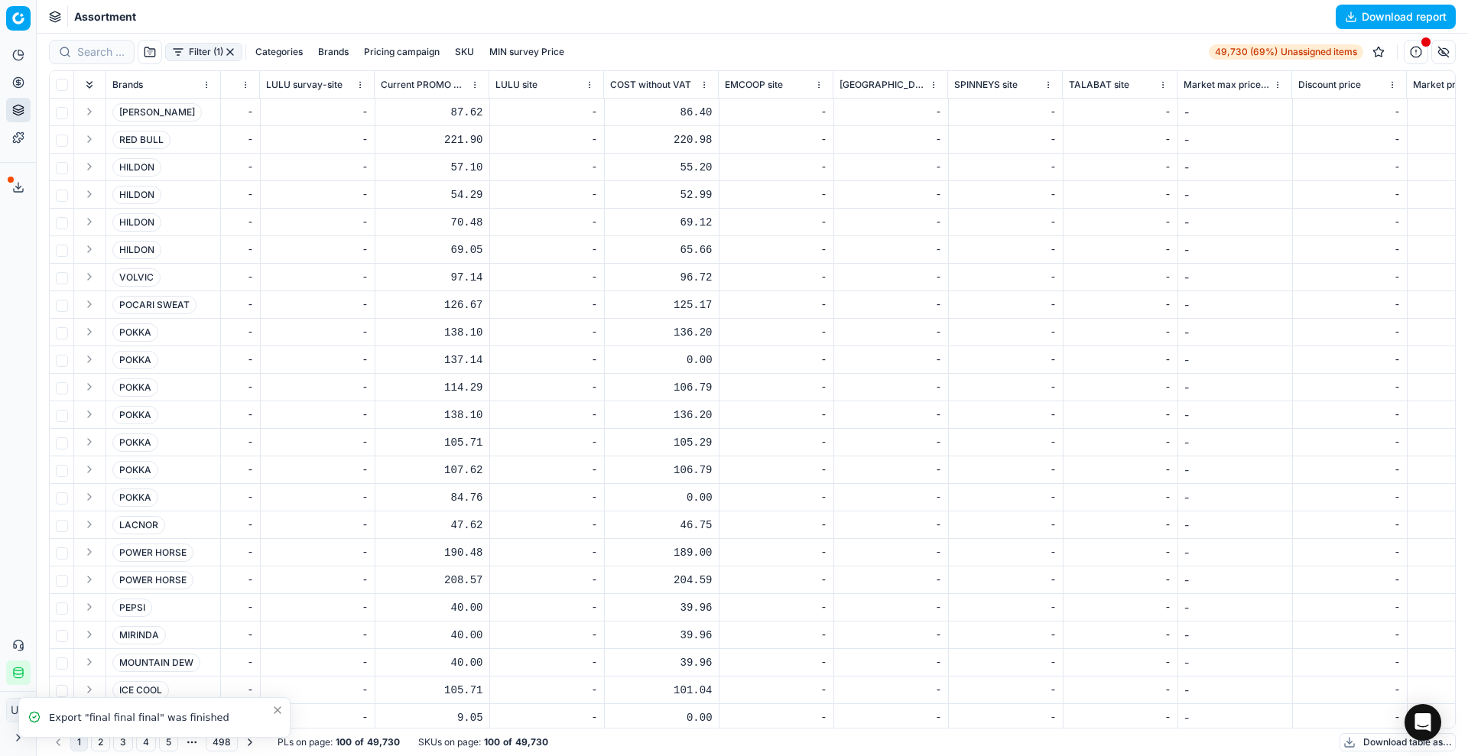
click at [24, 185] on icon at bounding box center [18, 187] width 12 height 12
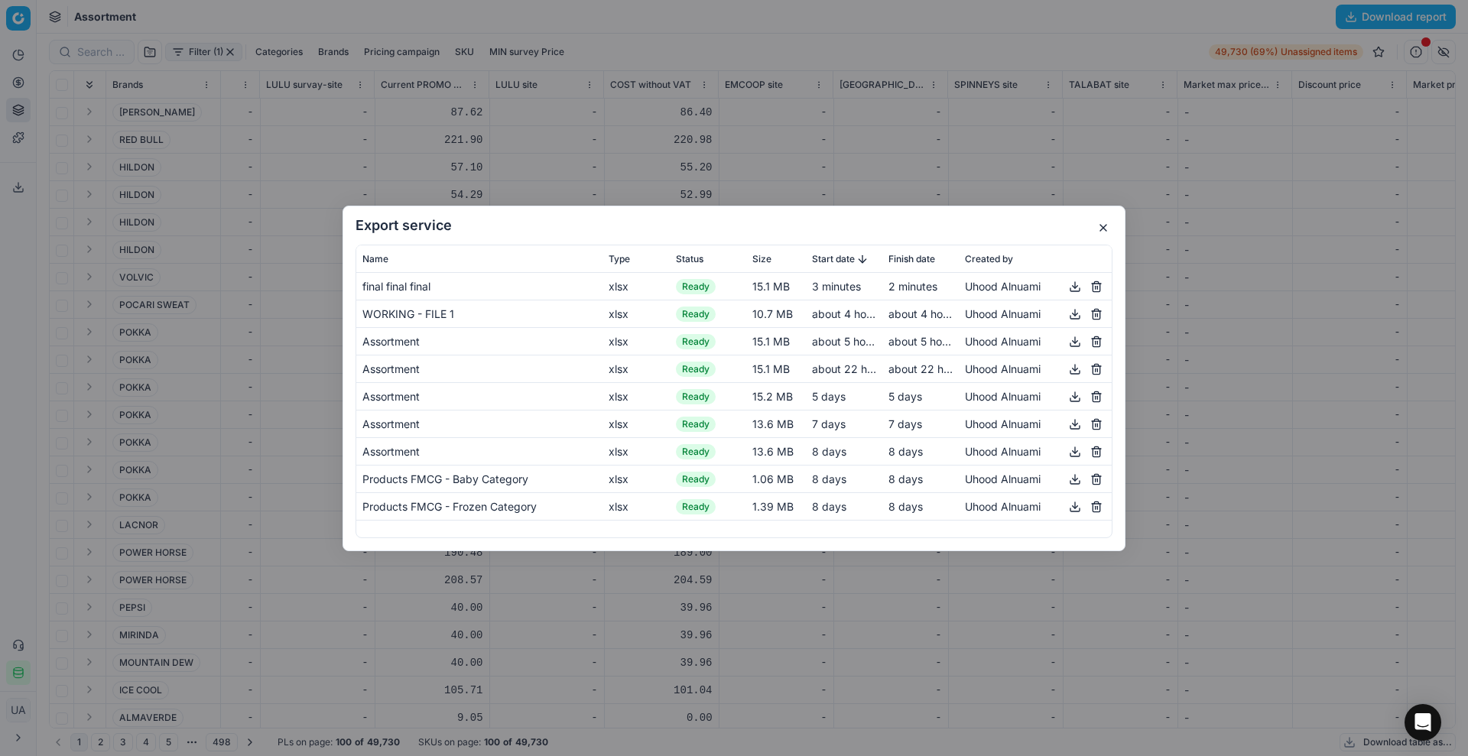
click at [1074, 284] on button "button" at bounding box center [1075, 286] width 18 height 18
